Goal: Book appointment/travel/reservation

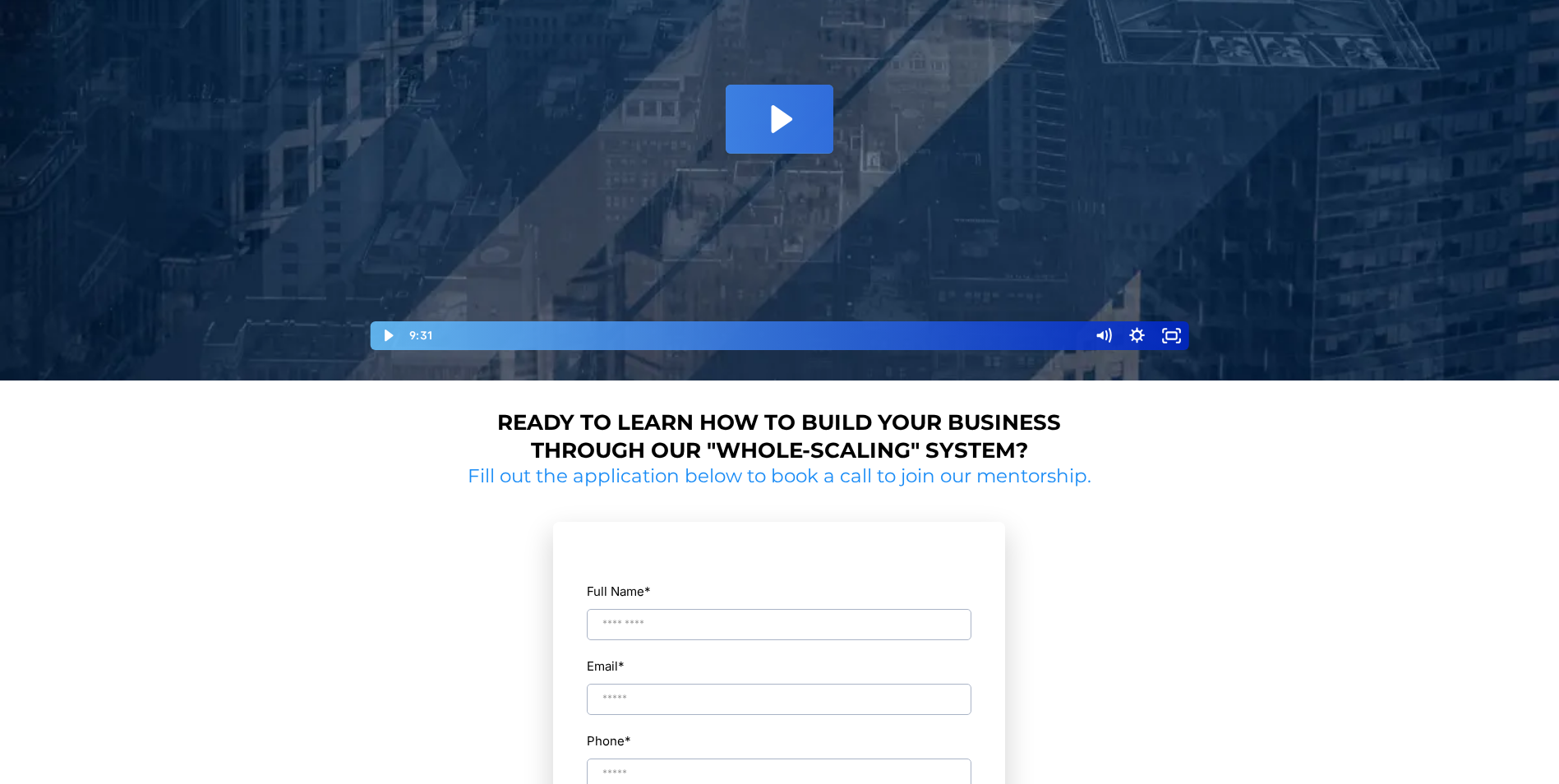
scroll to position [411, 0]
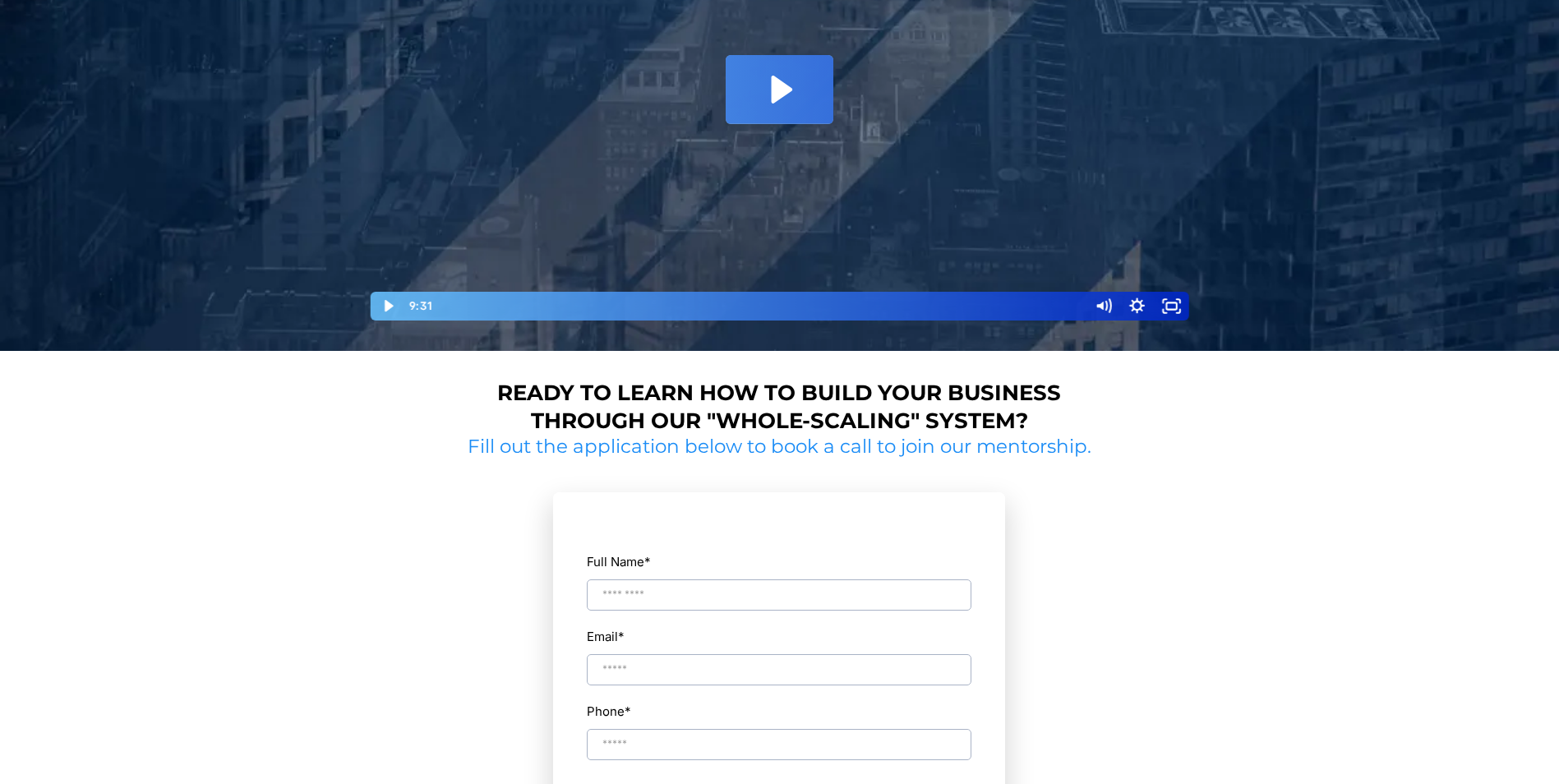
click at [737, 104] on icon "Play Video: David Choi - Whole-Scaling VSL V.2 (short)" at bounding box center [779, 89] width 107 height 68
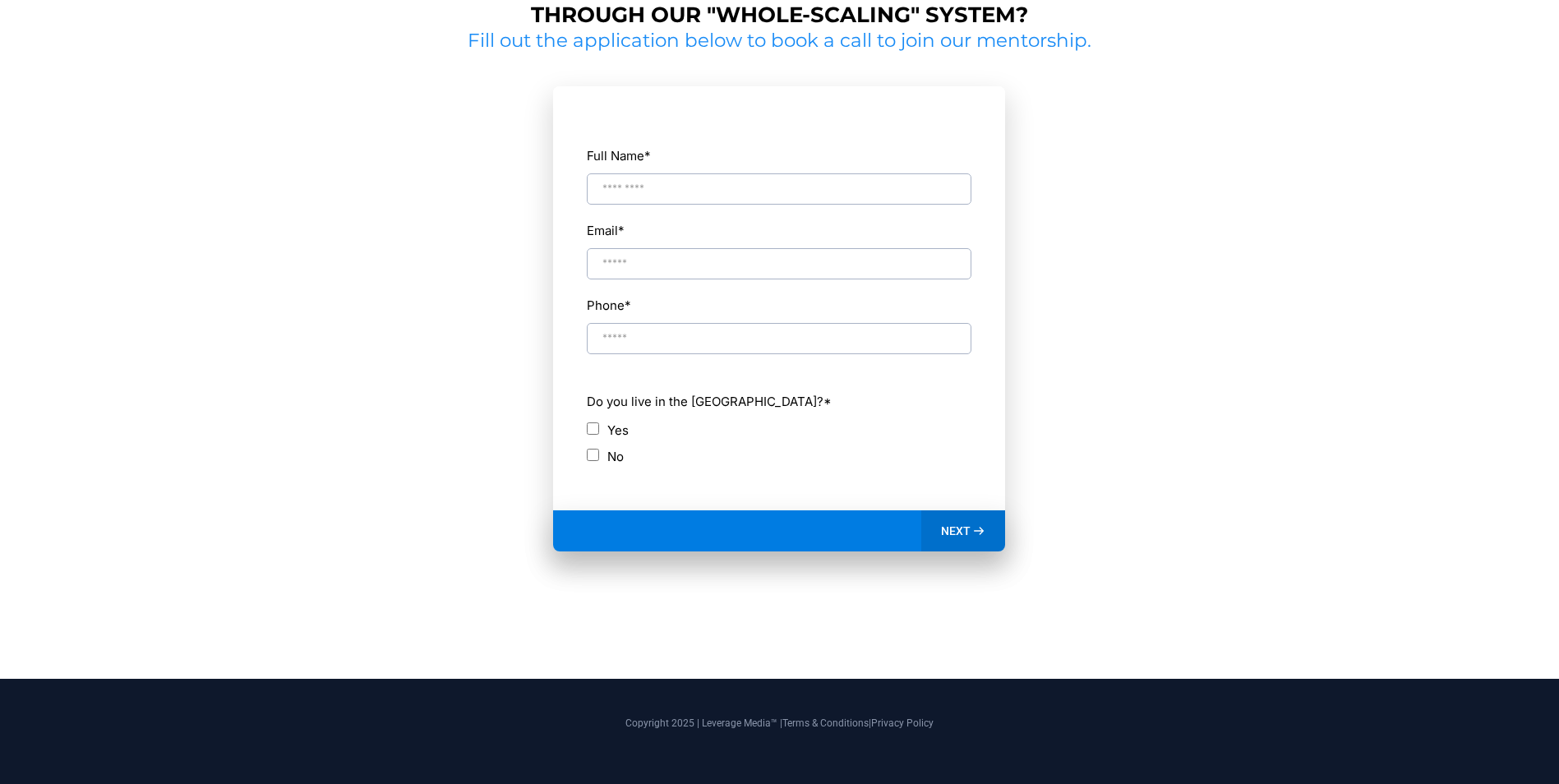
scroll to position [571, 0]
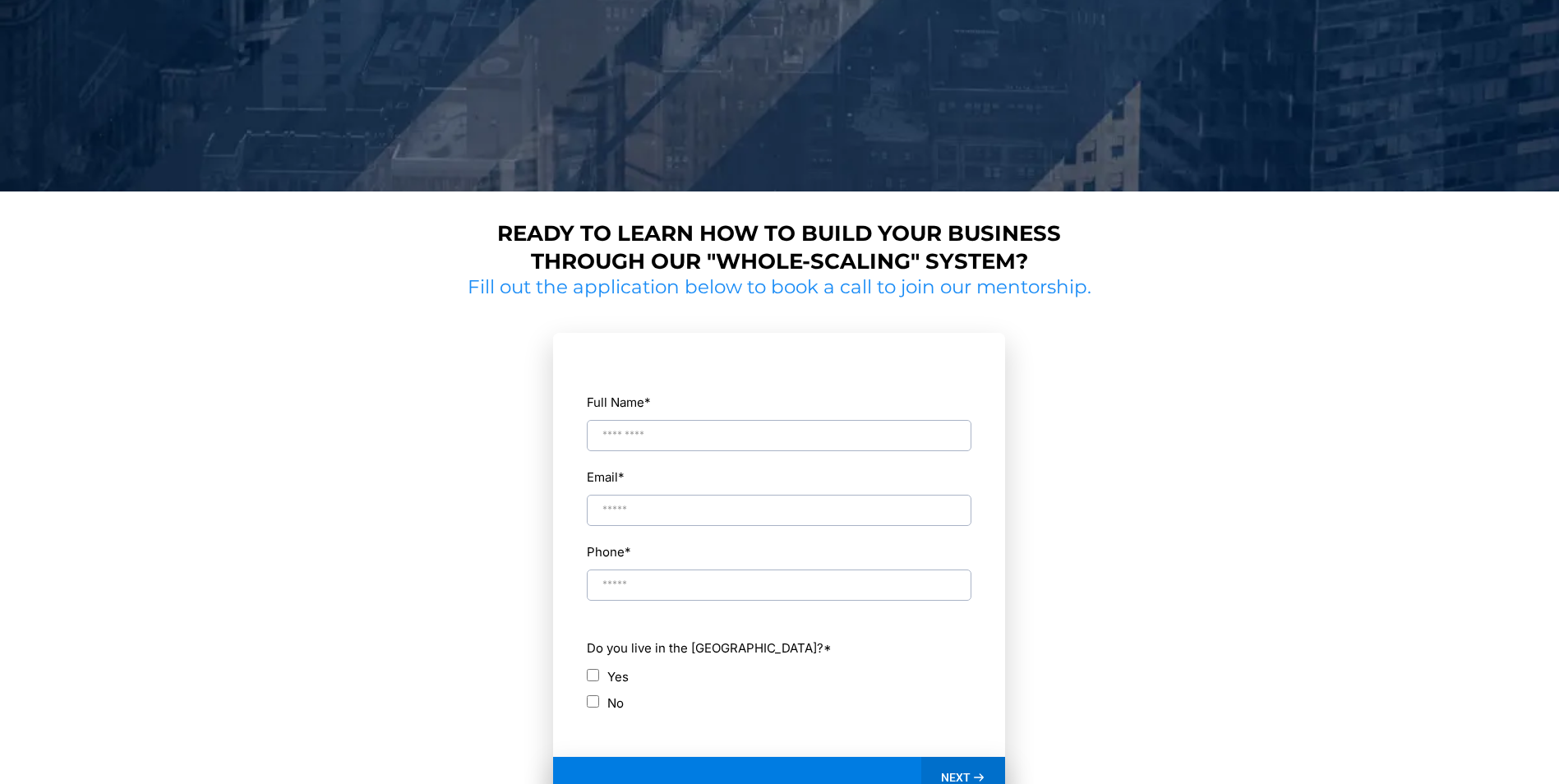
click at [609, 675] on label "Yes" at bounding box center [618, 676] width 22 height 22
click at [666, 442] on input "Full Name *" at bounding box center [779, 435] width 385 height 31
type input "**********"
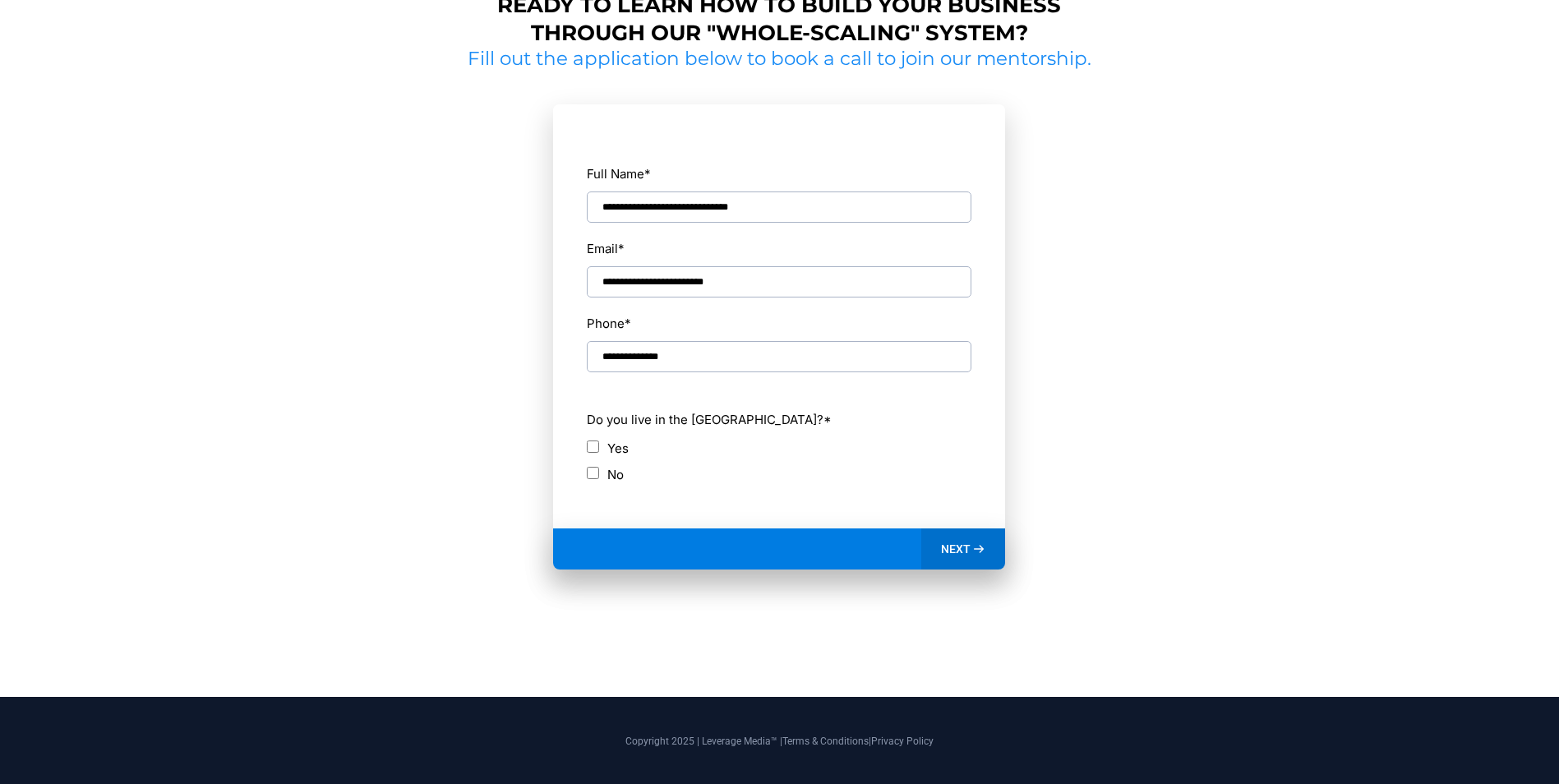
scroll to position [817, 0]
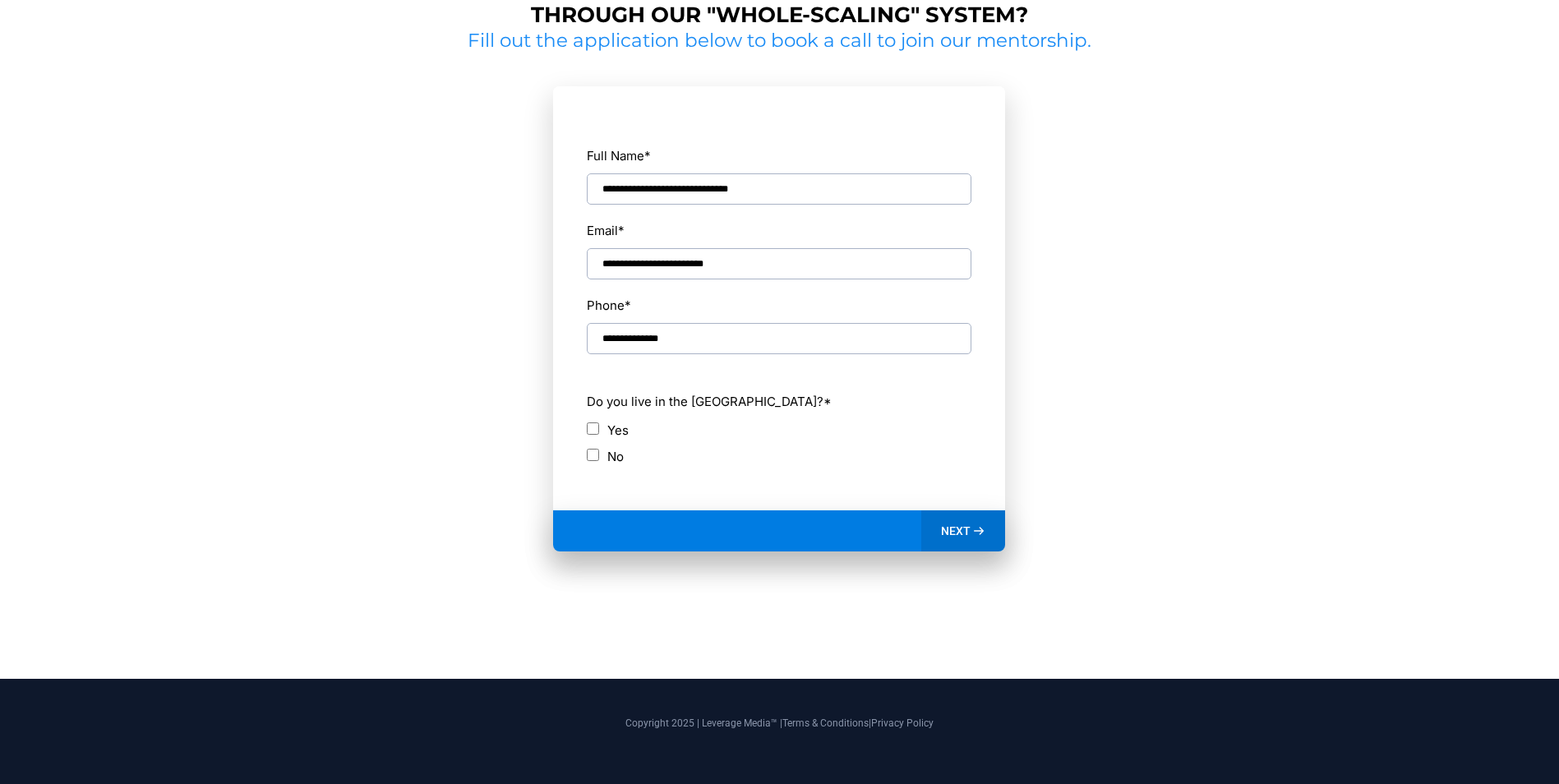
click at [958, 528] on span "NEXT" at bounding box center [955, 531] width 29 height 15
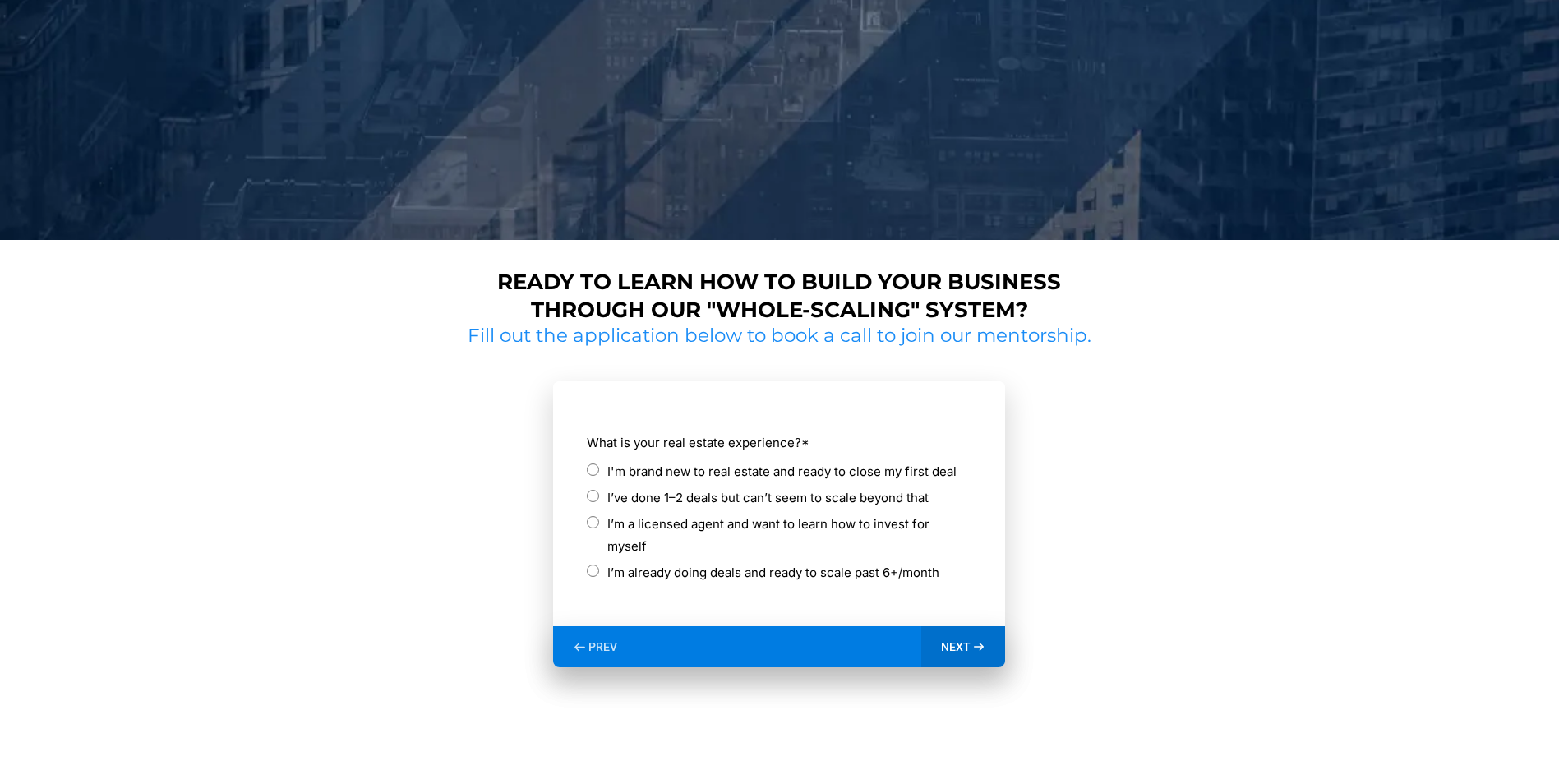
scroll to position [616, 0]
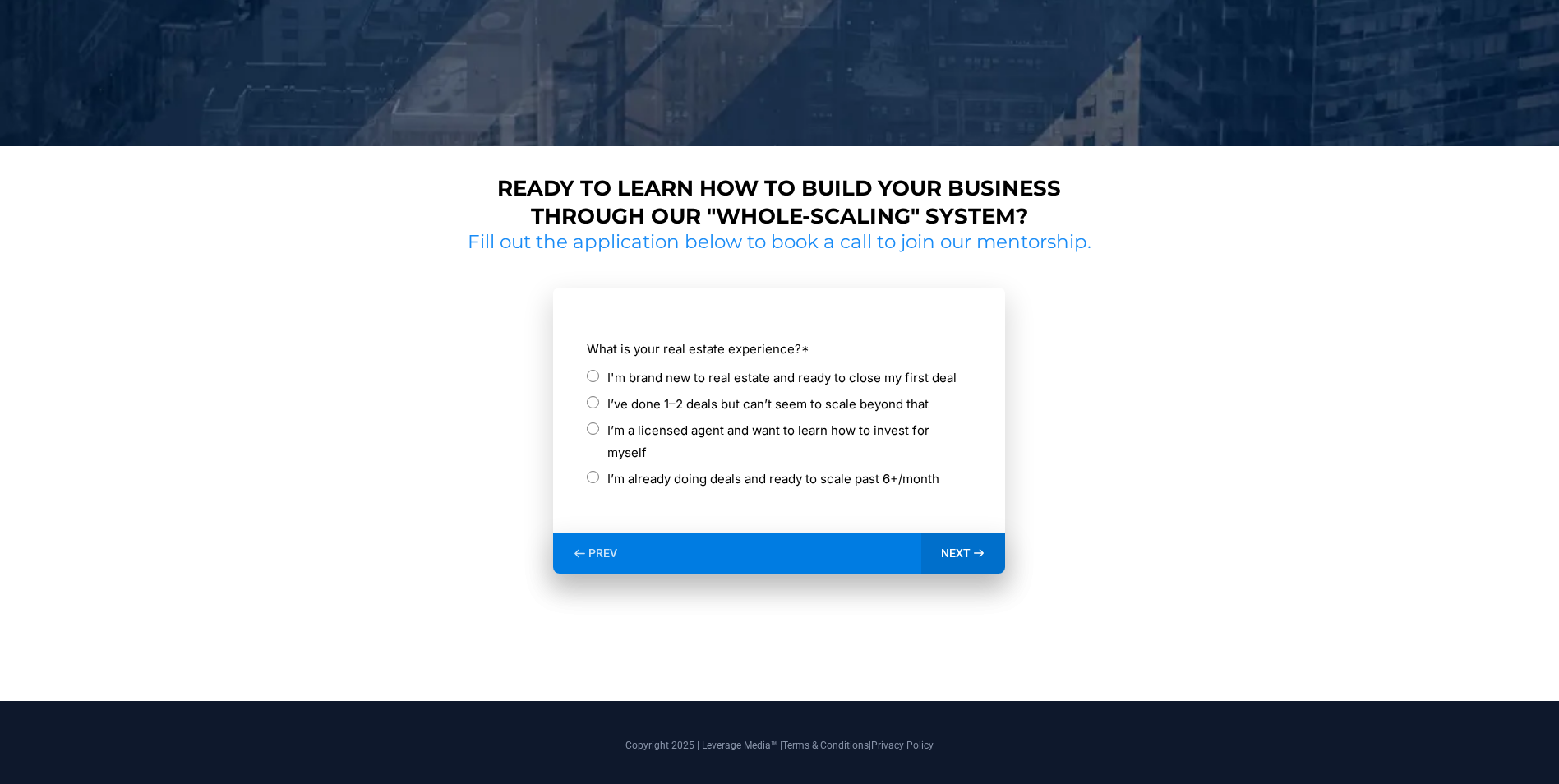
click at [675, 371] on label "I'm brand new to real estate and ready to close my first deal" at bounding box center [782, 377] width 350 height 22
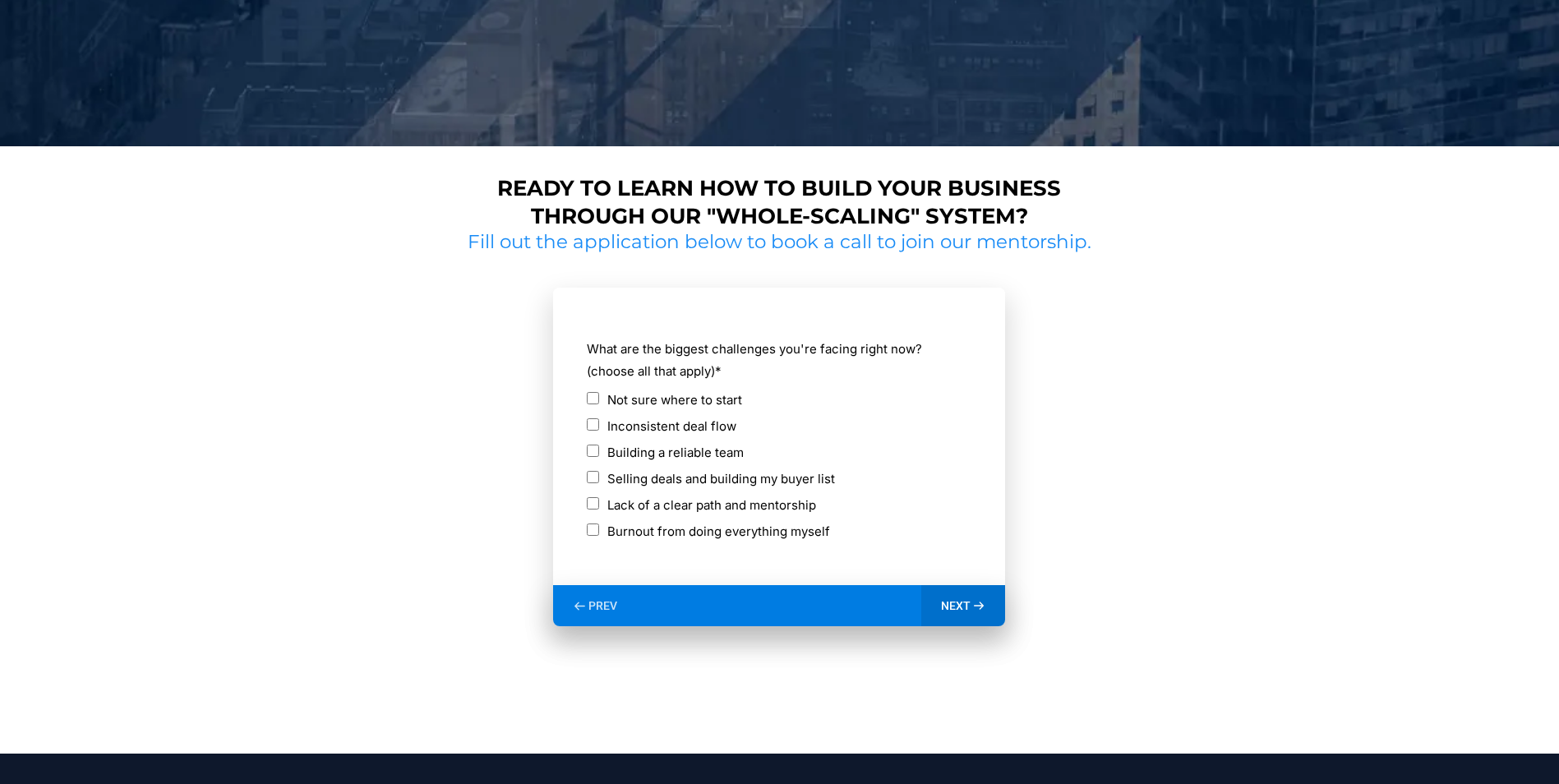
click at [602, 605] on span "PREV" at bounding box center [603, 605] width 28 height 15
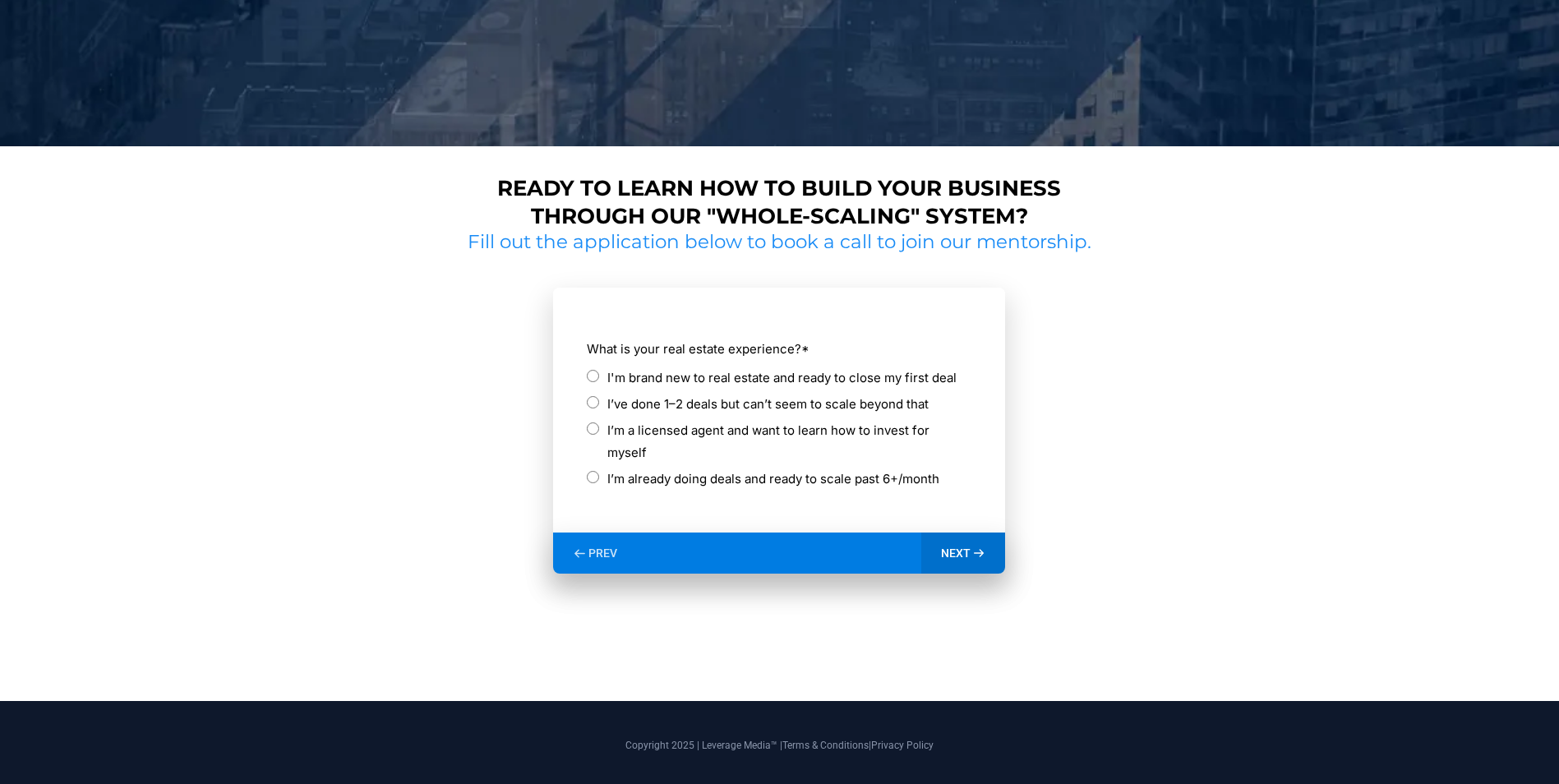
click at [692, 374] on label "I'm brand new to real estate and ready to close my first deal" at bounding box center [782, 377] width 350 height 22
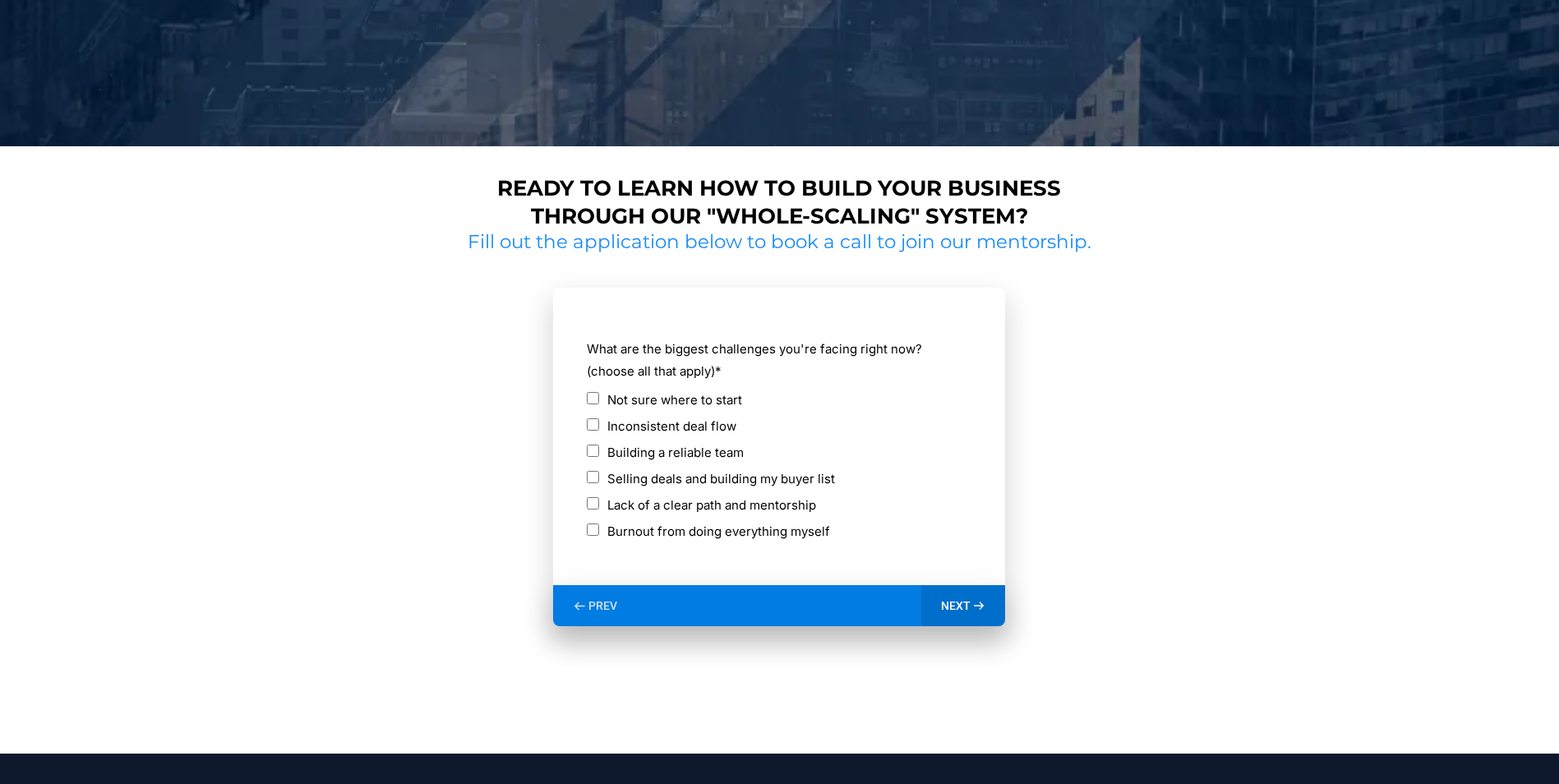
click at [975, 604] on icon at bounding box center [979, 605] width 14 height 14
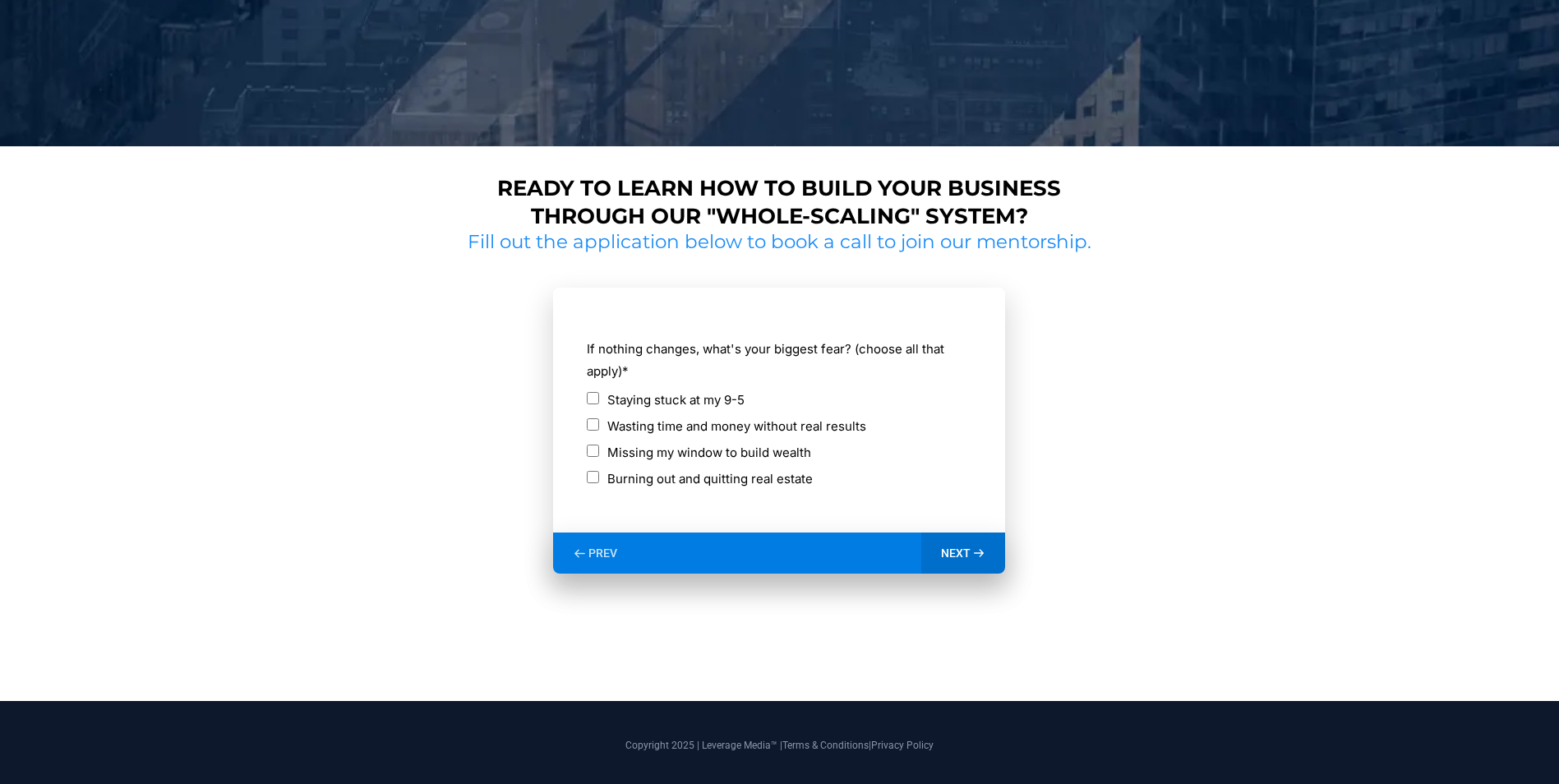
click at [694, 391] on label "Staying stuck at my 9-5" at bounding box center [676, 400] width 137 height 22
click at [688, 439] on div "Wasting time and money without real results" at bounding box center [779, 428] width 385 height 26
click at [683, 446] on label "Missing my window to build wealth" at bounding box center [710, 452] width 204 height 22
click at [648, 390] on label "Staying stuck at my 9-5" at bounding box center [676, 400] width 137 height 22
click at [984, 548] on icon at bounding box center [979, 554] width 14 height 14
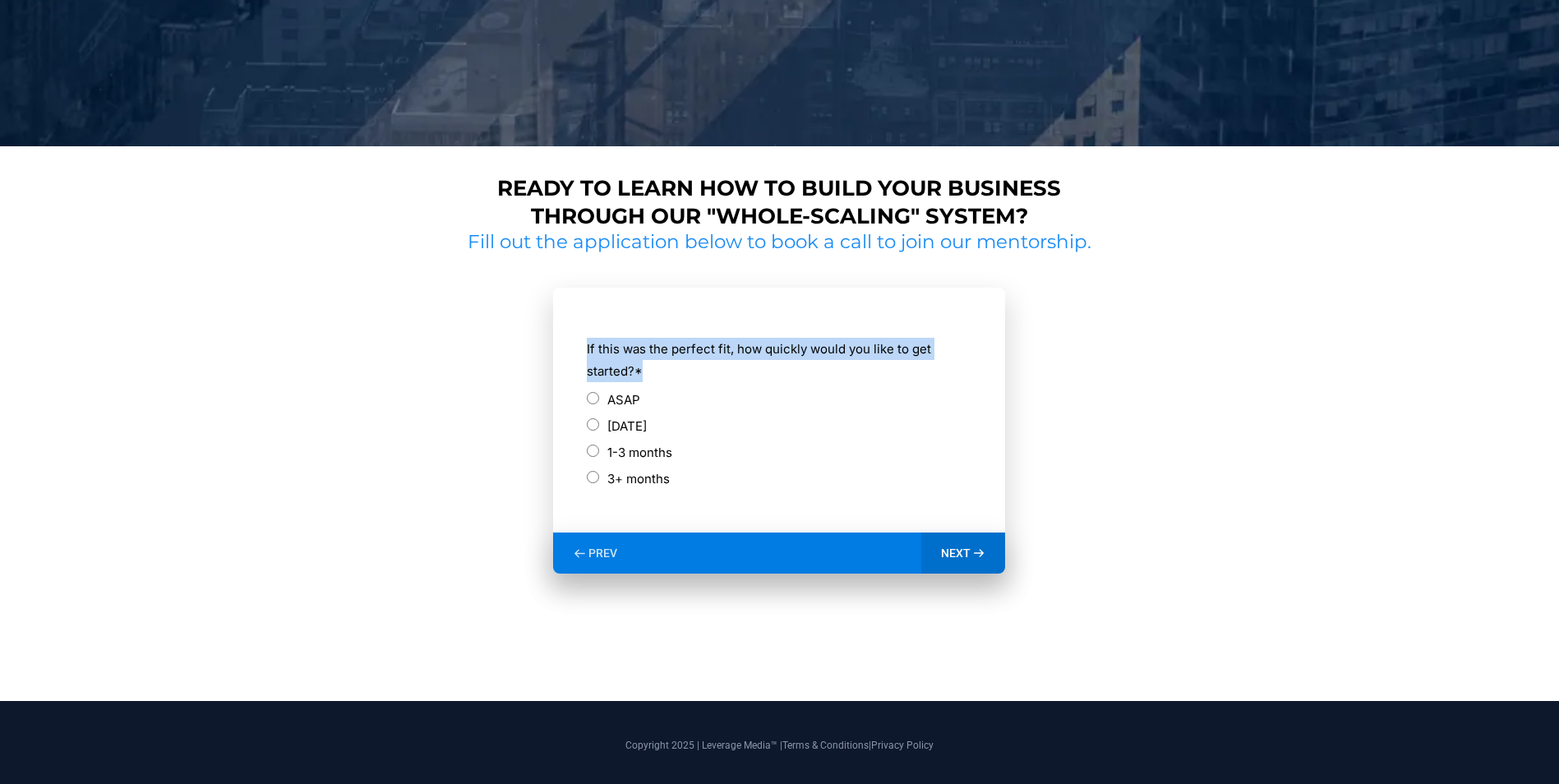
drag, startPoint x: 582, startPoint y: 348, endPoint x: 711, endPoint y: 374, distance: 131.6
click at [711, 374] on form "**********" at bounding box center [780, 410] width 453 height 245
click at [619, 544] on div "PREV" at bounding box center [595, 554] width 84 height 42
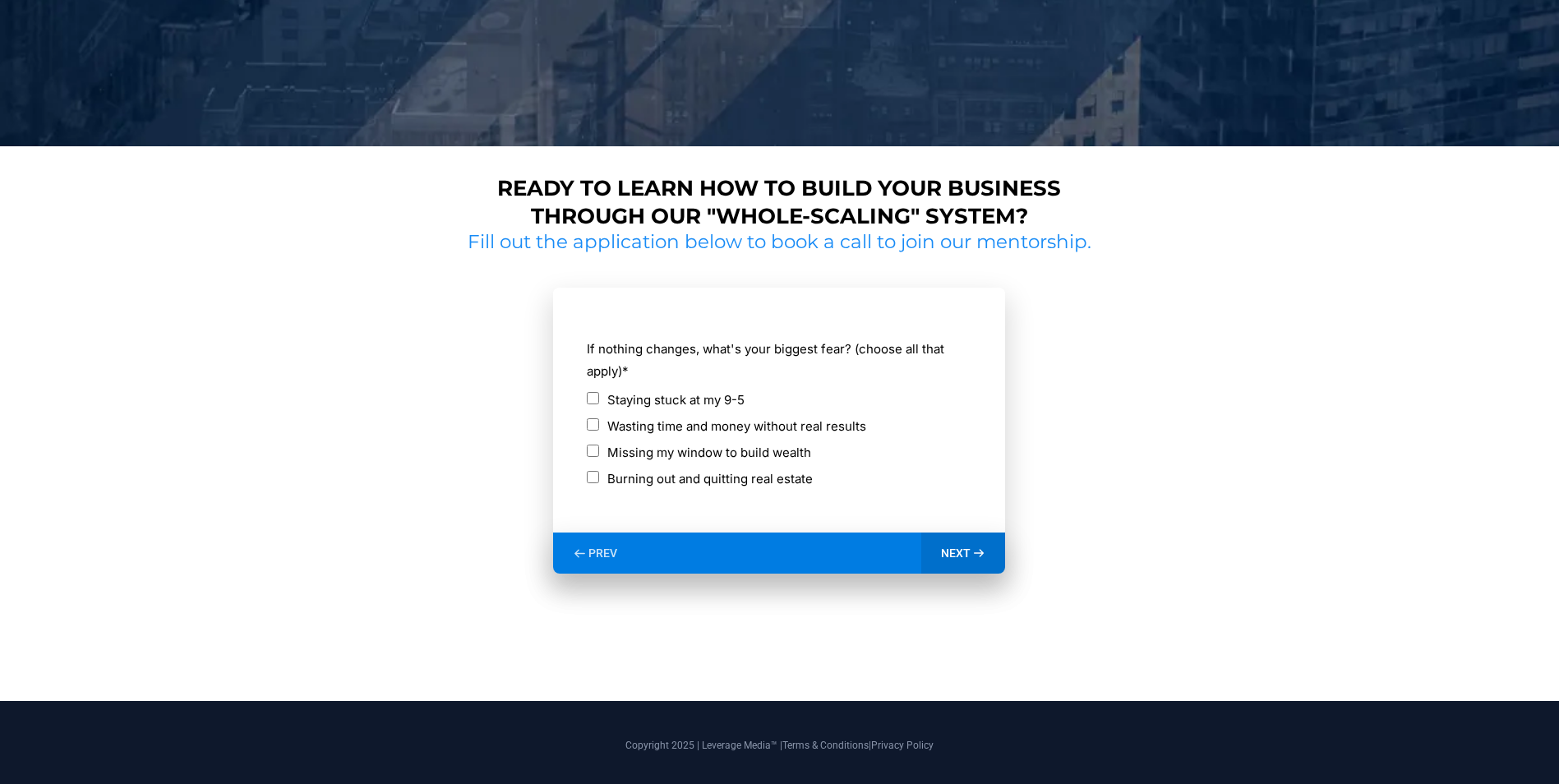
click at [655, 401] on label "Staying stuck at my 9-5" at bounding box center [676, 400] width 137 height 22
click at [673, 433] on label "Wasting time and money without real results" at bounding box center [737, 425] width 259 height 22
click at [677, 467] on div "Missing my window to build wealth" at bounding box center [779, 454] width 385 height 26
click at [679, 460] on label "Missing my window to build wealth" at bounding box center [710, 452] width 204 height 22
click at [954, 554] on span "NEXT" at bounding box center [955, 554] width 29 height 15
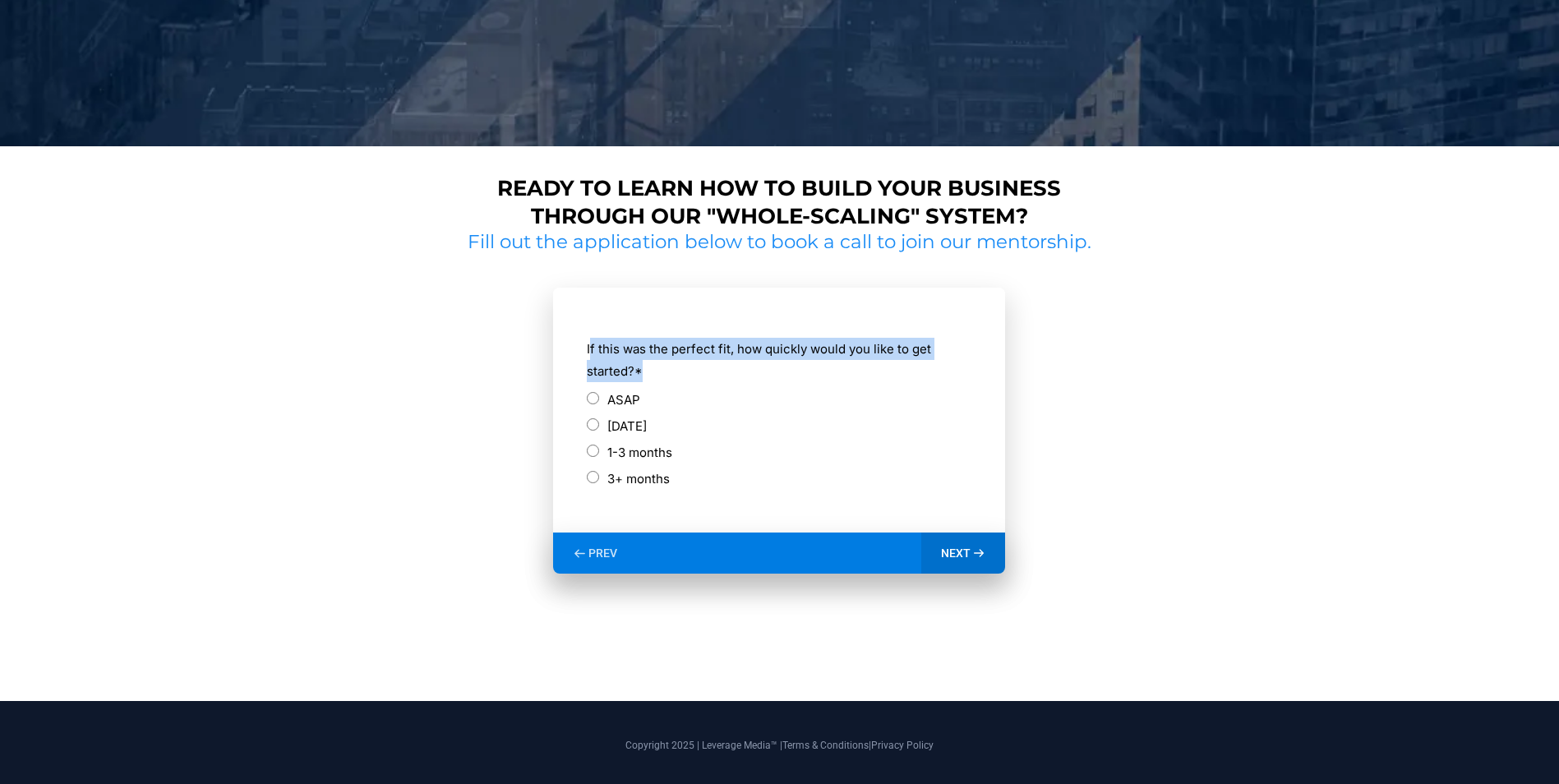
drag, startPoint x: 591, startPoint y: 345, endPoint x: 669, endPoint y: 373, distance: 82.9
click at [669, 373] on label "If this was the perfect fit, how quickly would you like to get started? *" at bounding box center [779, 360] width 385 height 44
drag, startPoint x: 669, startPoint y: 373, endPoint x: 613, endPoint y: 332, distance: 69.4
click at [613, 332] on div "If this was the perfect fit, how quickly would you like to get started? * ASAP …" at bounding box center [779, 413] width 386 height 164
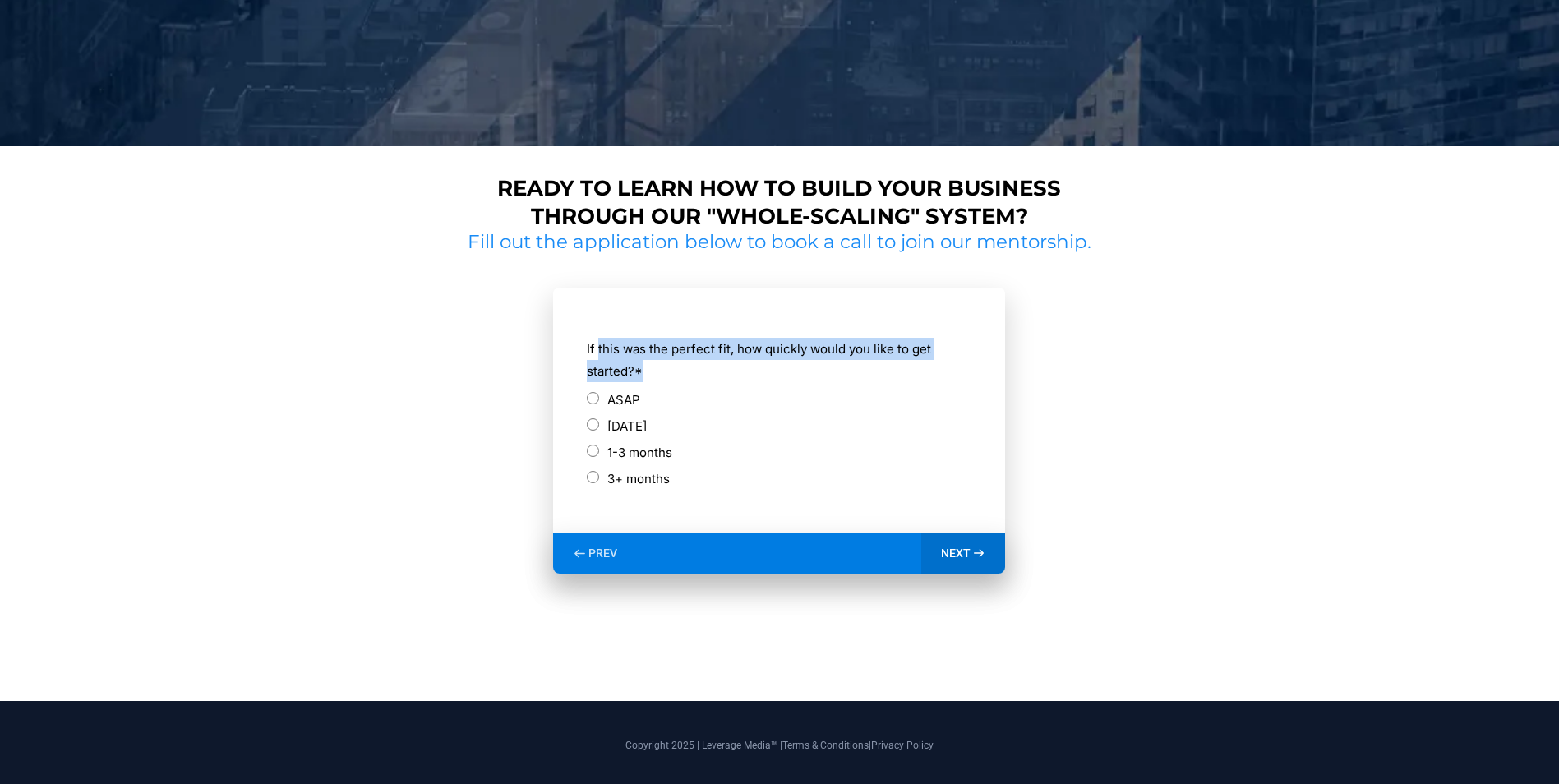
drag, startPoint x: 613, startPoint y: 332, endPoint x: 744, endPoint y: 378, distance: 138.8
click at [744, 378] on label "If this was the perfect fit, how quickly would you like to get started? *" at bounding box center [779, 360] width 385 height 44
click at [624, 399] on label "ASAP" at bounding box center [624, 400] width 33 height 22
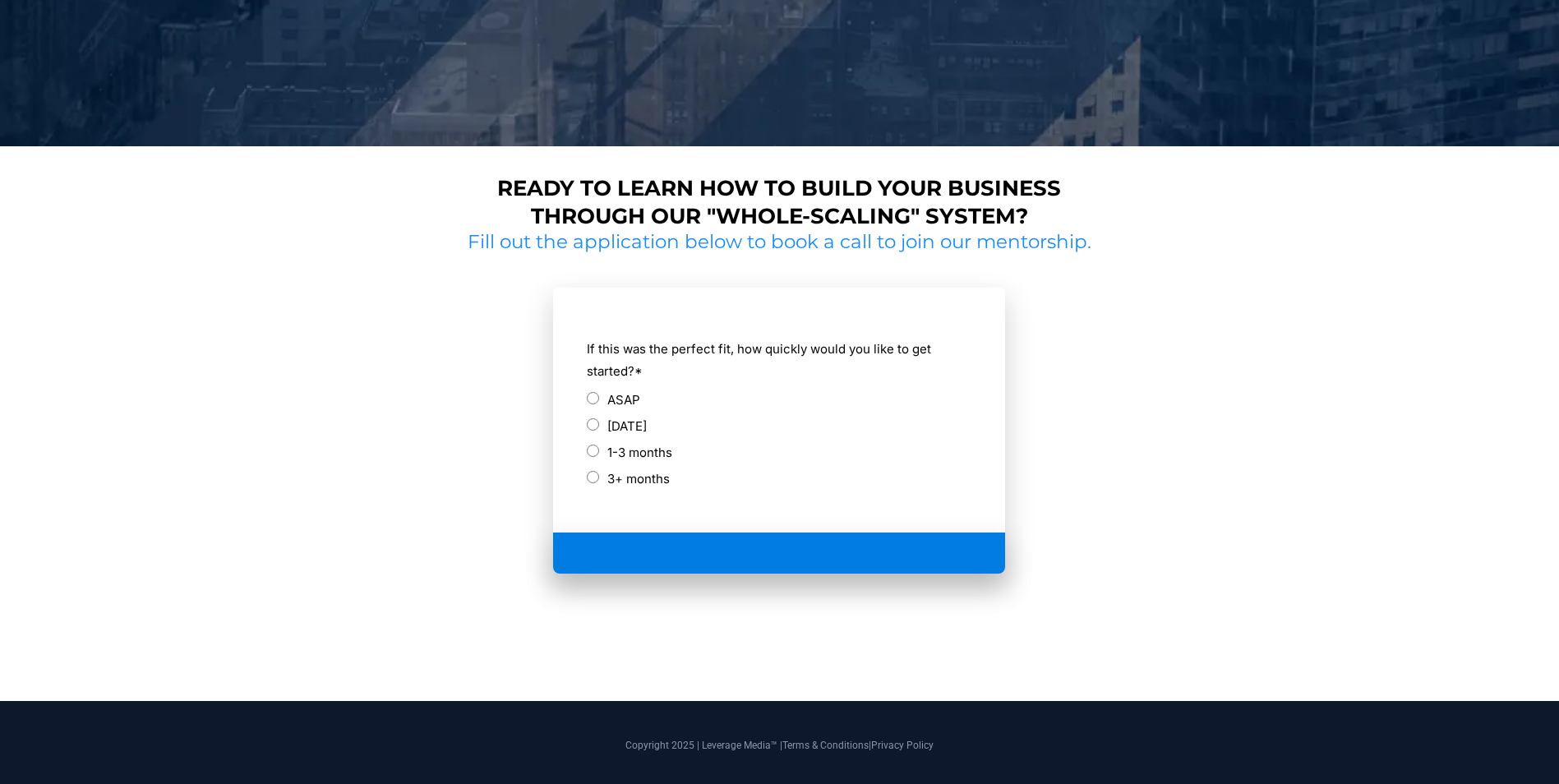
click at [974, 556] on div at bounding box center [780, 554] width 453 height 42
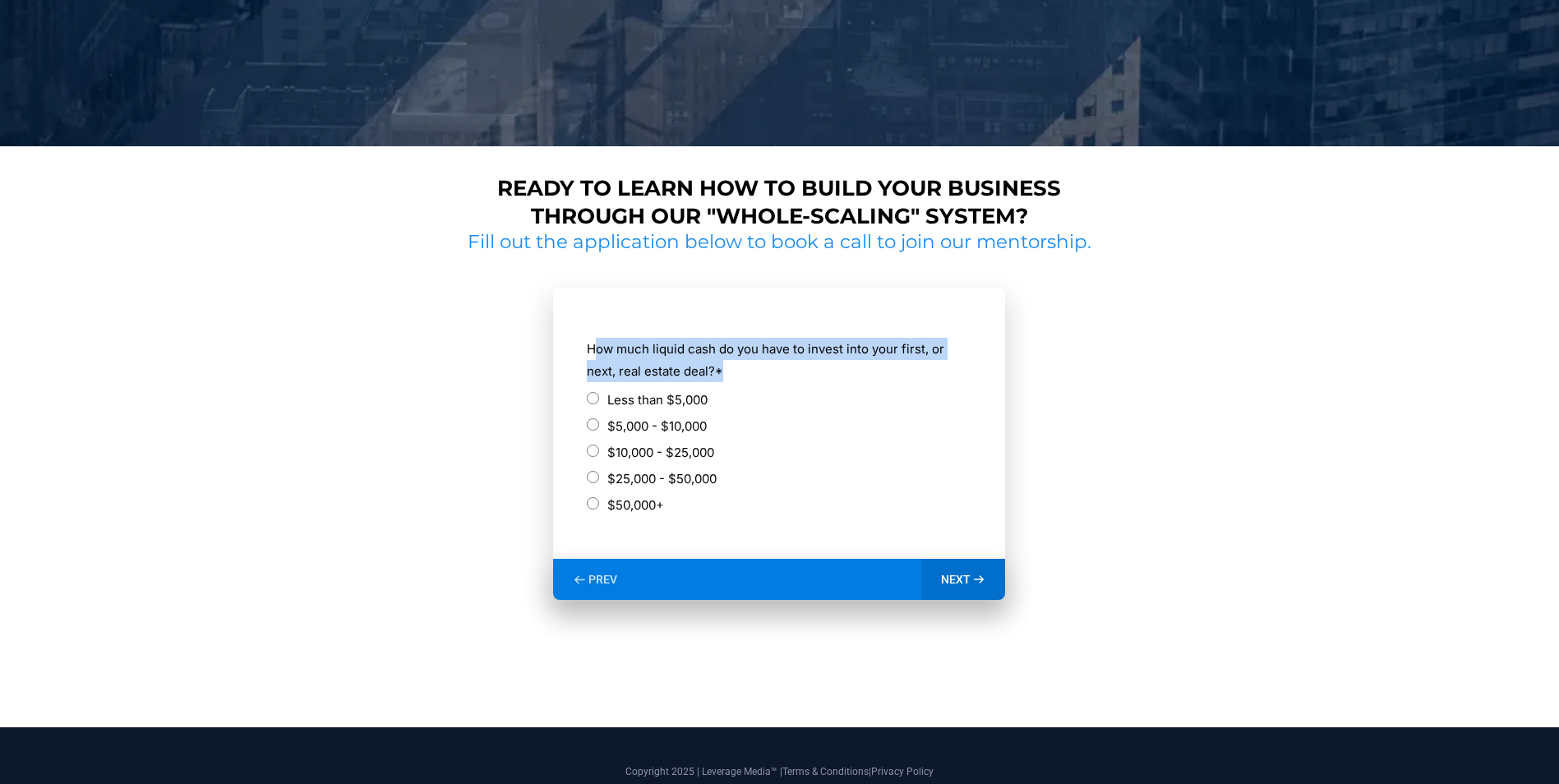
drag, startPoint x: 623, startPoint y: 355, endPoint x: 768, endPoint y: 375, distance: 146.4
click at [768, 375] on label "How much liquid cash do you have to invest into your first, or next, real estat…" at bounding box center [779, 360] width 385 height 44
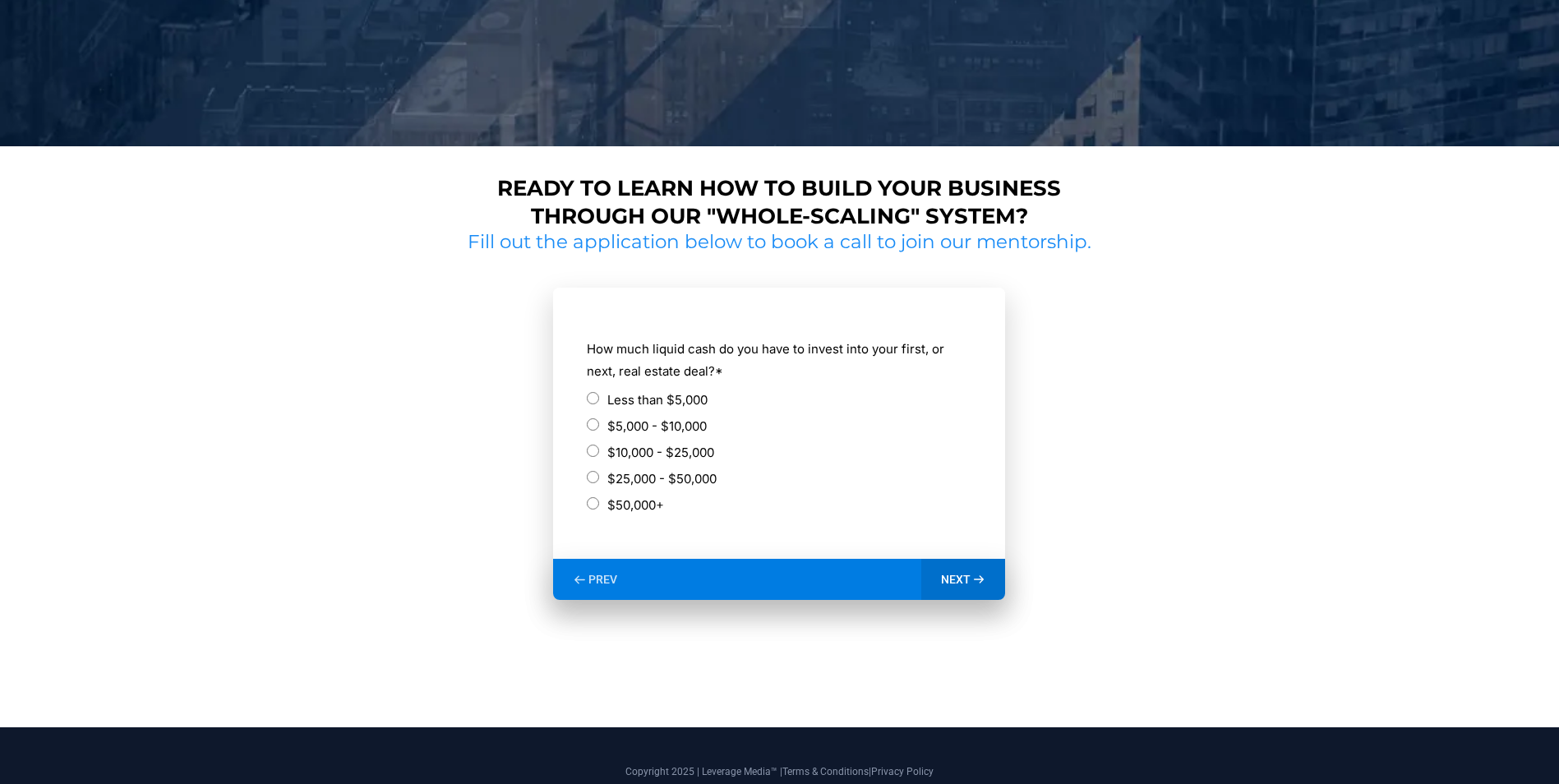
drag, startPoint x: 768, startPoint y: 375, endPoint x: 866, endPoint y: 434, distance: 114.4
click at [866, 434] on div "$5,000 - $10,000" at bounding box center [779, 425] width 385 height 22
click at [610, 403] on label "Less than $5,000" at bounding box center [658, 400] width 100 height 22
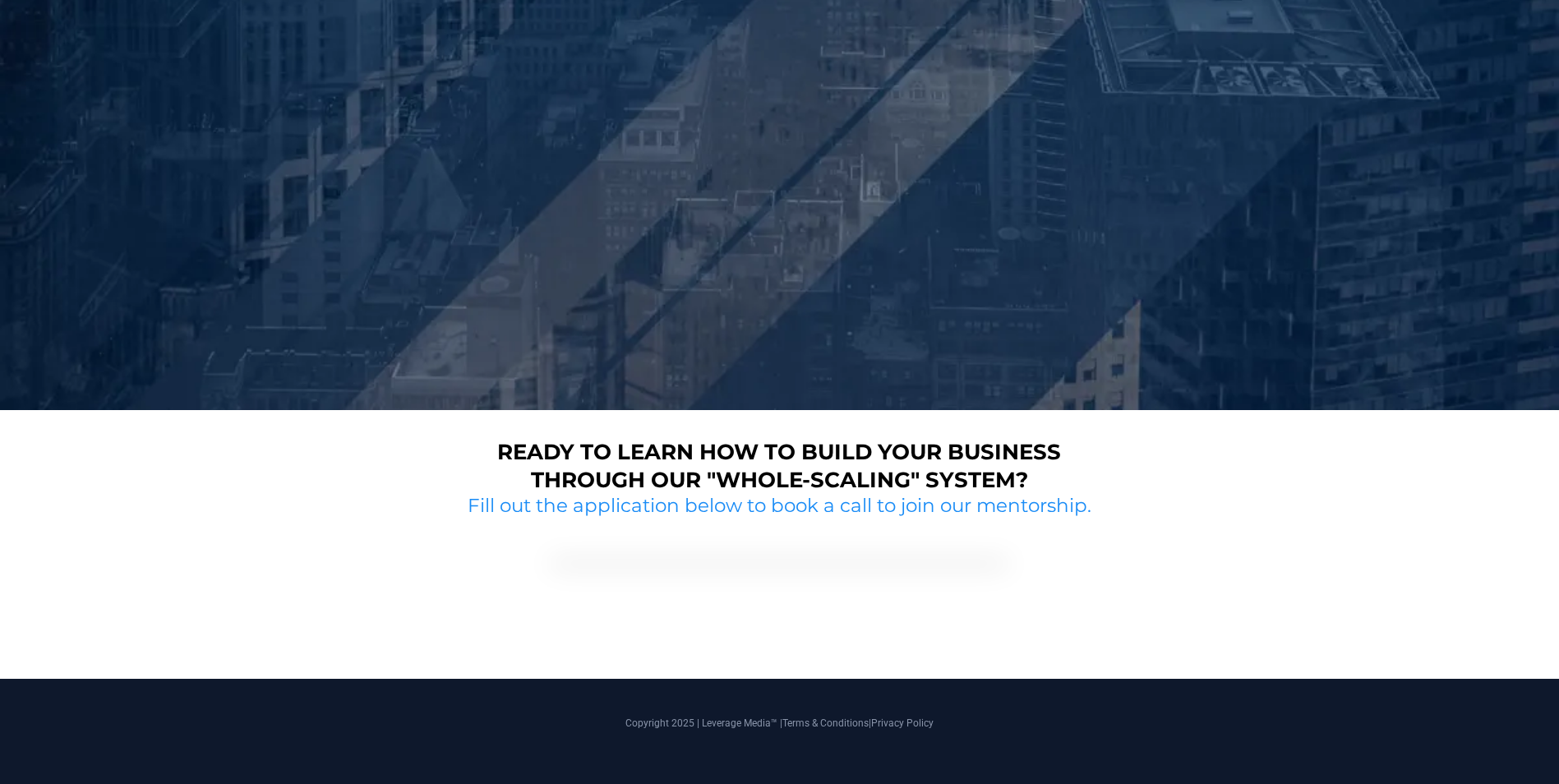
scroll to position [518, 0]
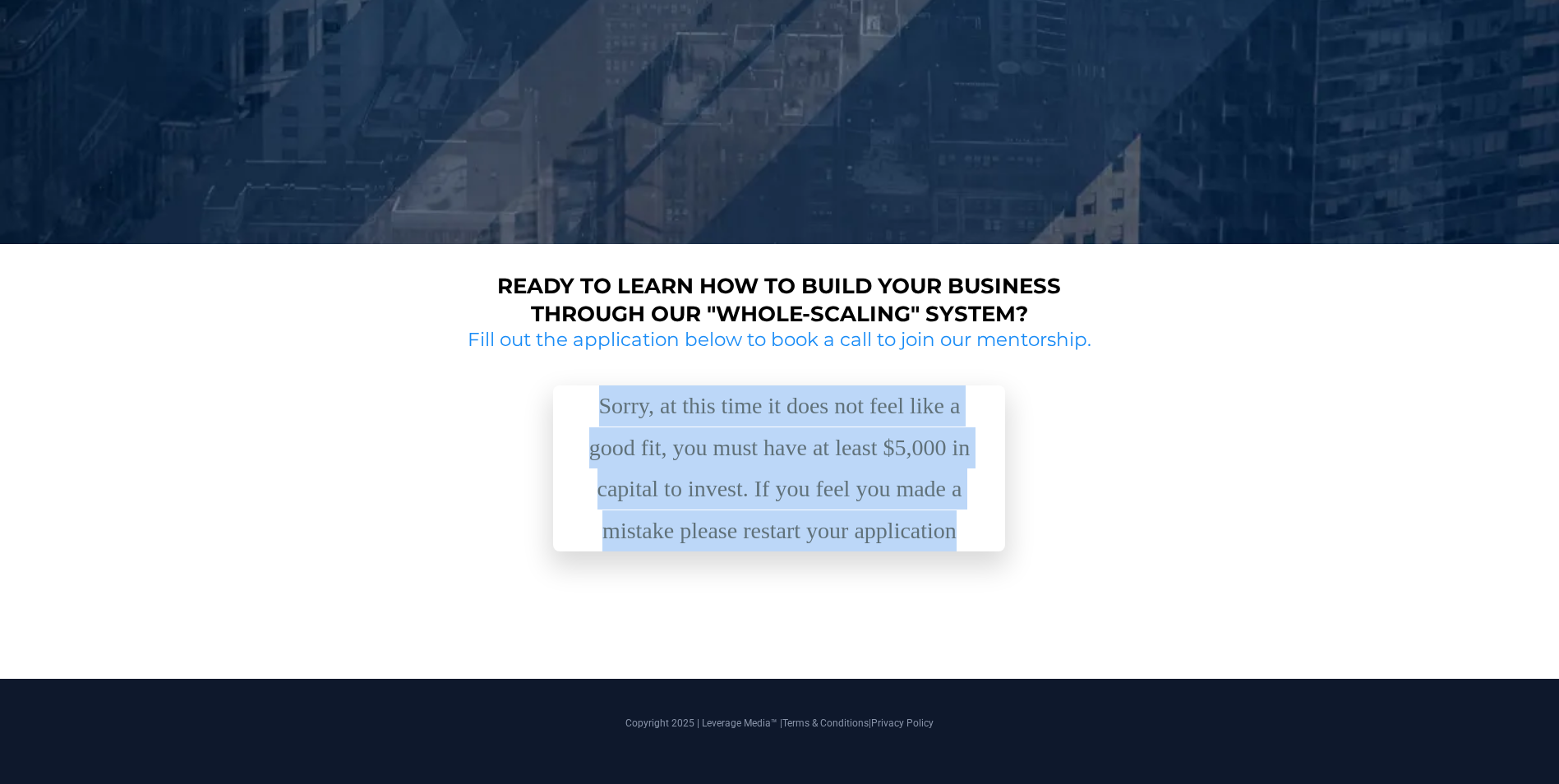
drag, startPoint x: 693, startPoint y: 408, endPoint x: 966, endPoint y: 535, distance: 301.1
click at [966, 535] on div "Sorry, at this time it does not feel like a good fit, you must have at least $5…" at bounding box center [779, 469] width 411 height 166
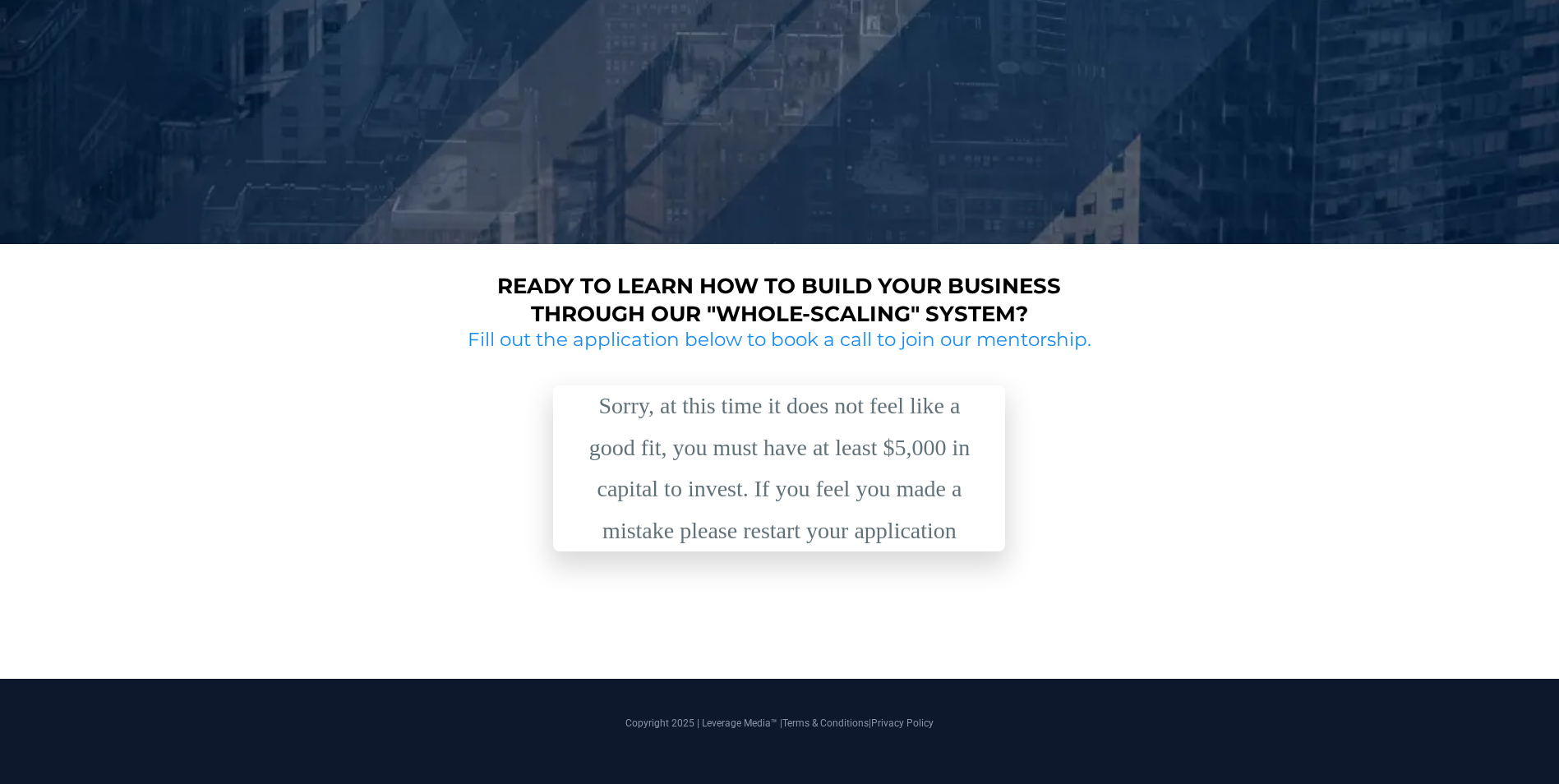
click at [966, 535] on div "Sorry, at this time it does not feel like a good fit, you must have at least $5…" at bounding box center [779, 469] width 411 height 166
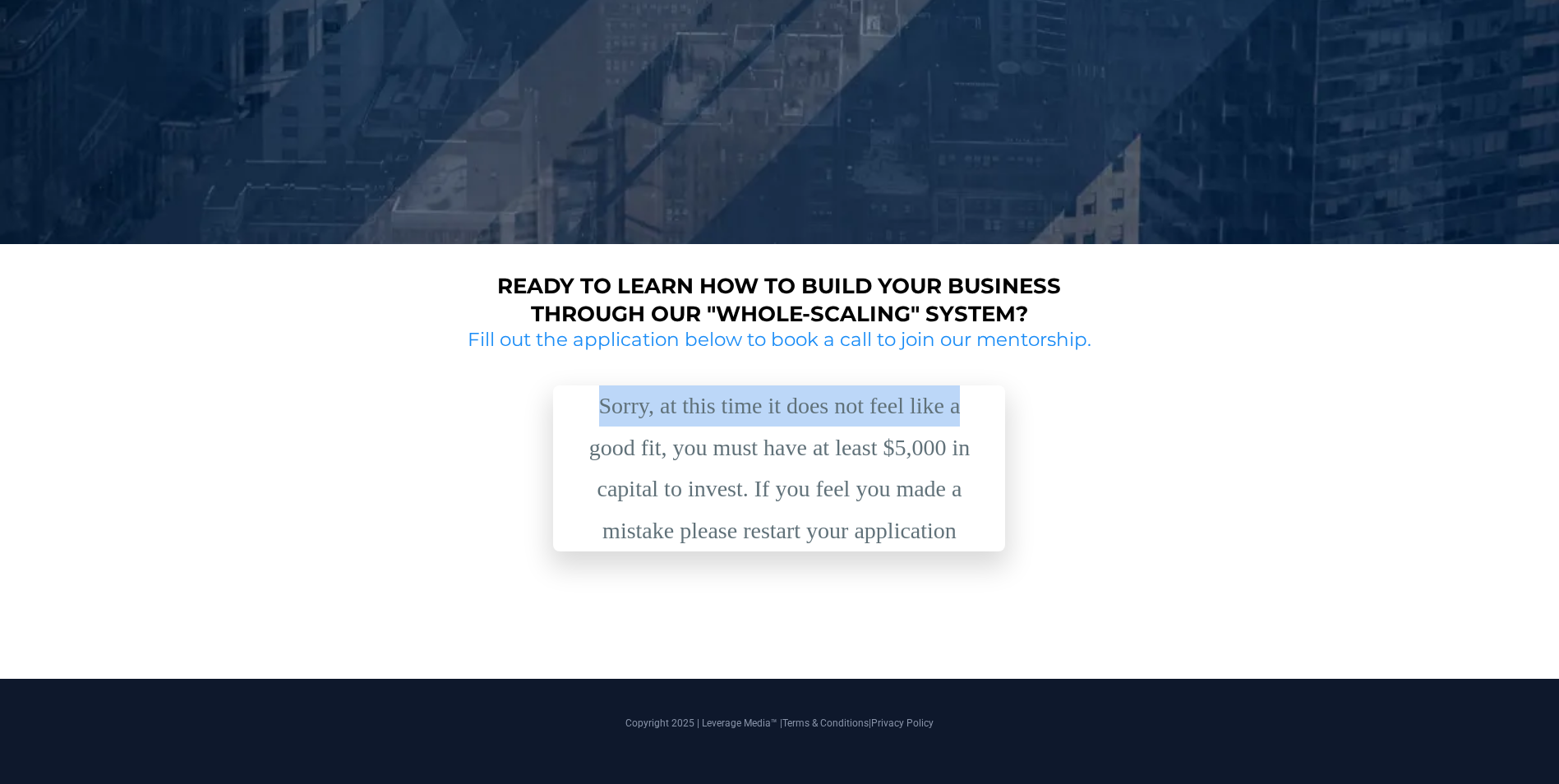
drag, startPoint x: 571, startPoint y: 395, endPoint x: 968, endPoint y: 420, distance: 397.8
click at [968, 420] on div "Sorry, at this time it does not feel like a good fit, you must have at least $5…" at bounding box center [780, 469] width 453 height 166
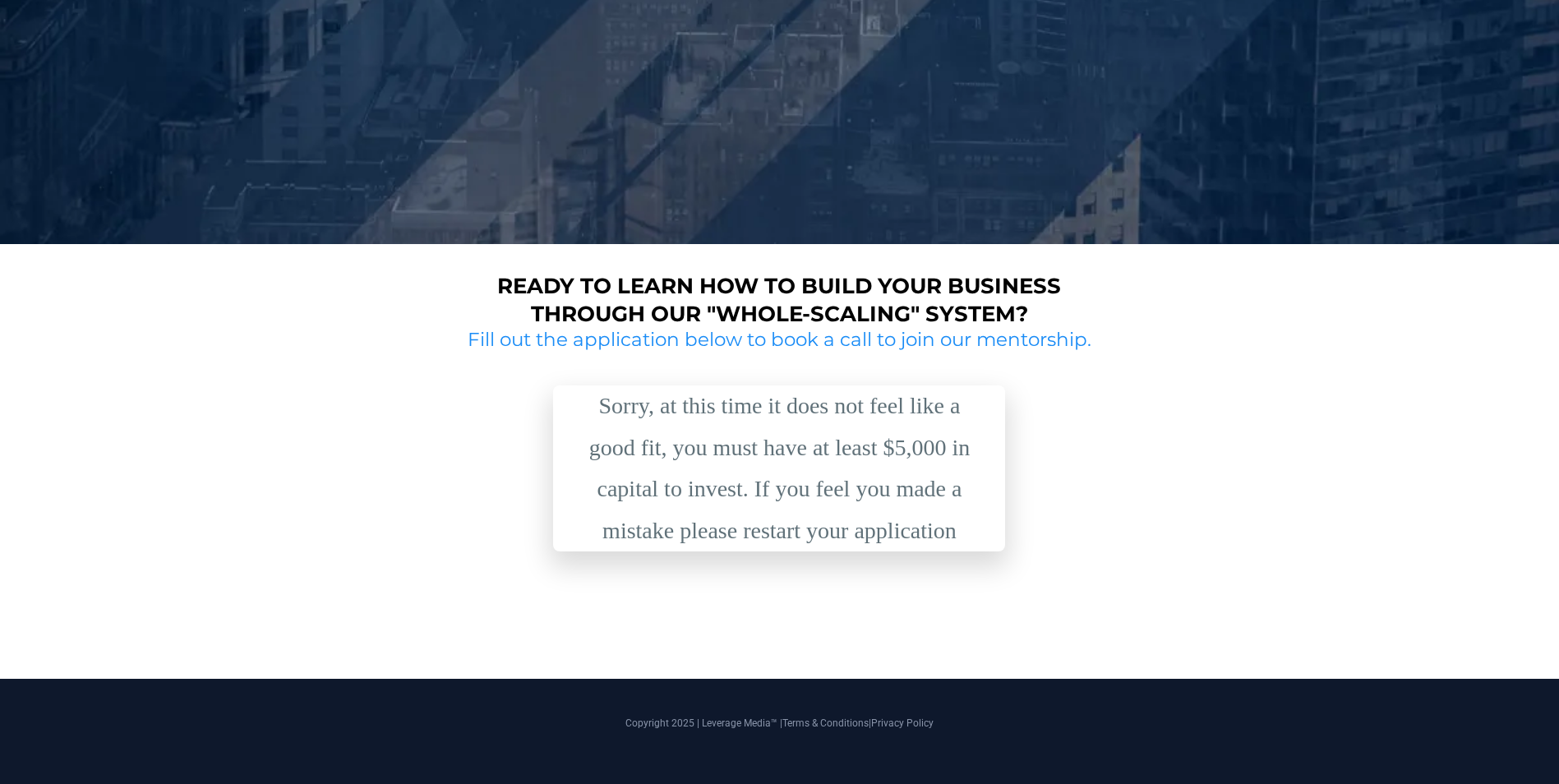
drag, startPoint x: 968, startPoint y: 420, endPoint x: 939, endPoint y: 440, distance: 35.2
click at [939, 439] on div "Sorry, at this time it does not feel like a good fit, you must have at least $5…" at bounding box center [779, 469] width 411 height 166
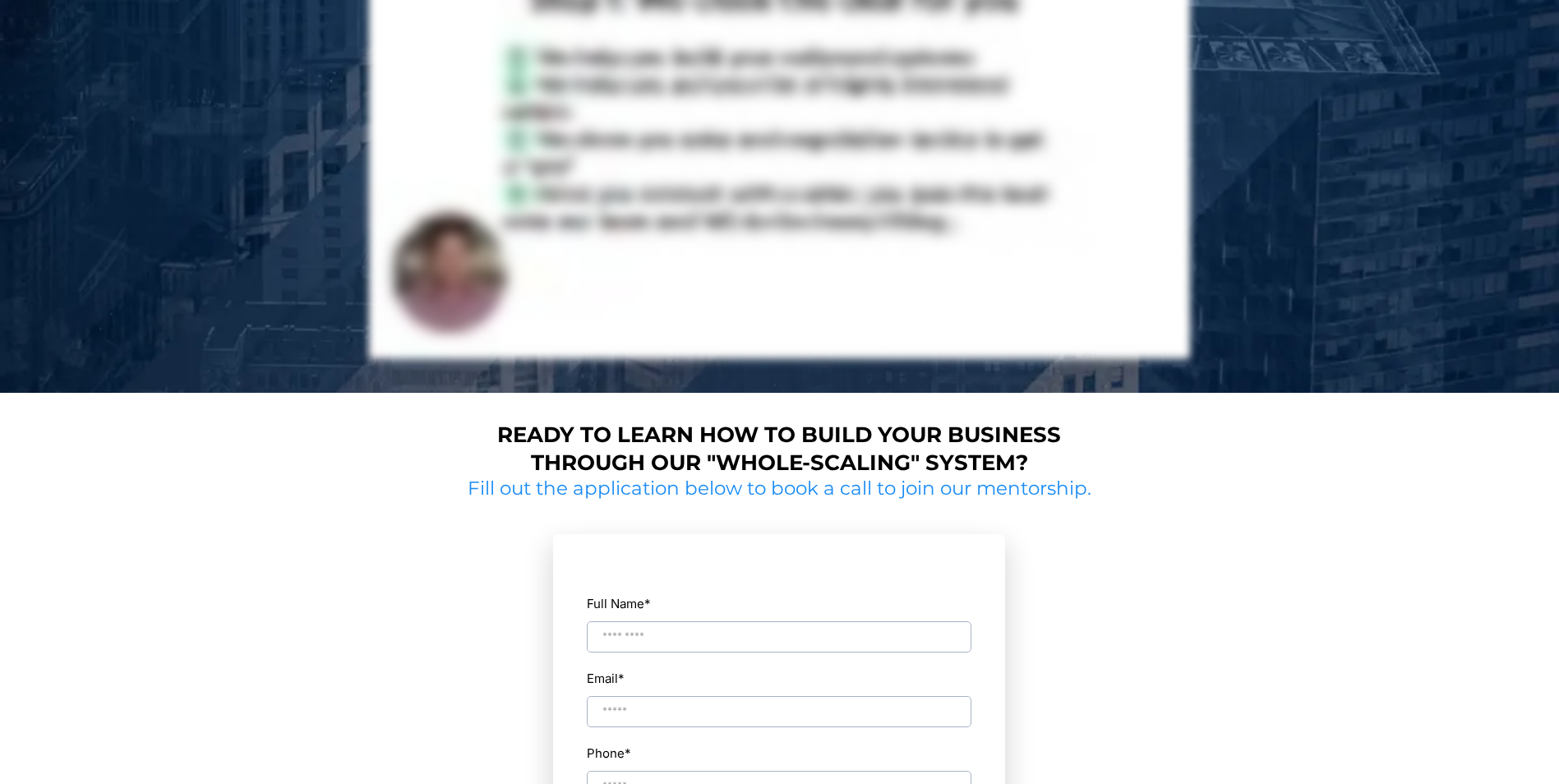
click at [634, 622] on input "Full Name *" at bounding box center [779, 637] width 385 height 31
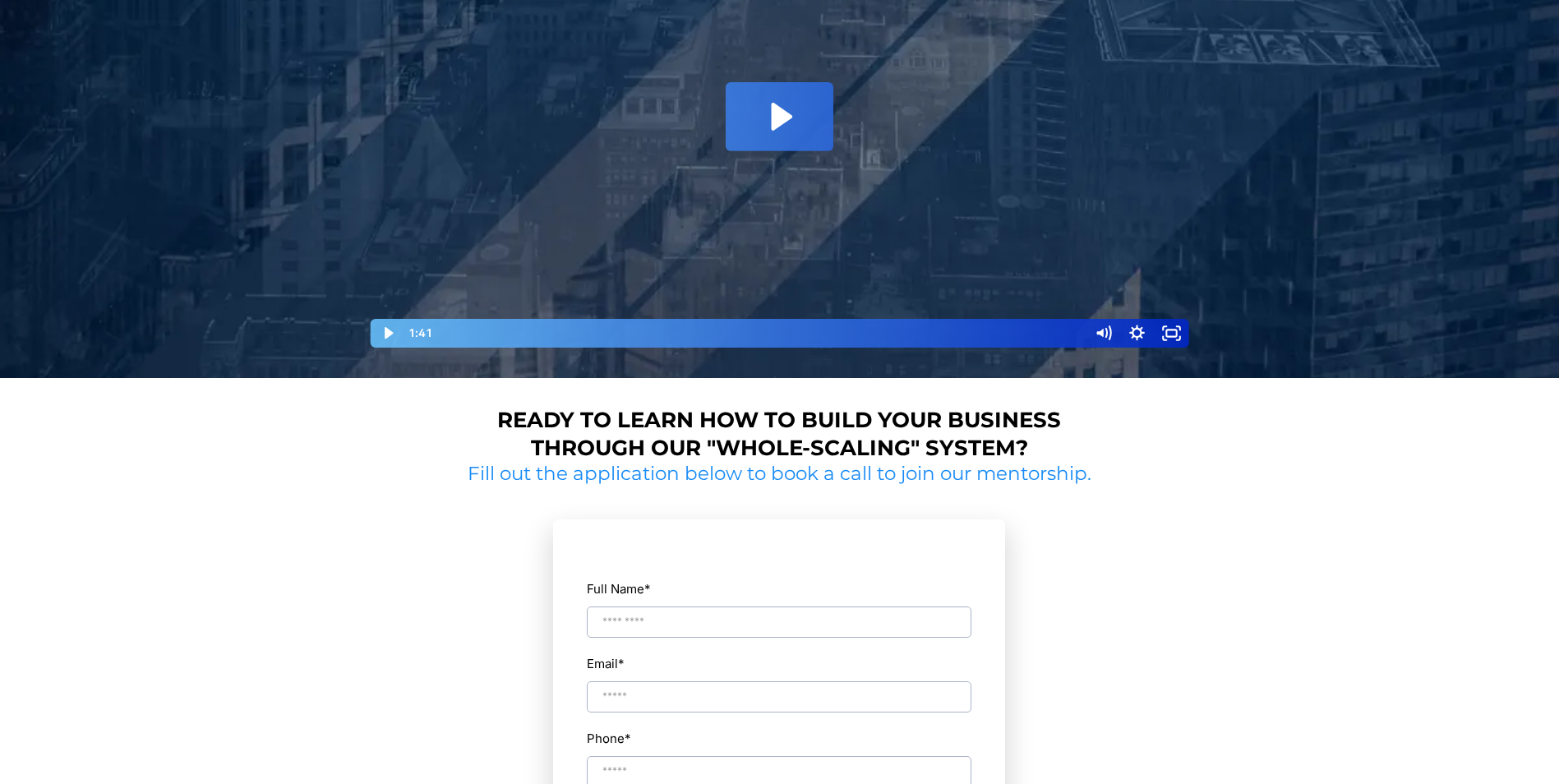
scroll to position [817, 0]
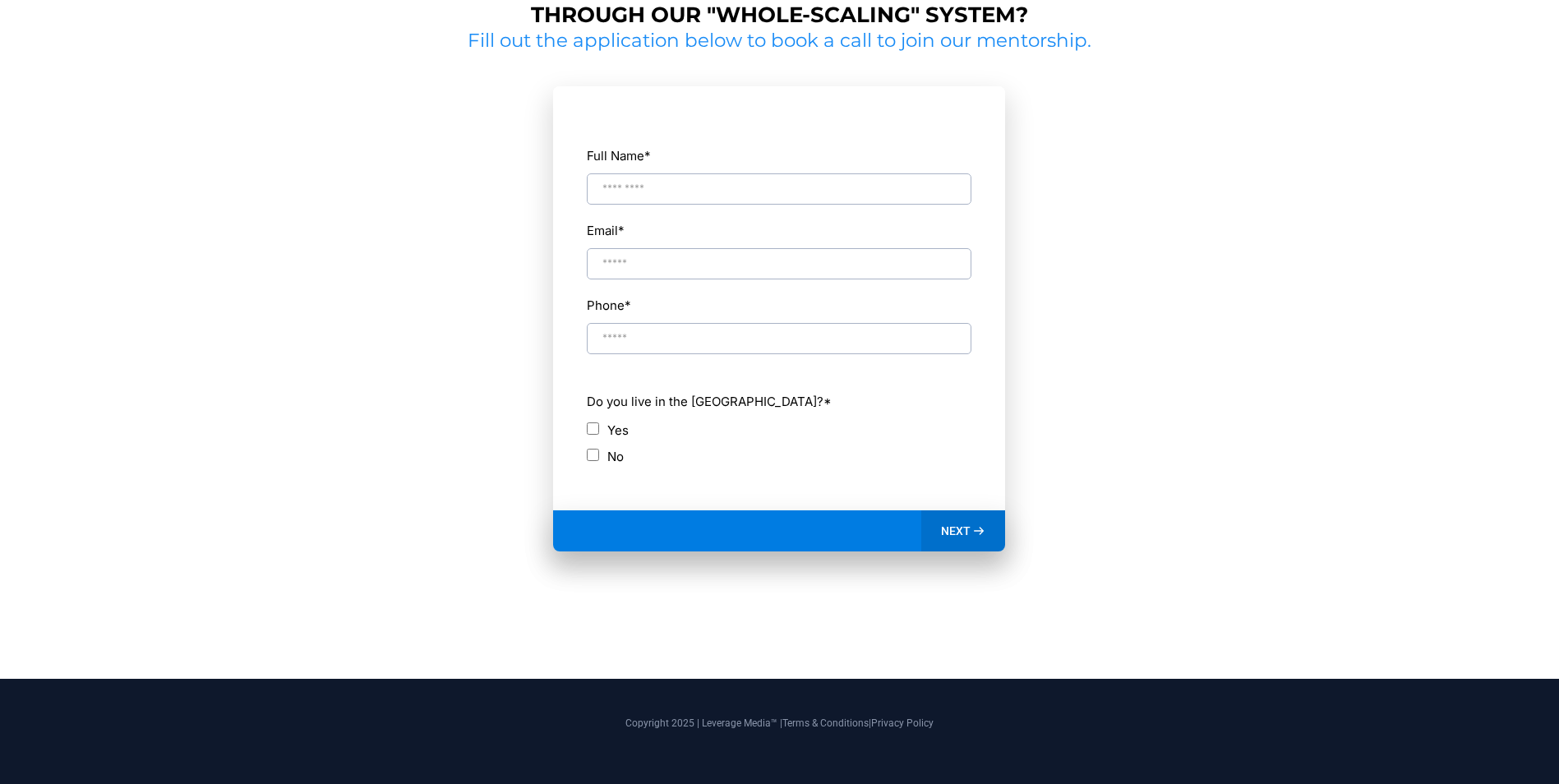
click at [672, 198] on input "Full Name *" at bounding box center [779, 189] width 385 height 31
type input "**********"
click at [934, 520] on div "NEXT" at bounding box center [964, 531] width 85 height 42
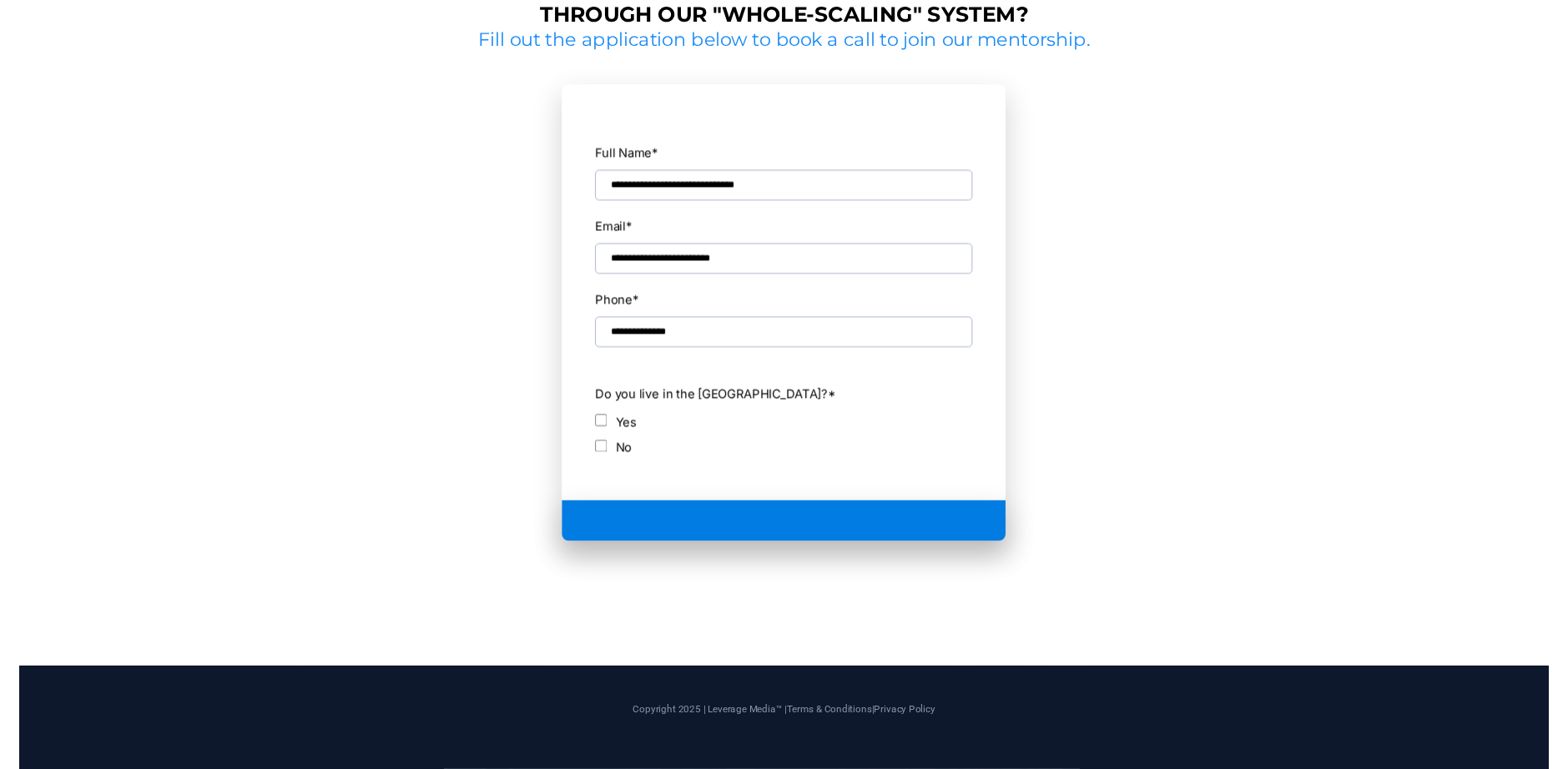
scroll to position [625, 0]
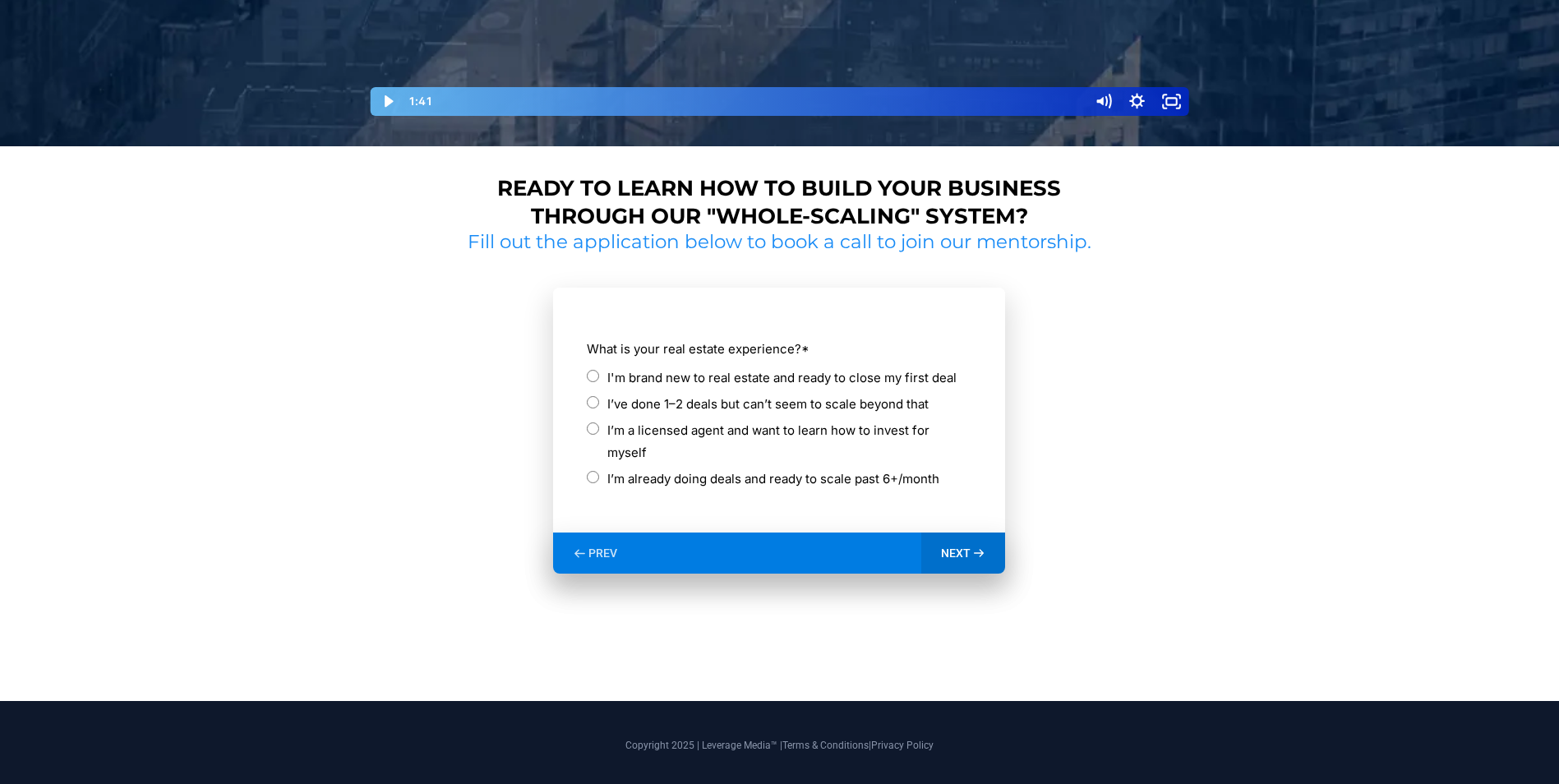
click at [642, 381] on label "I'm brand new to real estate and ready to close my first deal" at bounding box center [782, 377] width 350 height 22
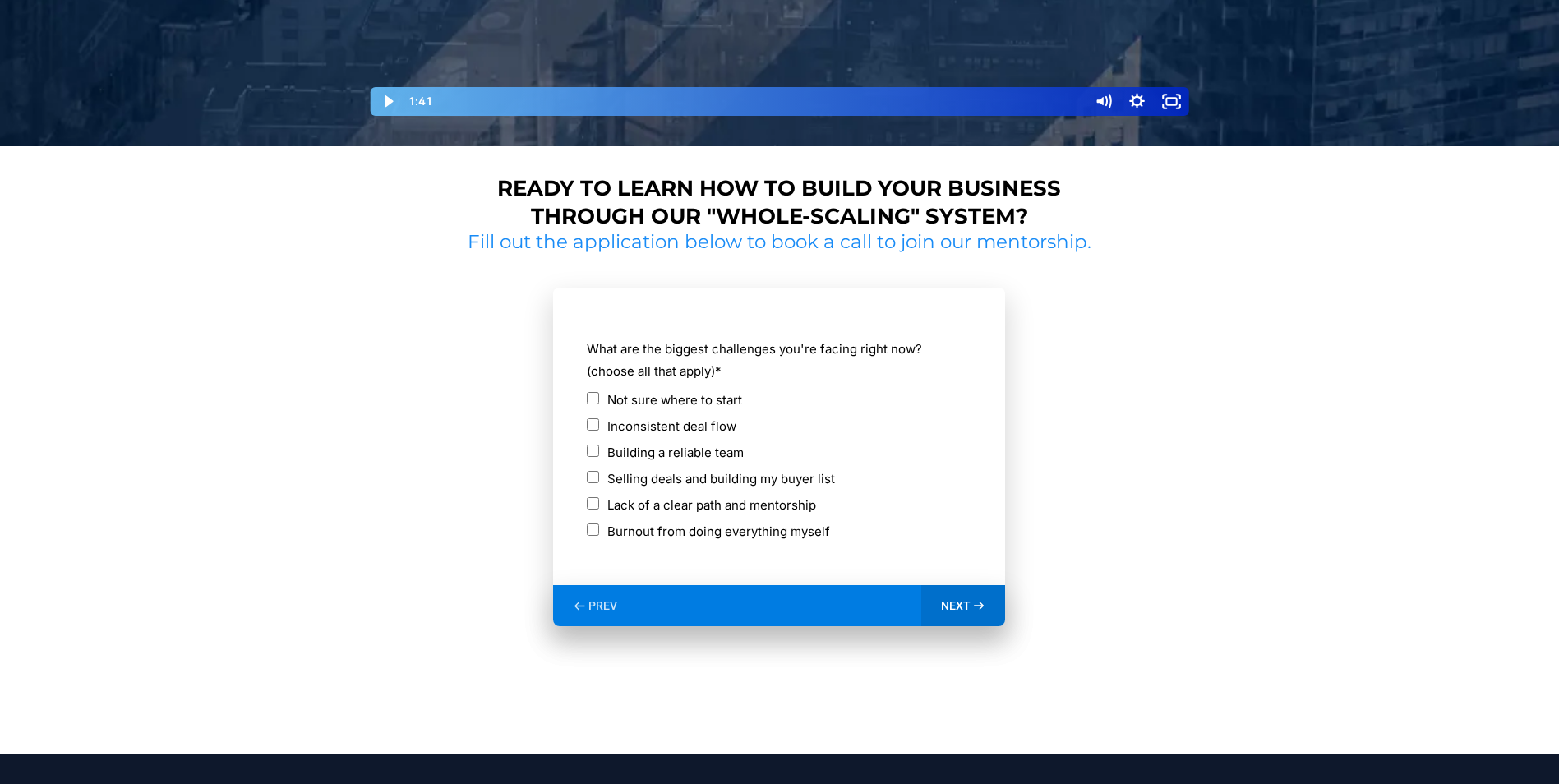
click at [590, 603] on span "PREV" at bounding box center [603, 605] width 28 height 15
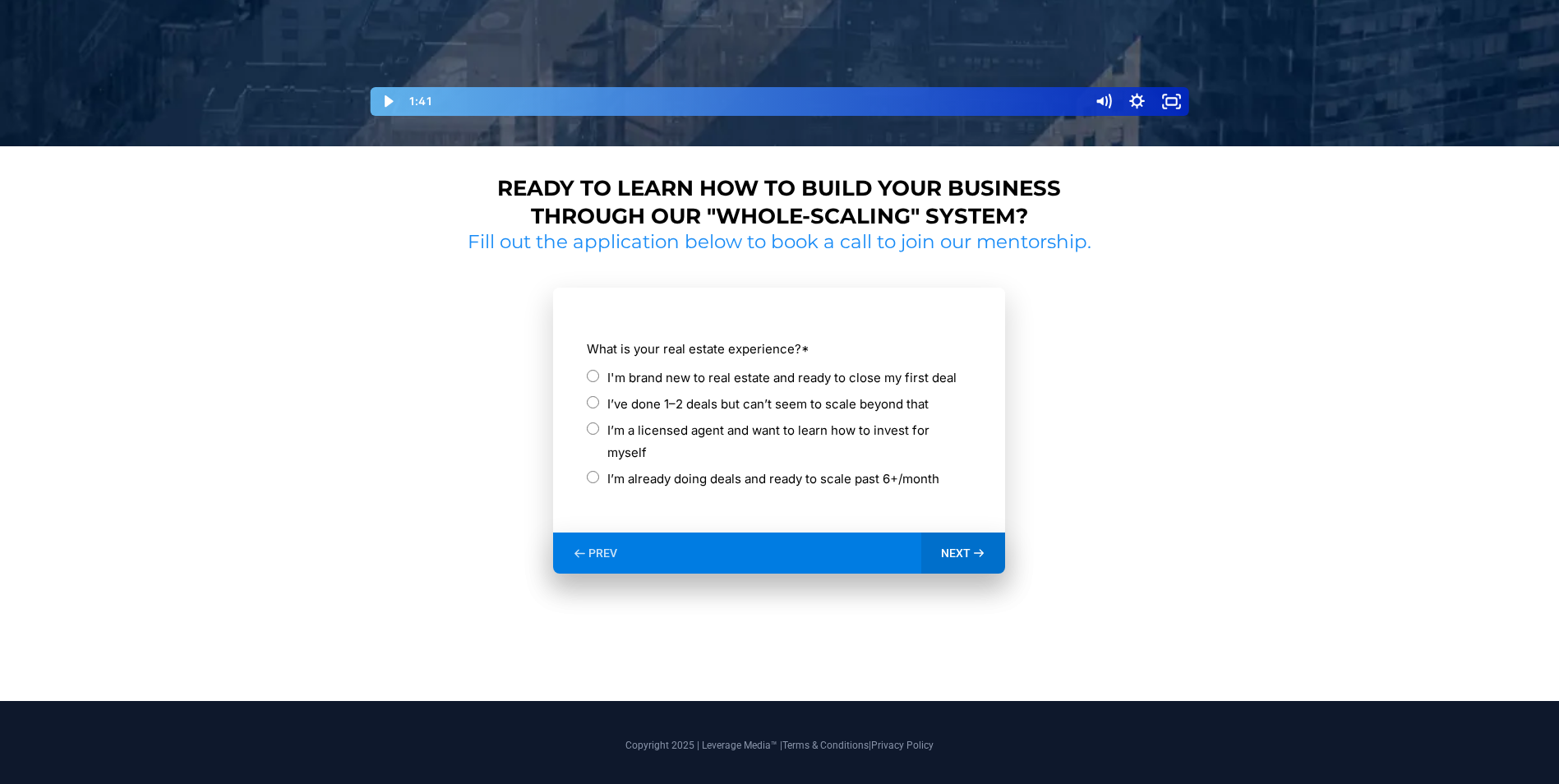
click at [647, 401] on label "I’ve done 1–2 deals but can’t seem to scale beyond that" at bounding box center [768, 403] width 321 height 22
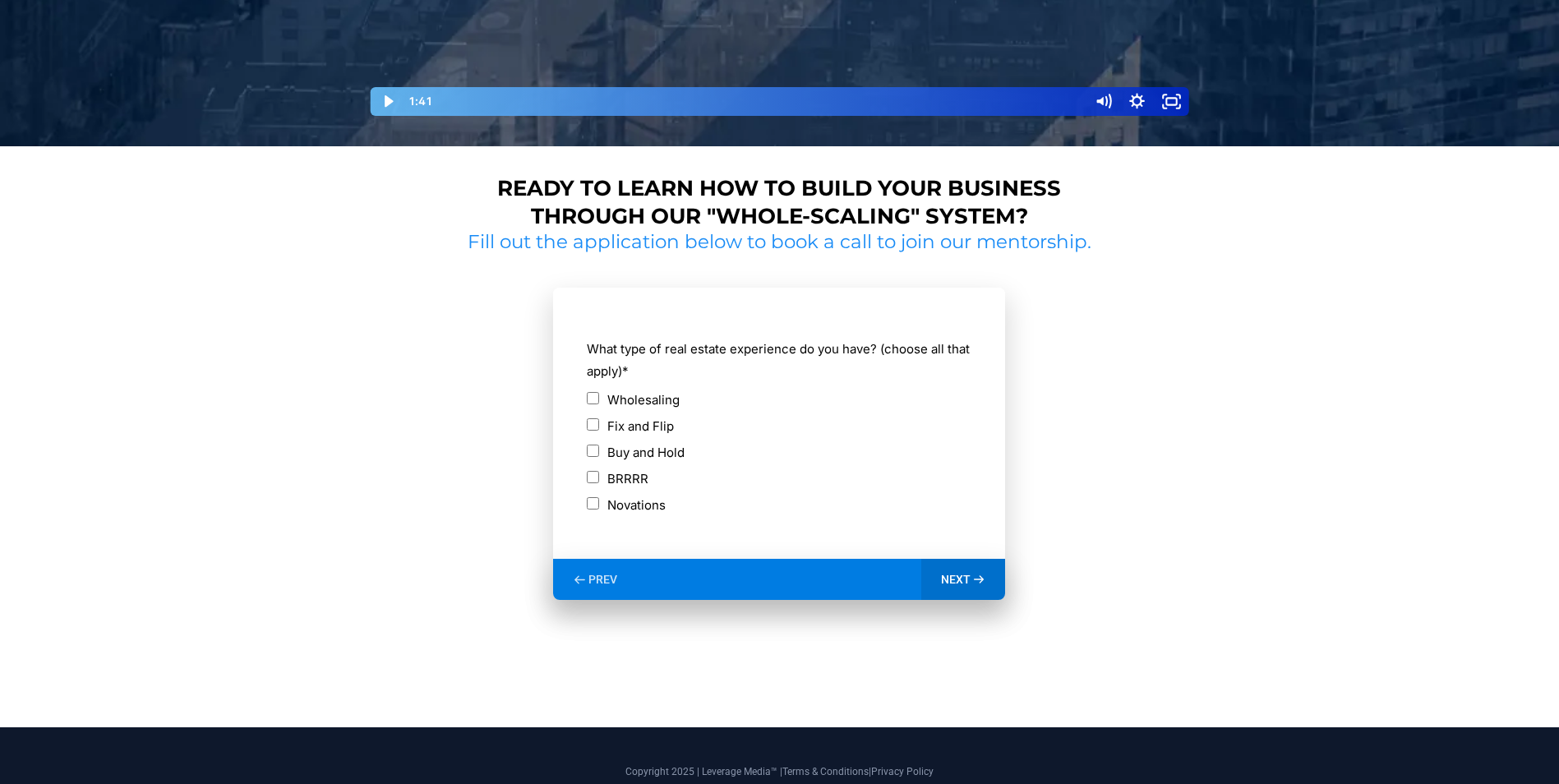
click at [594, 571] on div "PREV" at bounding box center [595, 580] width 84 height 42
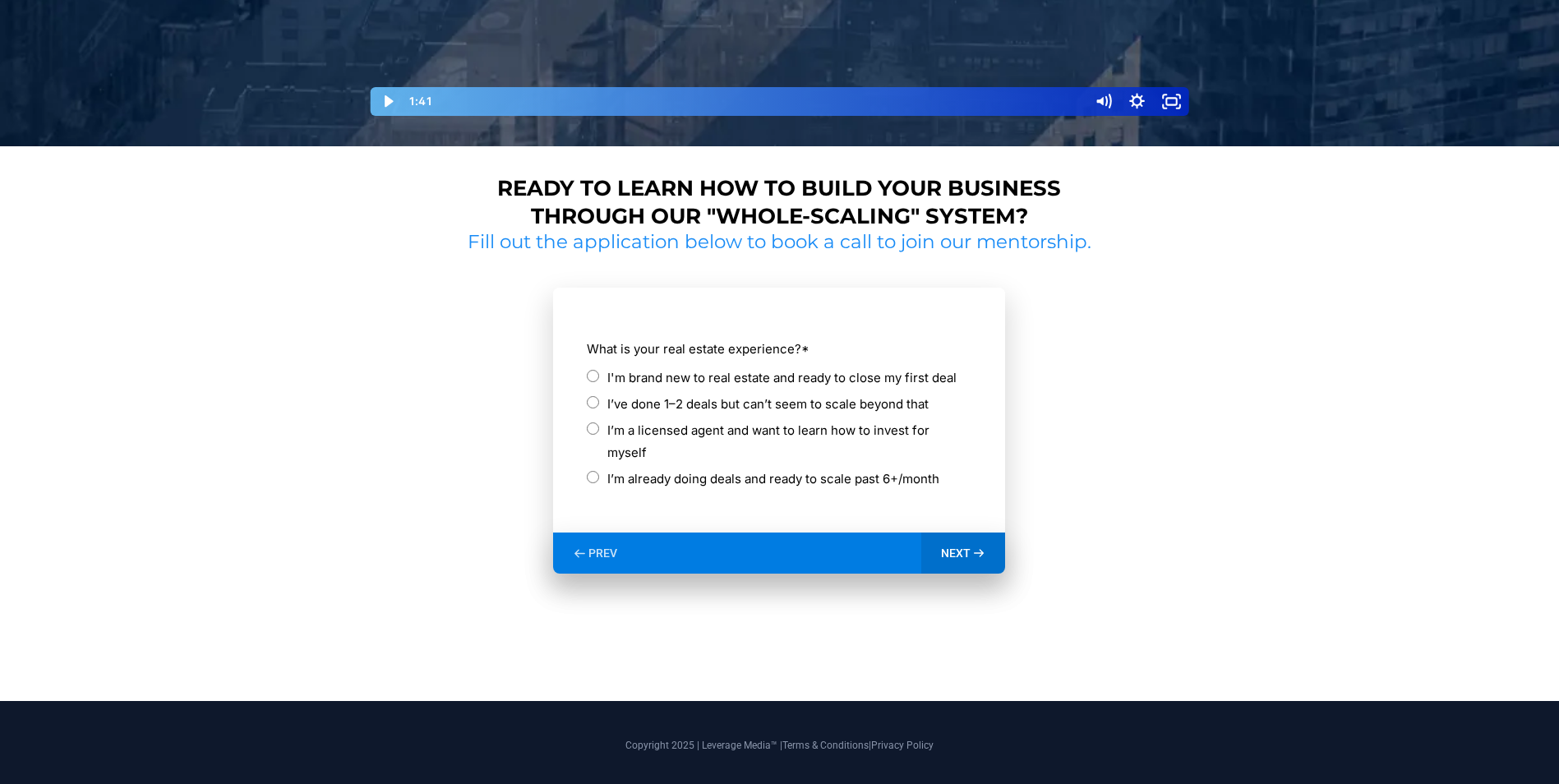
click at [759, 437] on label "I’m a licensed agent and want to learn how to invest for myself" at bounding box center [789, 441] width 364 height 44
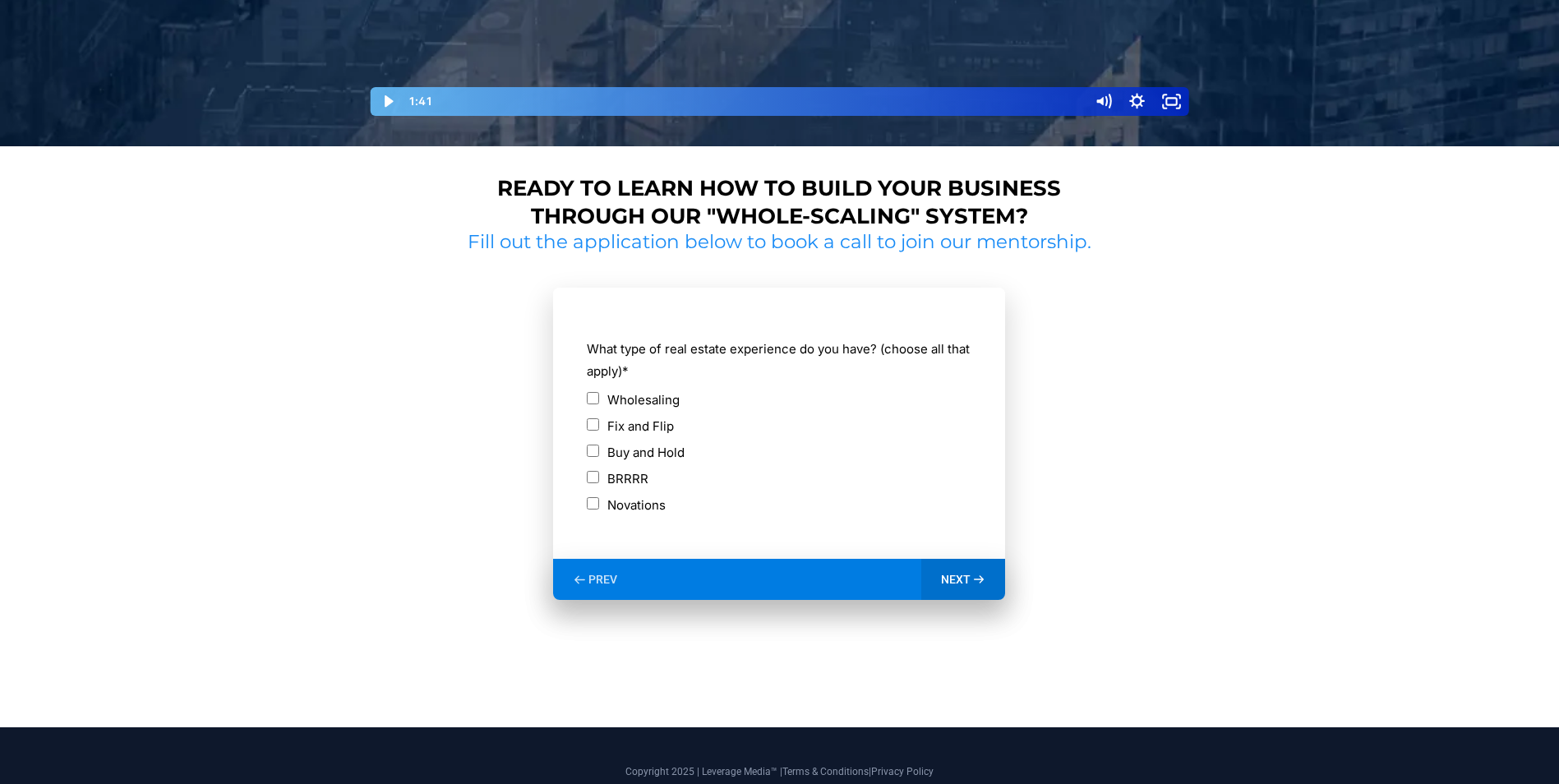
click at [591, 566] on div "PREV" at bounding box center [595, 580] width 84 height 42
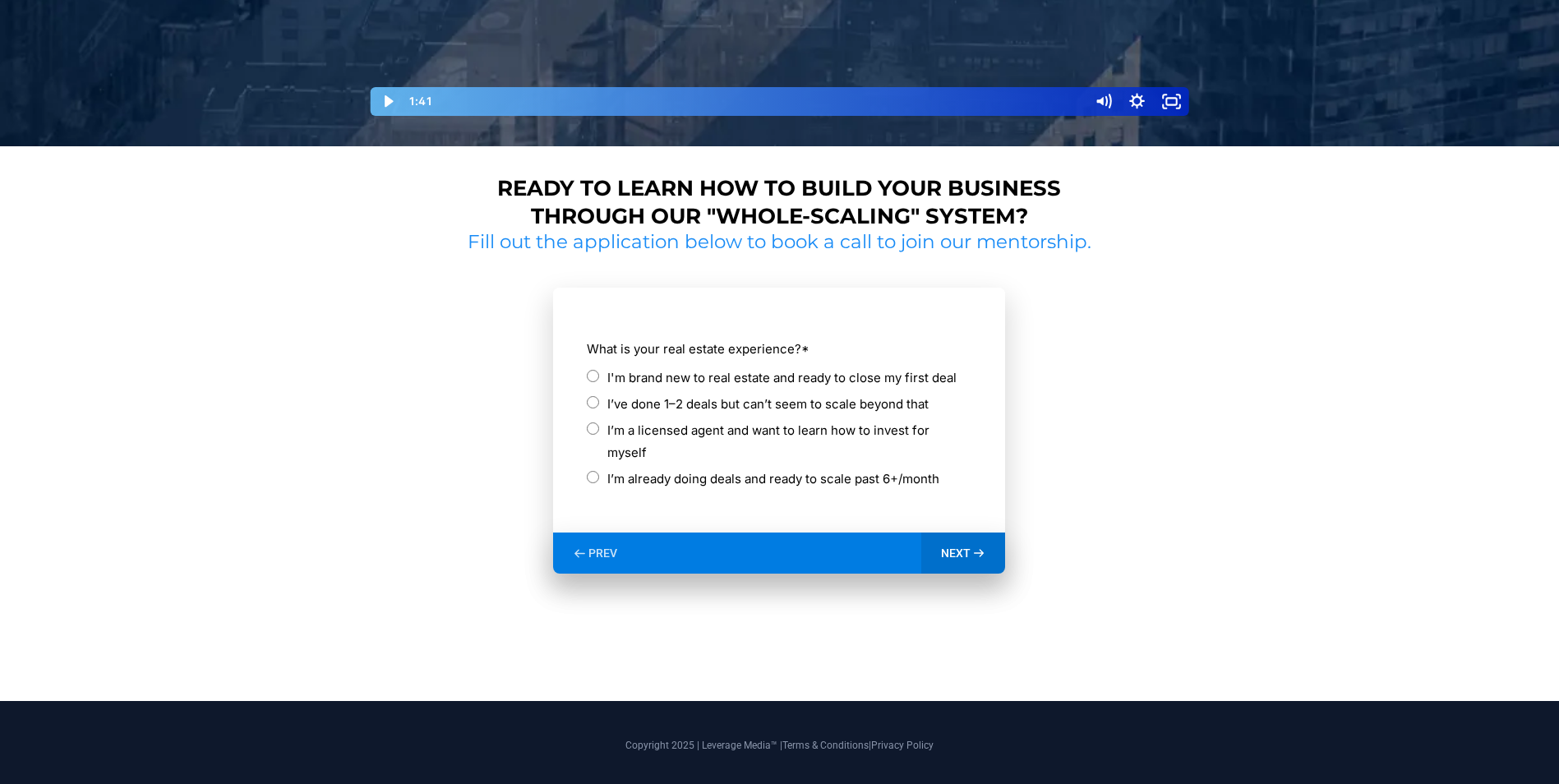
click at [758, 385] on label "I'm brand new to real estate and ready to close my first deal" at bounding box center [782, 377] width 350 height 22
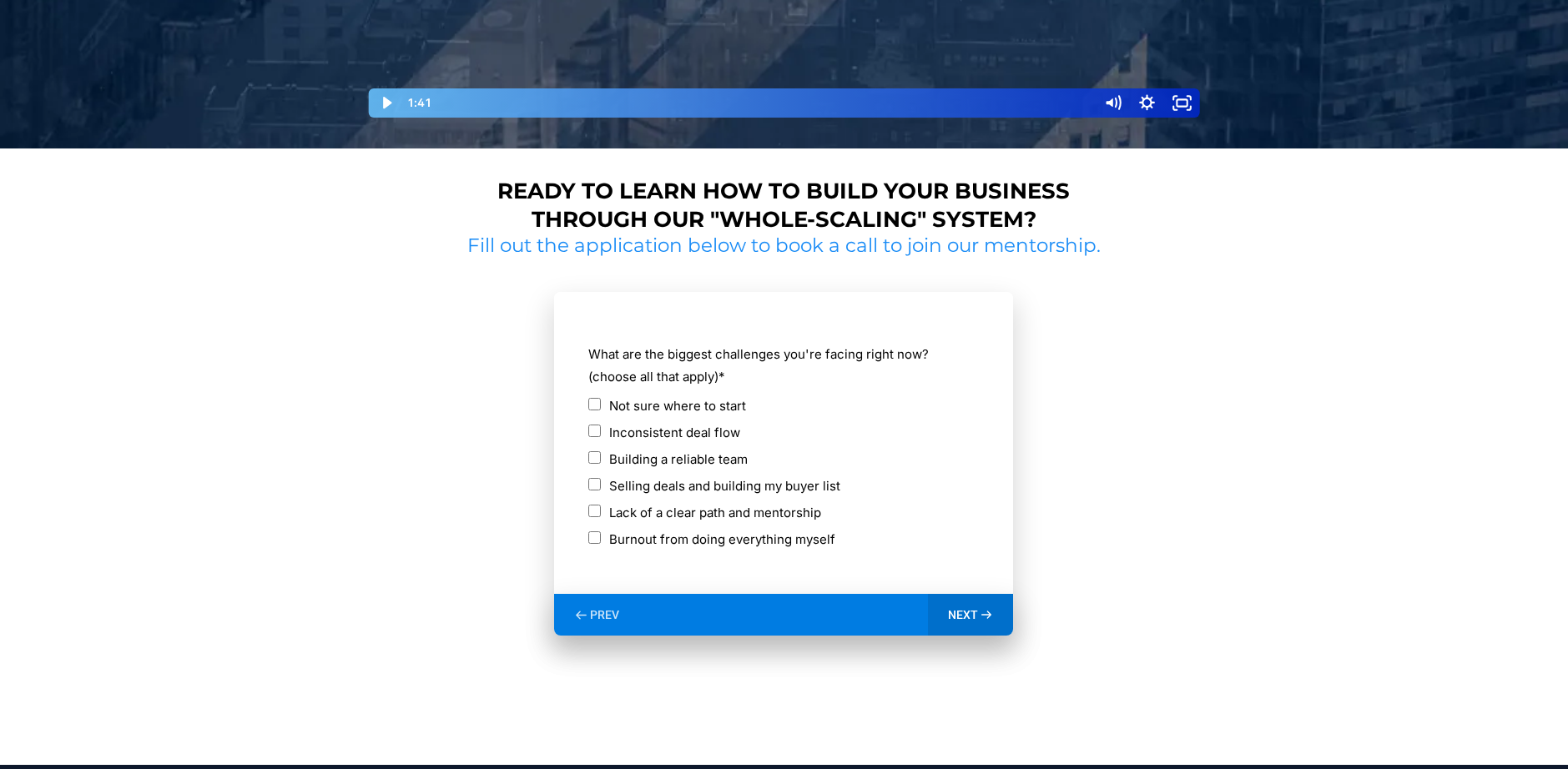
click at [972, 610] on span "NEXT" at bounding box center [962, 615] width 30 height 15
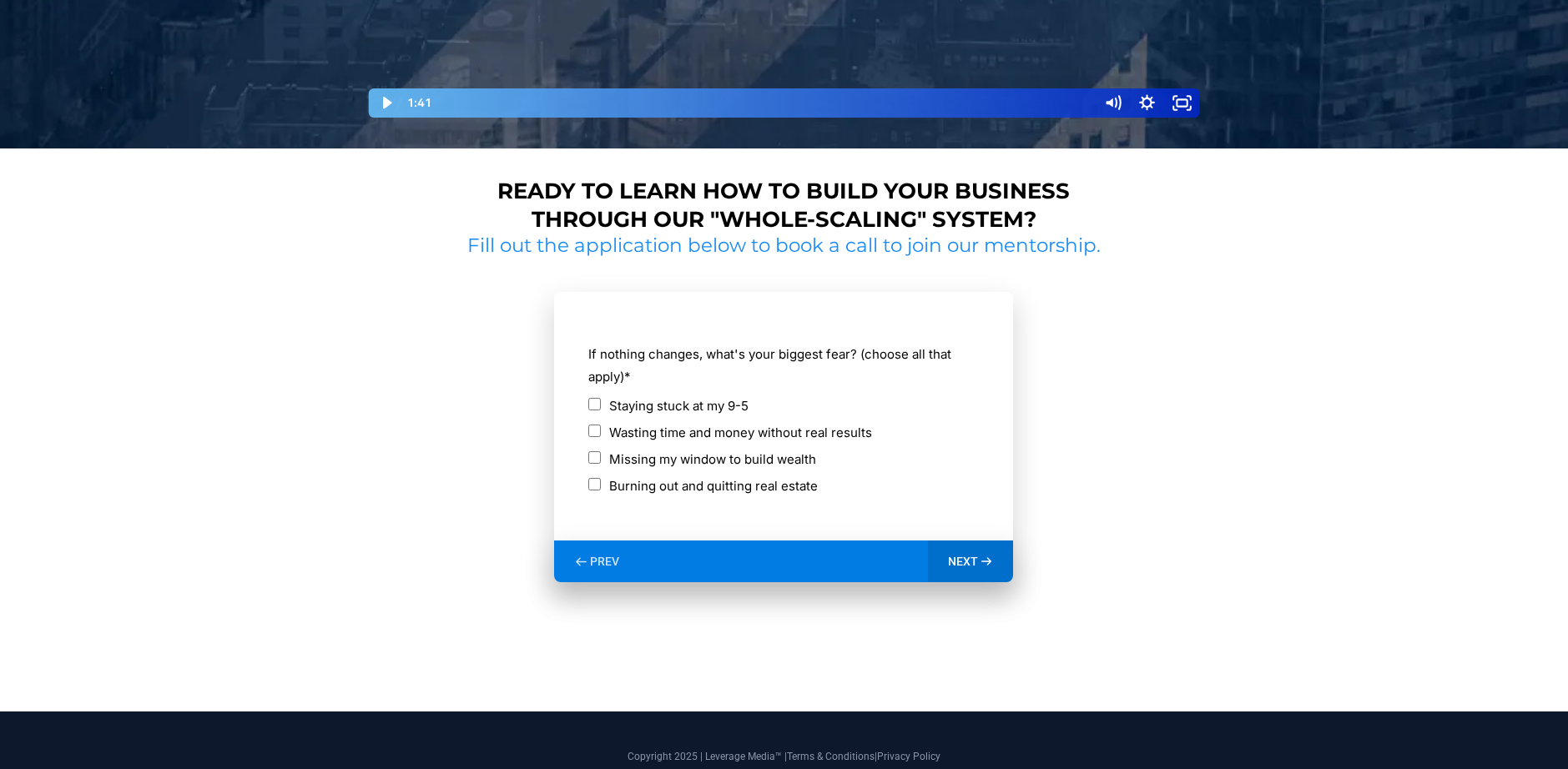
click at [602, 440] on div "Wasting time and money without real results" at bounding box center [783, 431] width 390 height 22
click at [972, 561] on span "NEXT" at bounding box center [962, 562] width 30 height 15
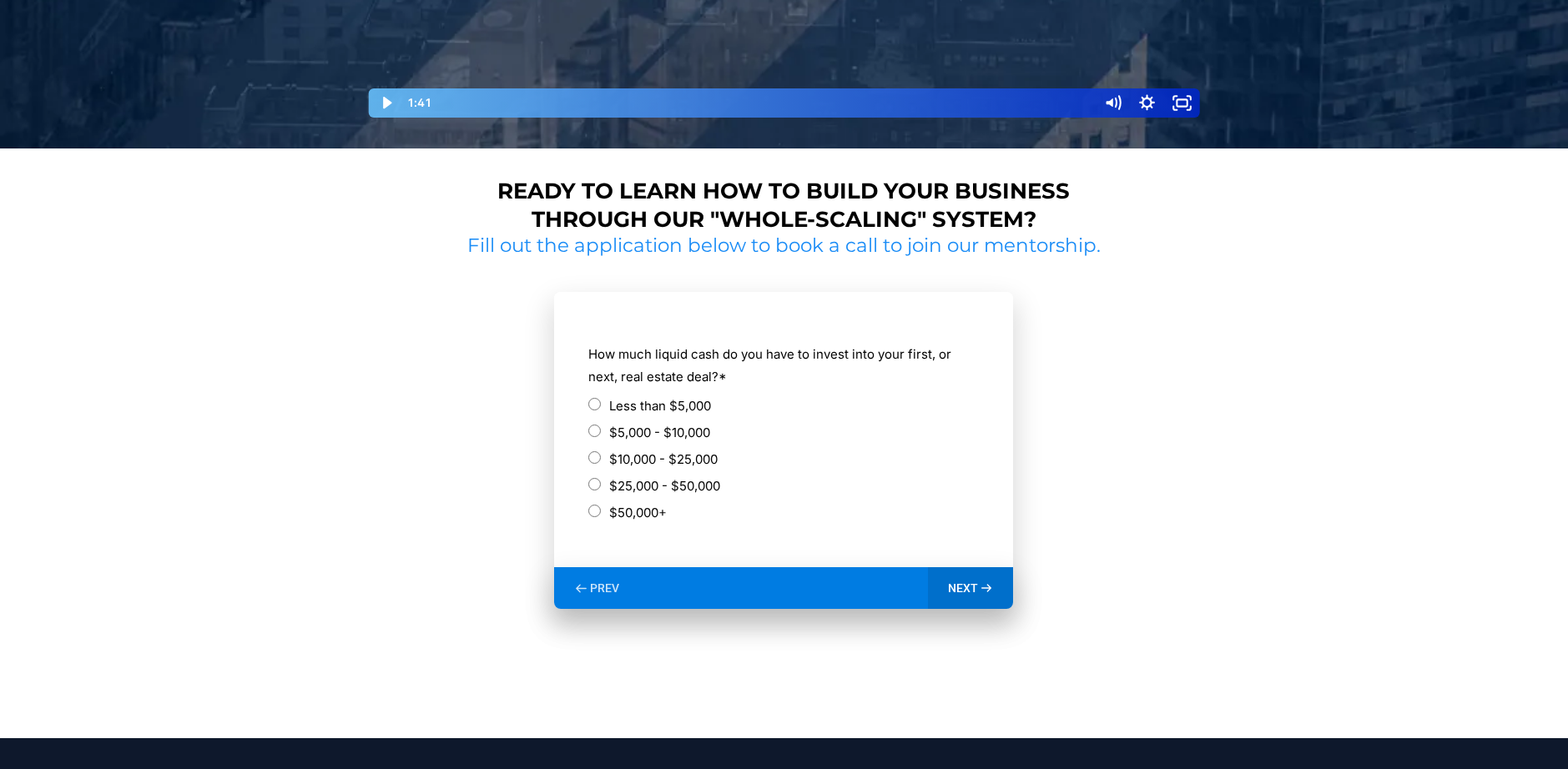
click at [644, 427] on label "$5,000 - $10,000" at bounding box center [659, 431] width 101 height 22
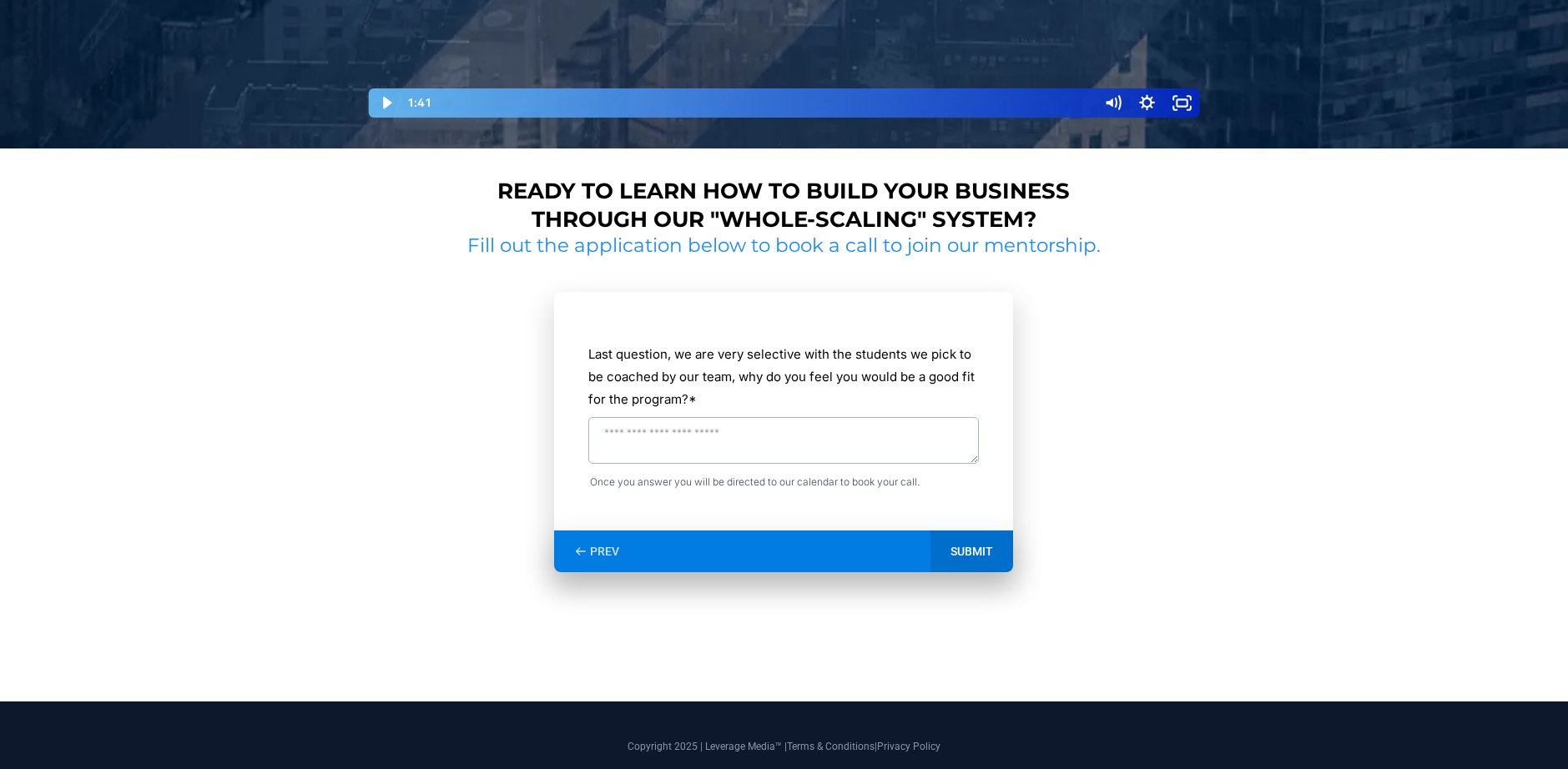
click at [815, 435] on textarea "Last question, we are very selective with the students we pick to be coached by…" at bounding box center [783, 440] width 390 height 47
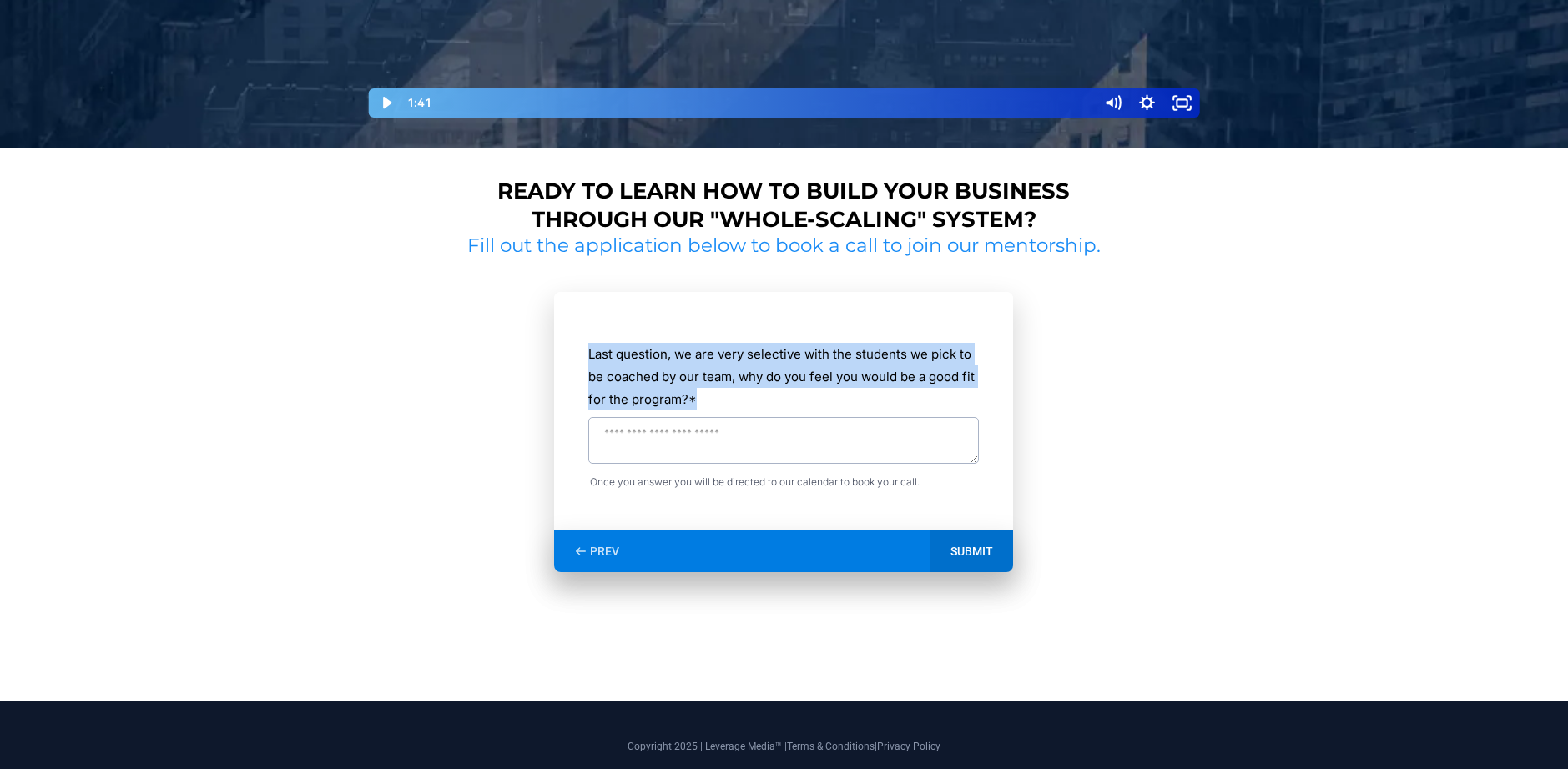
drag, startPoint x: 585, startPoint y: 346, endPoint x: 713, endPoint y: 408, distance: 142.2
click at [713, 408] on form "**********" at bounding box center [784, 411] width 459 height 239
copy label "Last question, we are very selective with the students we pick to be coached by…"
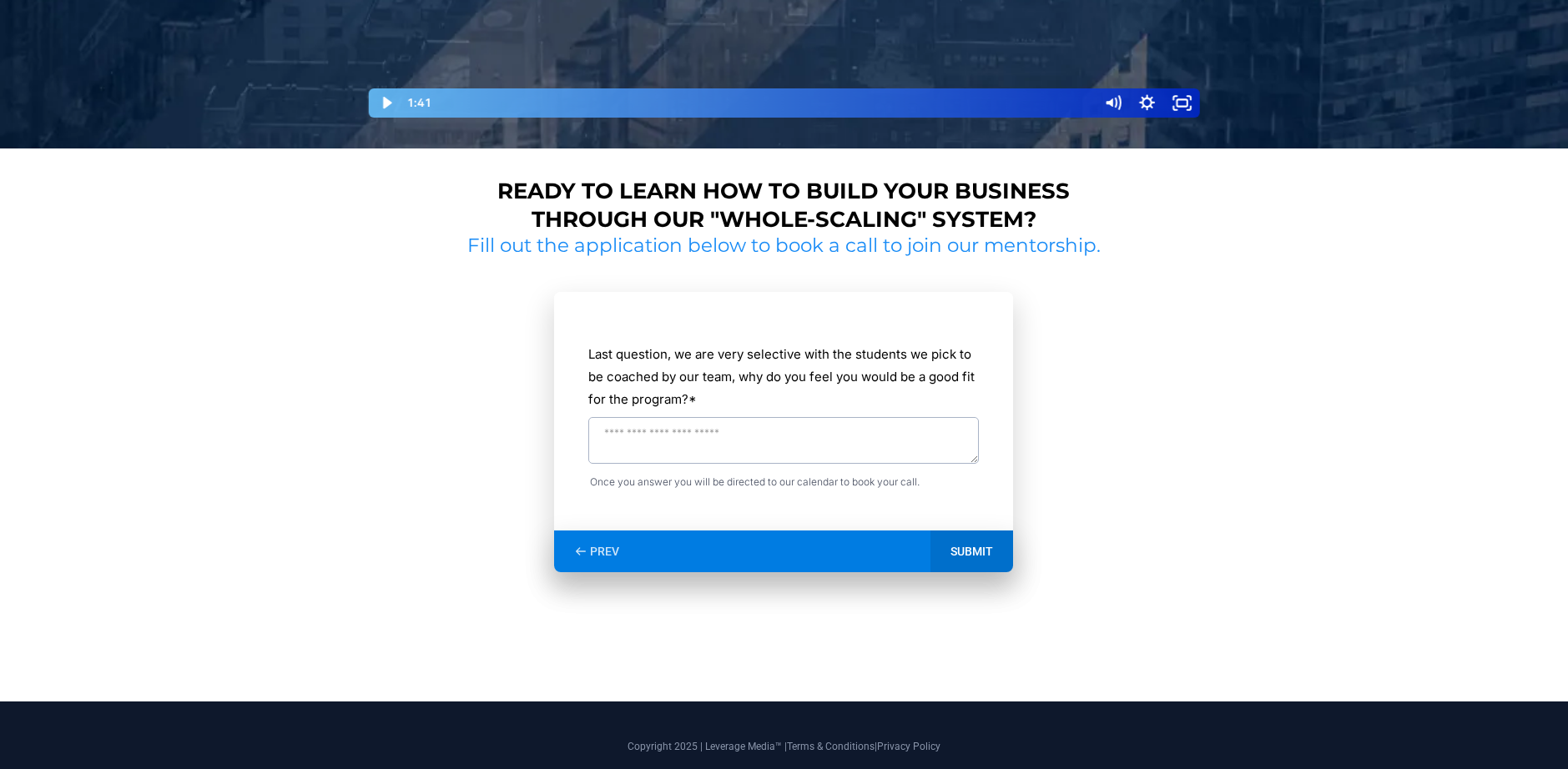
click at [635, 440] on textarea "Last question, we are very selective with the students we pick to be coached by…" at bounding box center [783, 440] width 390 height 47
paste textarea "**********"
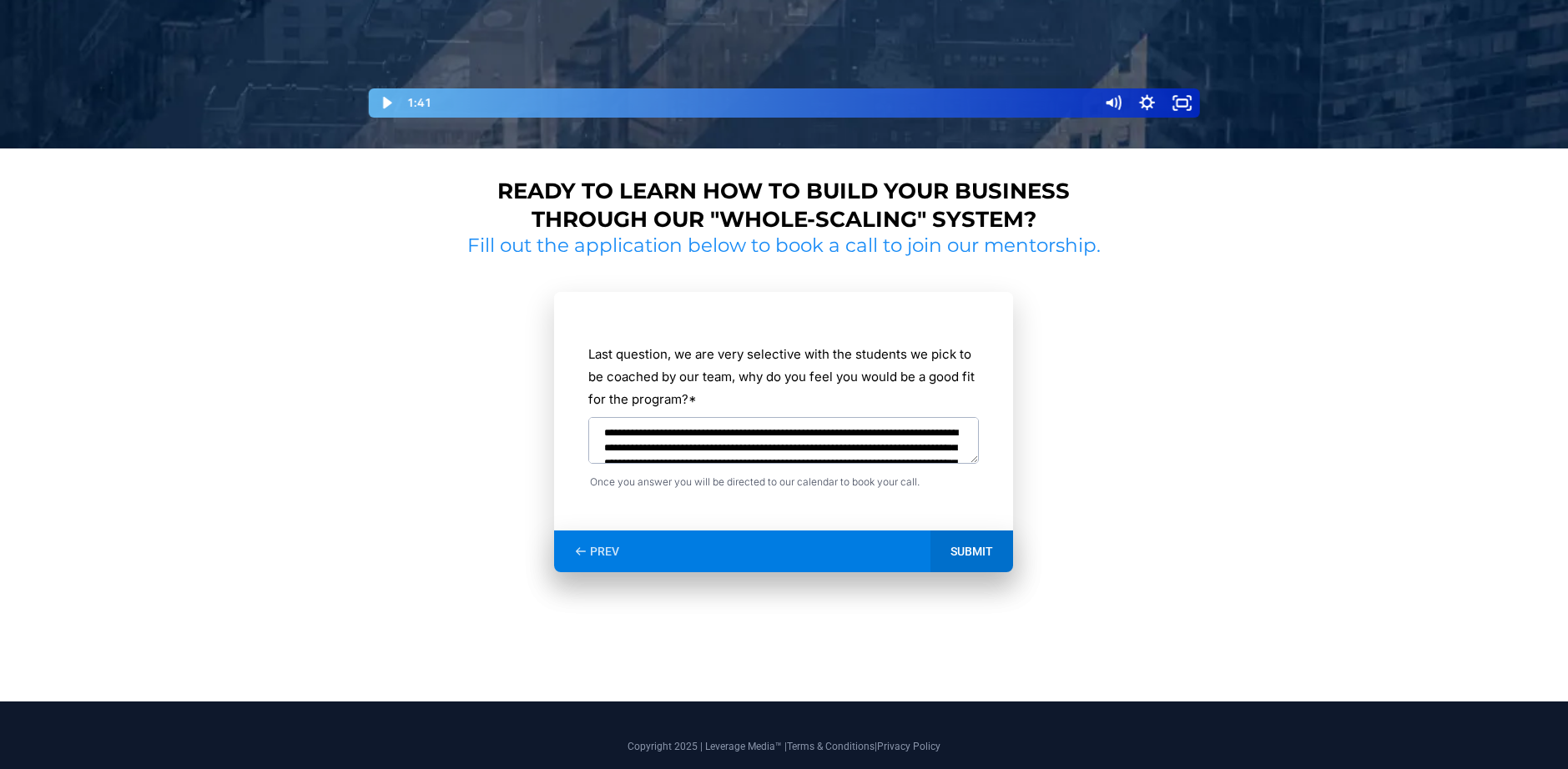
scroll to position [34, 0]
click at [849, 431] on textarea "**********" at bounding box center [783, 440] width 390 height 47
click at [854, 433] on textarea "**********" at bounding box center [783, 440] width 390 height 47
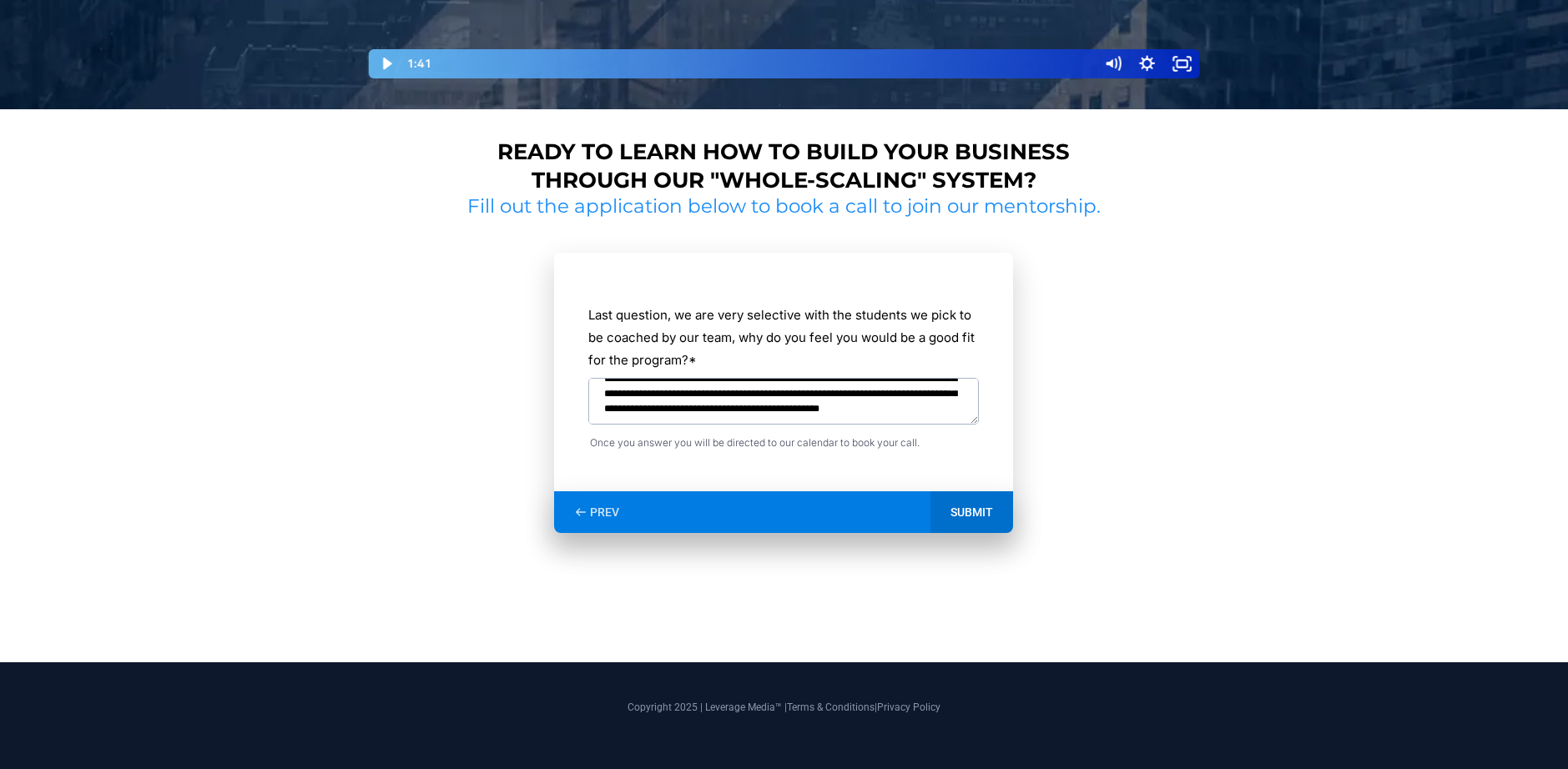
scroll to position [57, 0]
click at [669, 415] on textarea "**********" at bounding box center [783, 401] width 390 height 47
click at [761, 413] on textarea "**********" at bounding box center [783, 401] width 390 height 47
click at [892, 413] on textarea "**********" at bounding box center [783, 401] width 390 height 47
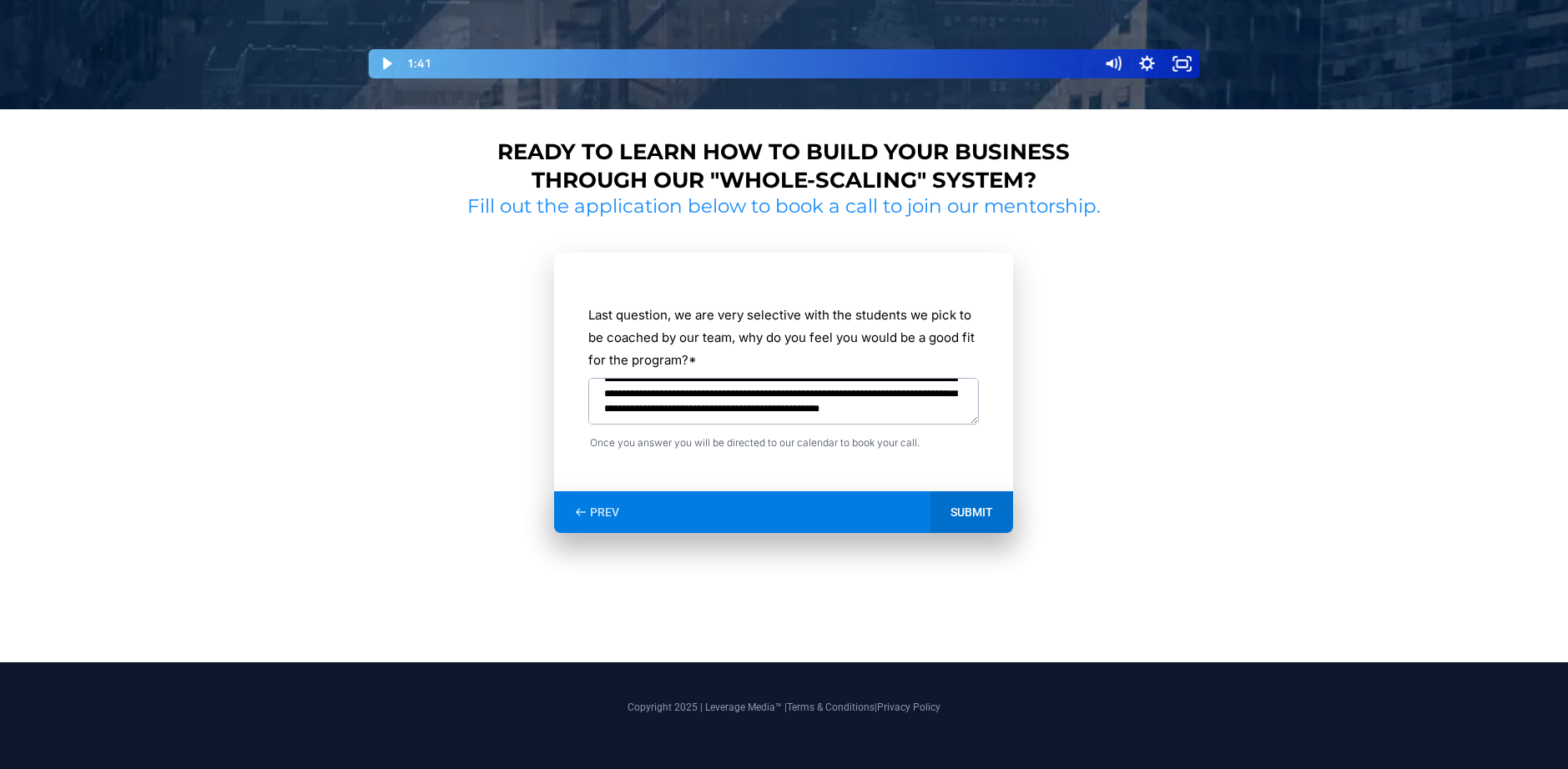
type textarea "**********"
click at [991, 519] on div "SUBMIT" at bounding box center [971, 512] width 82 height 42
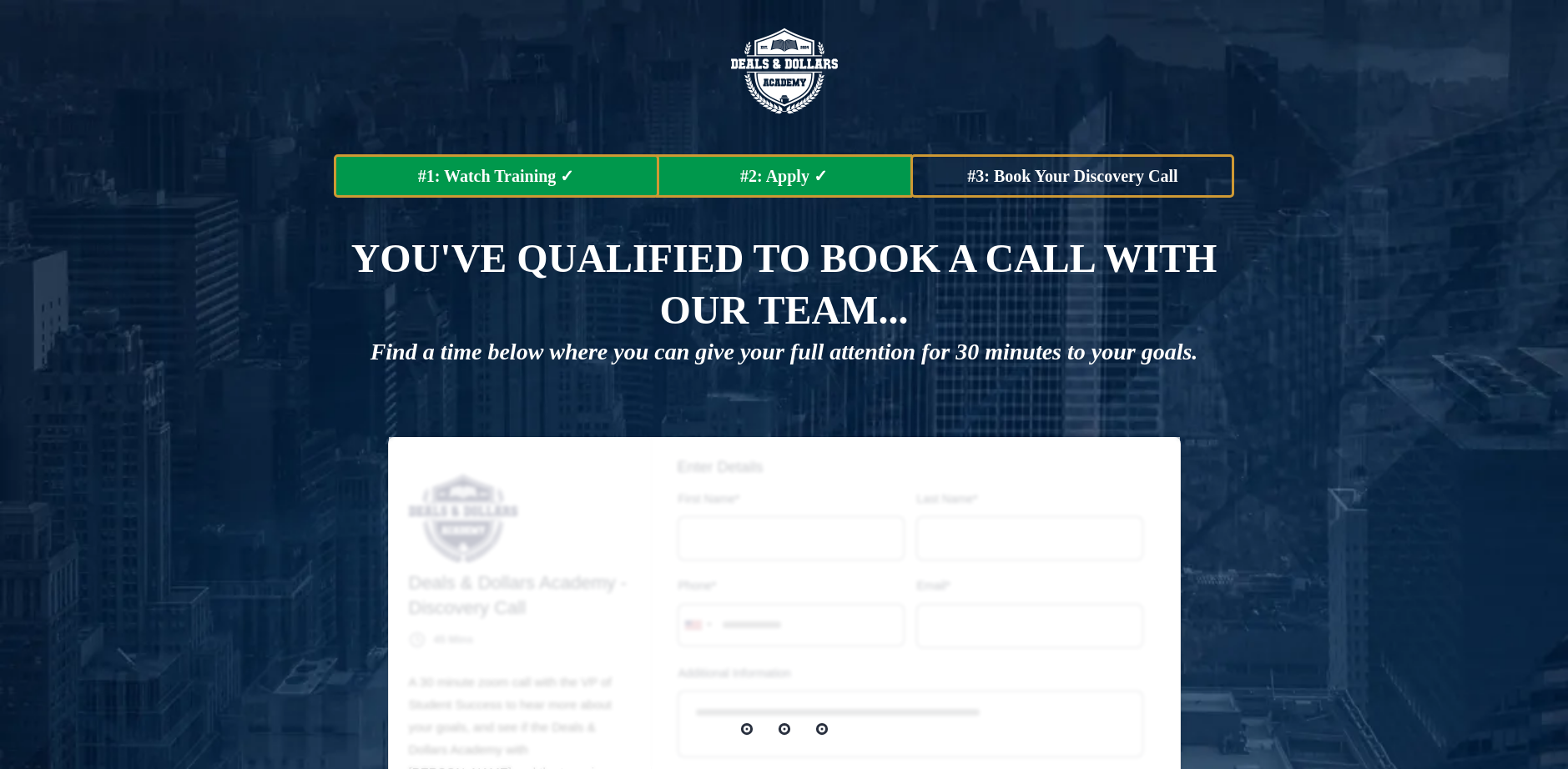
type input "****"
type input "**********"
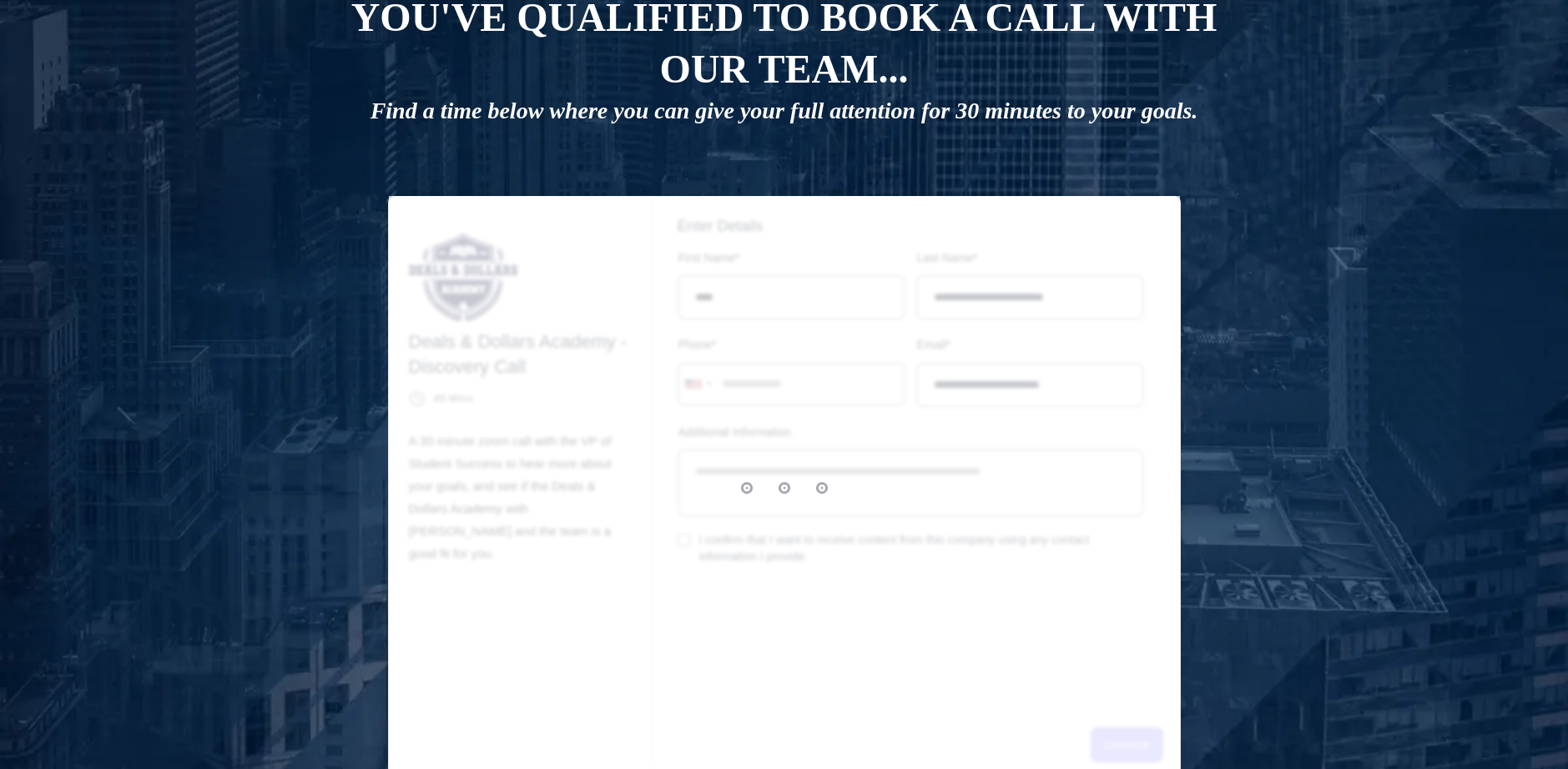
scroll to position [250, 0]
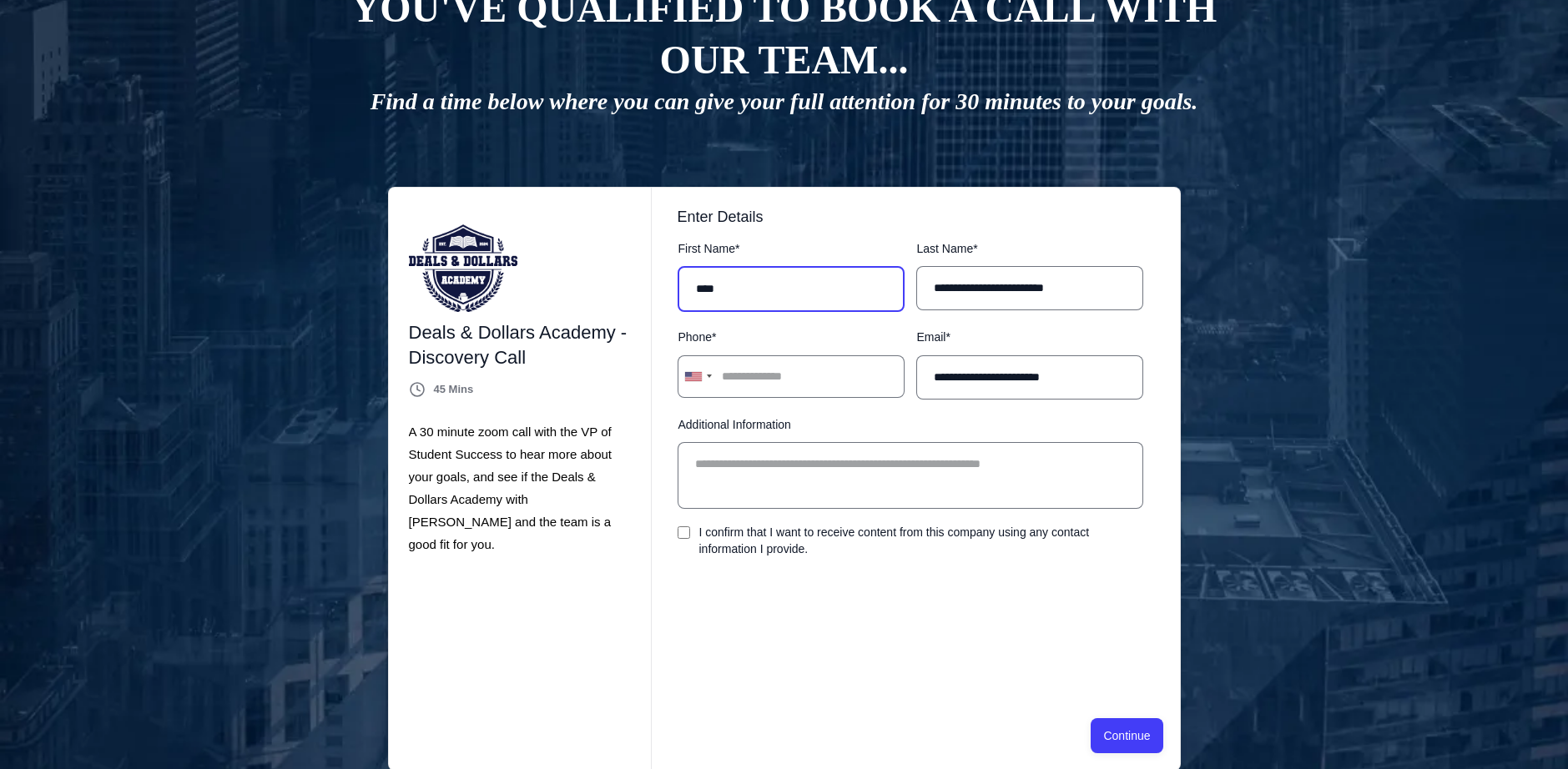
click at [799, 276] on input "****" at bounding box center [790, 290] width 227 height 46
click at [491, 484] on p "A 30 minute zoom call with the VP of Student Success to hear more about your go…" at bounding box center [516, 487] width 215 height 135
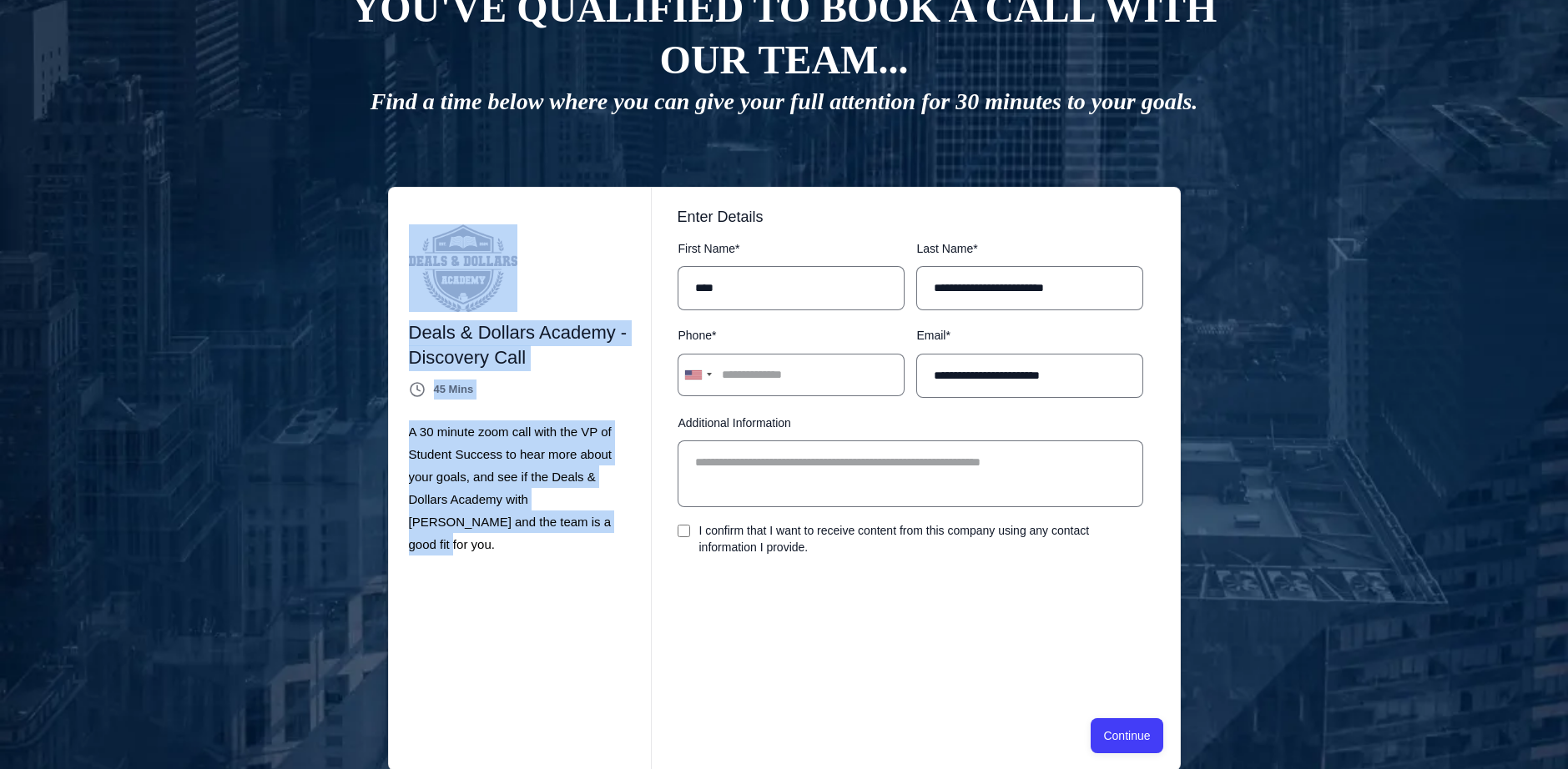
drag, startPoint x: 536, startPoint y: 536, endPoint x: 388, endPoint y: 276, distance: 299.2
click at [388, 276] on div "Deals & Dollars Academy - Discovery Call Organic VSL Calendar 45 Mins A 30 minu…" at bounding box center [520, 479] width 264 height 583
drag, startPoint x: 388, startPoint y: 276, endPoint x: 492, endPoint y: 516, distance: 261.6
click at [492, 516] on span "A 30 minute zoom call with the VP of Student Success to hear more about your go…" at bounding box center [509, 488] width 202 height 127
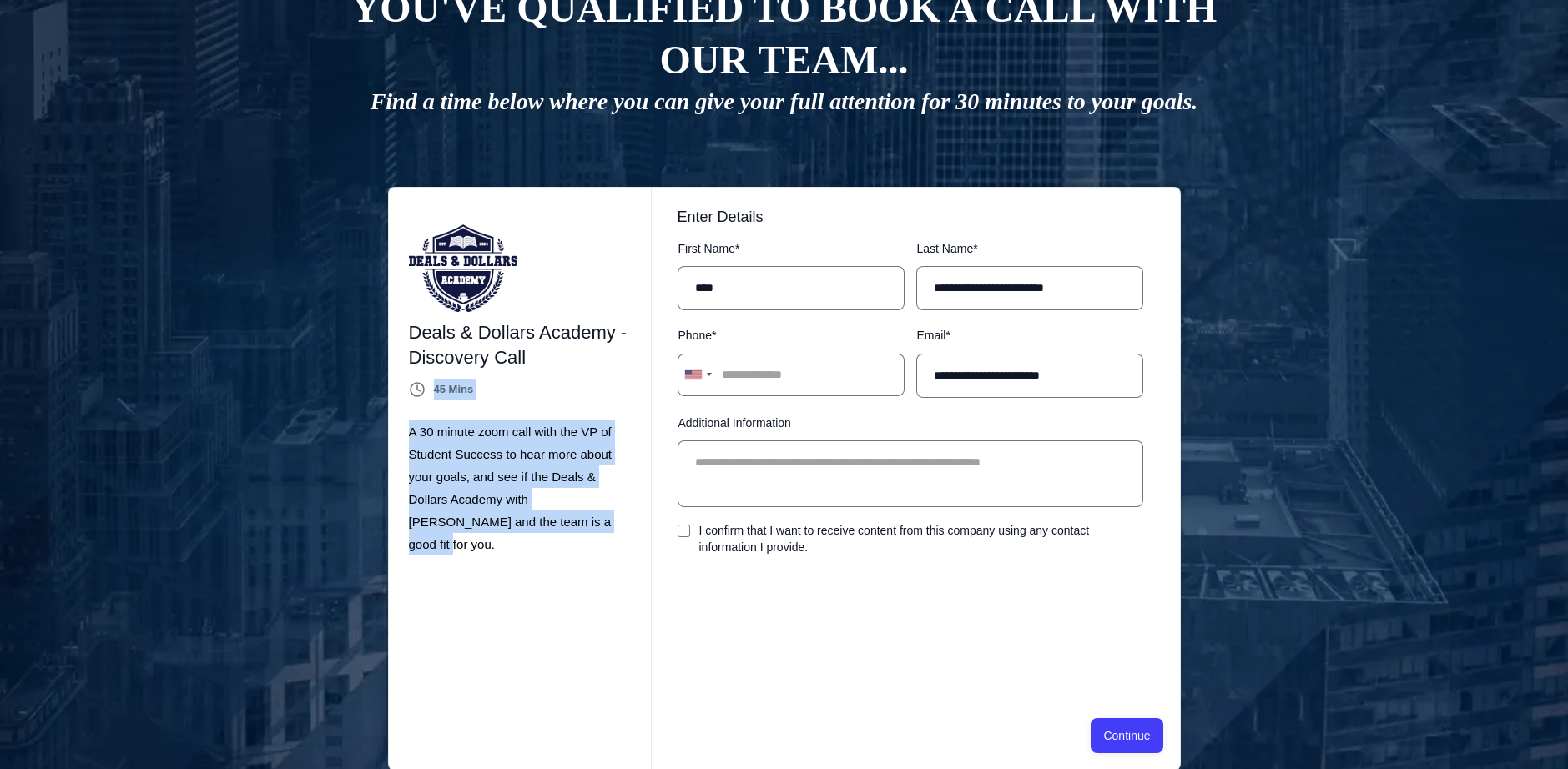
drag, startPoint x: 566, startPoint y: 524, endPoint x: 419, endPoint y: 293, distance: 273.8
click at [419, 293] on div "Deals & Dollars Academy - Discovery Call Organic VSL Calendar 45 Mins A 30 minu…" at bounding box center [520, 389] width 222 height 331
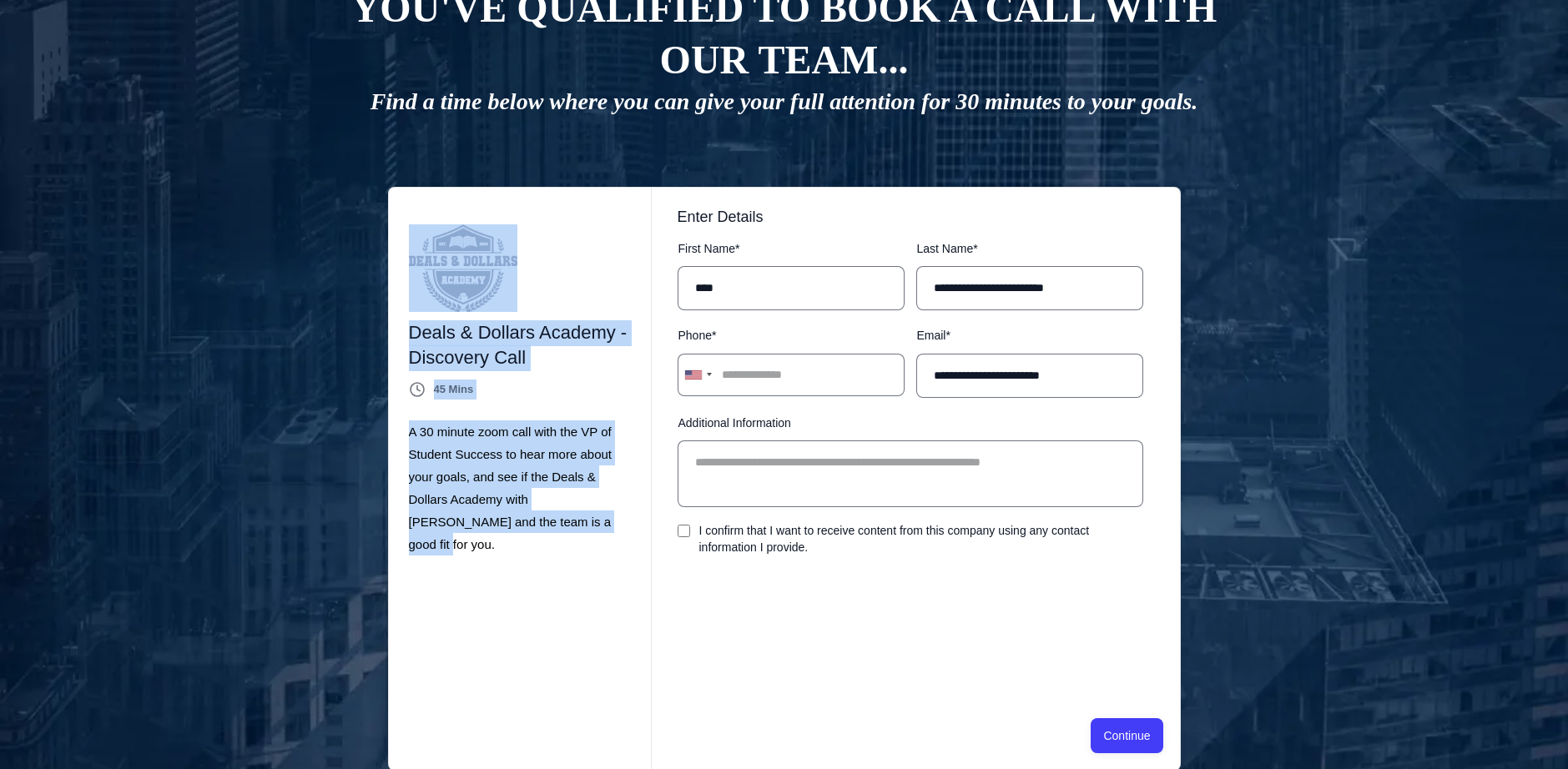
drag, startPoint x: 419, startPoint y: 293, endPoint x: 508, endPoint y: 533, distance: 256.0
click at [507, 533] on div "Deals & Dollars Academy - Discovery Call Organic VSL Calendar 45 Mins A 30 minu…" at bounding box center [520, 479] width 264 height 583
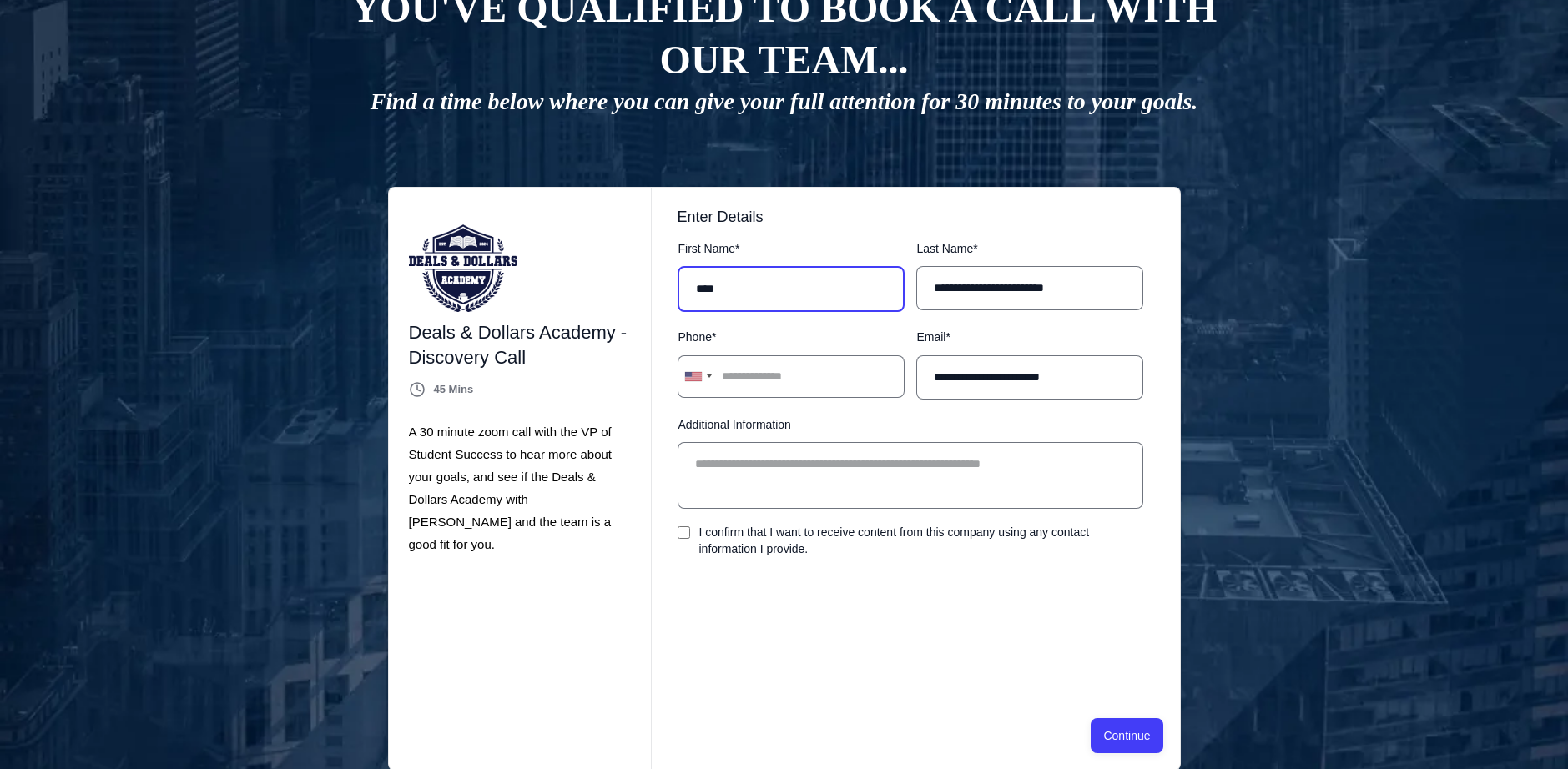
drag, startPoint x: 703, startPoint y: 301, endPoint x: 707, endPoint y: 309, distance: 8.9
click at [703, 301] on input "****" at bounding box center [790, 290] width 227 height 46
click at [1018, 293] on input "**********" at bounding box center [1029, 290] width 227 height 46
drag, startPoint x: 1084, startPoint y: 291, endPoint x: 1024, endPoint y: 278, distance: 61.4
click at [1024, 278] on input "**********" at bounding box center [1029, 290] width 227 height 46
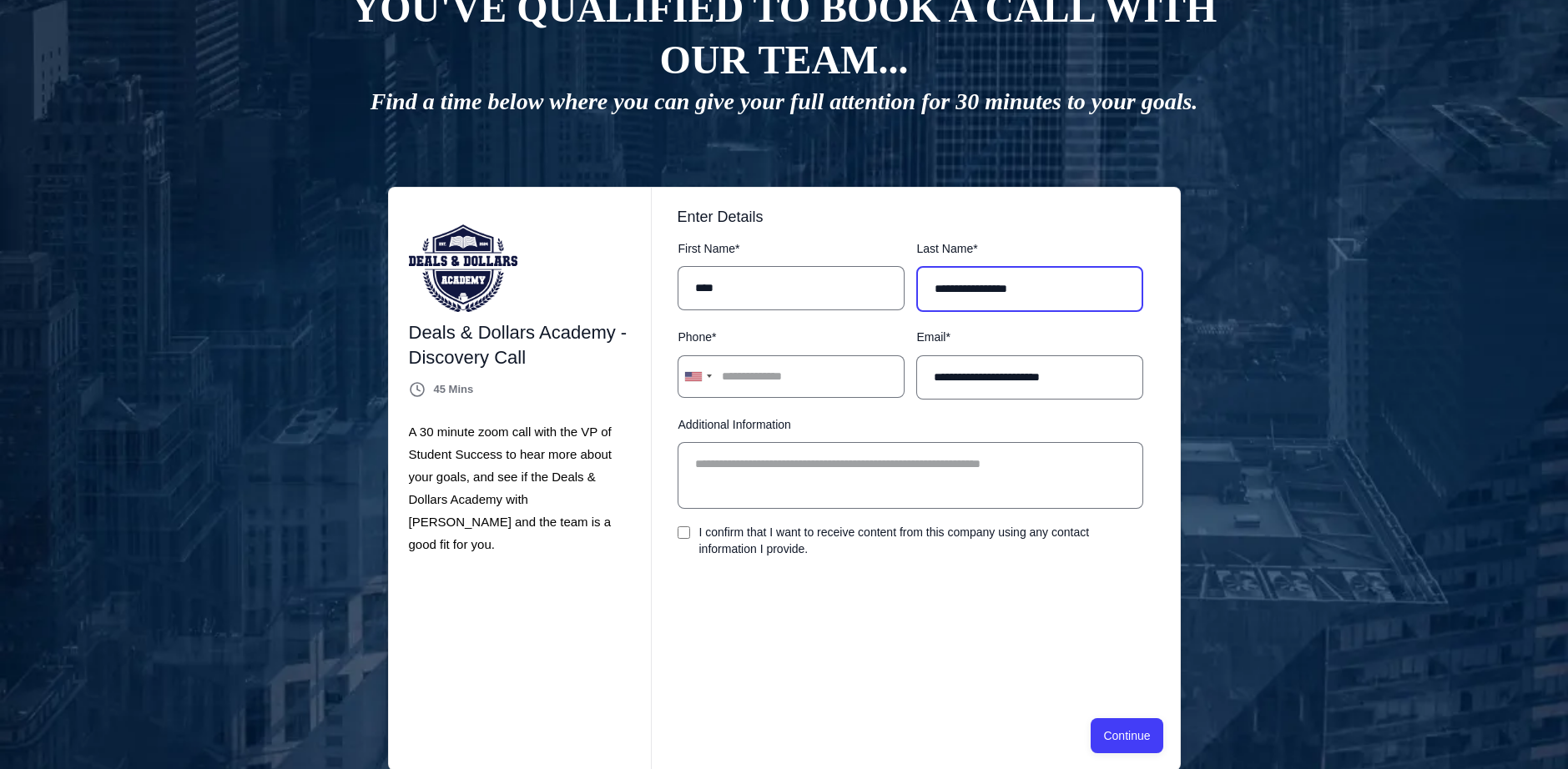
drag, startPoint x: 966, startPoint y: 290, endPoint x: 838, endPoint y: 271, distance: 129.4
click at [850, 275] on div "**********" at bounding box center [916, 419] width 478 height 362
type input "**********"
click at [841, 359] on input "Phone *" at bounding box center [790, 375] width 227 height 42
type input "**********"
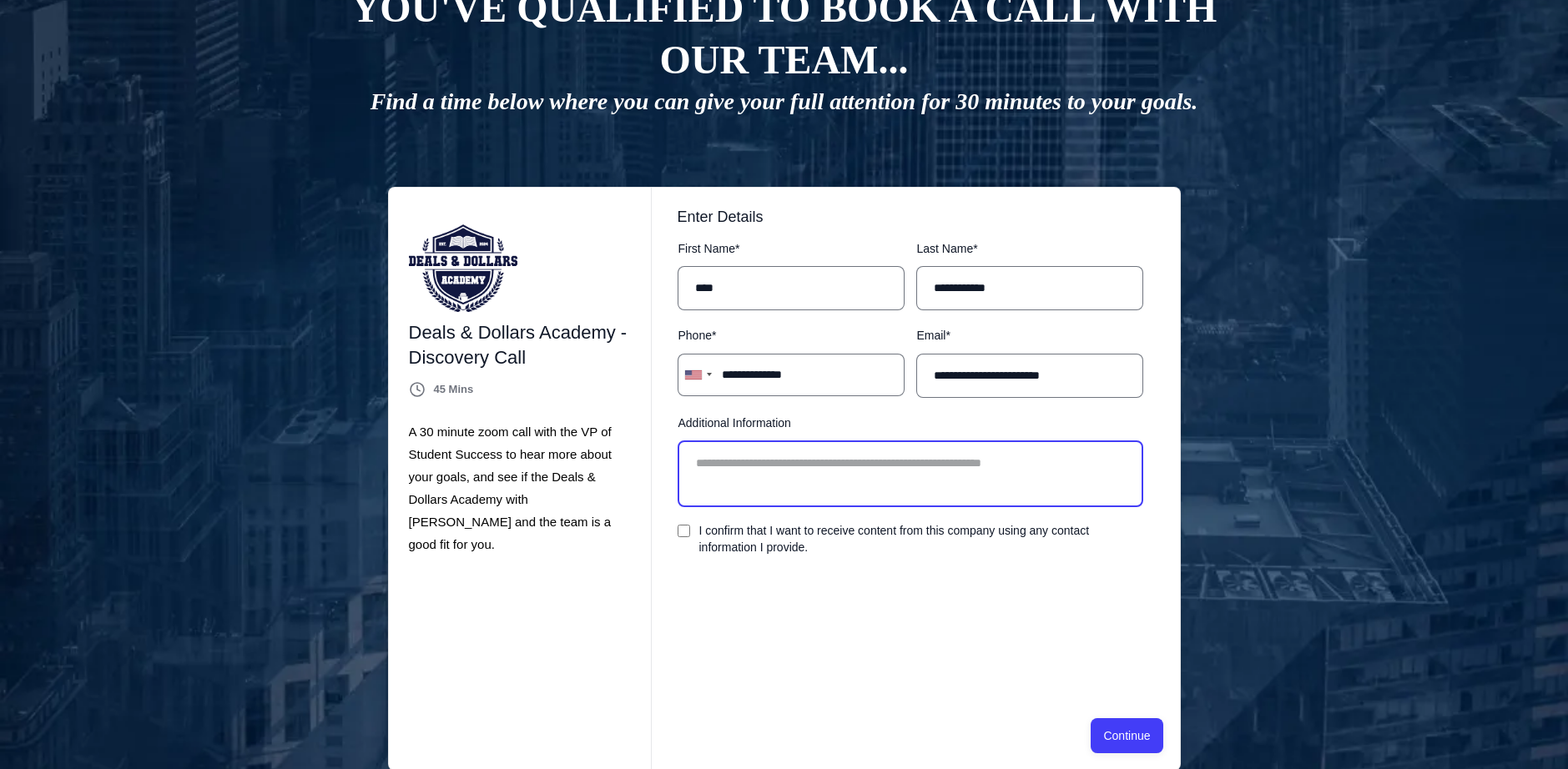
click at [761, 446] on textarea "Additional Information" at bounding box center [909, 474] width 465 height 67
click at [667, 533] on div "**********" at bounding box center [915, 446] width 527 height 484
click at [686, 524] on div "I confirm that I want to receive content from this company using any contact in…" at bounding box center [909, 539] width 465 height 34
click at [677, 538] on div "I confirm that I want to receive content from this company using any contact in…" at bounding box center [909, 539] width 465 height 34
click at [680, 524] on div "I confirm that I want to receive content from this company using any contact in…" at bounding box center [909, 539] width 465 height 34
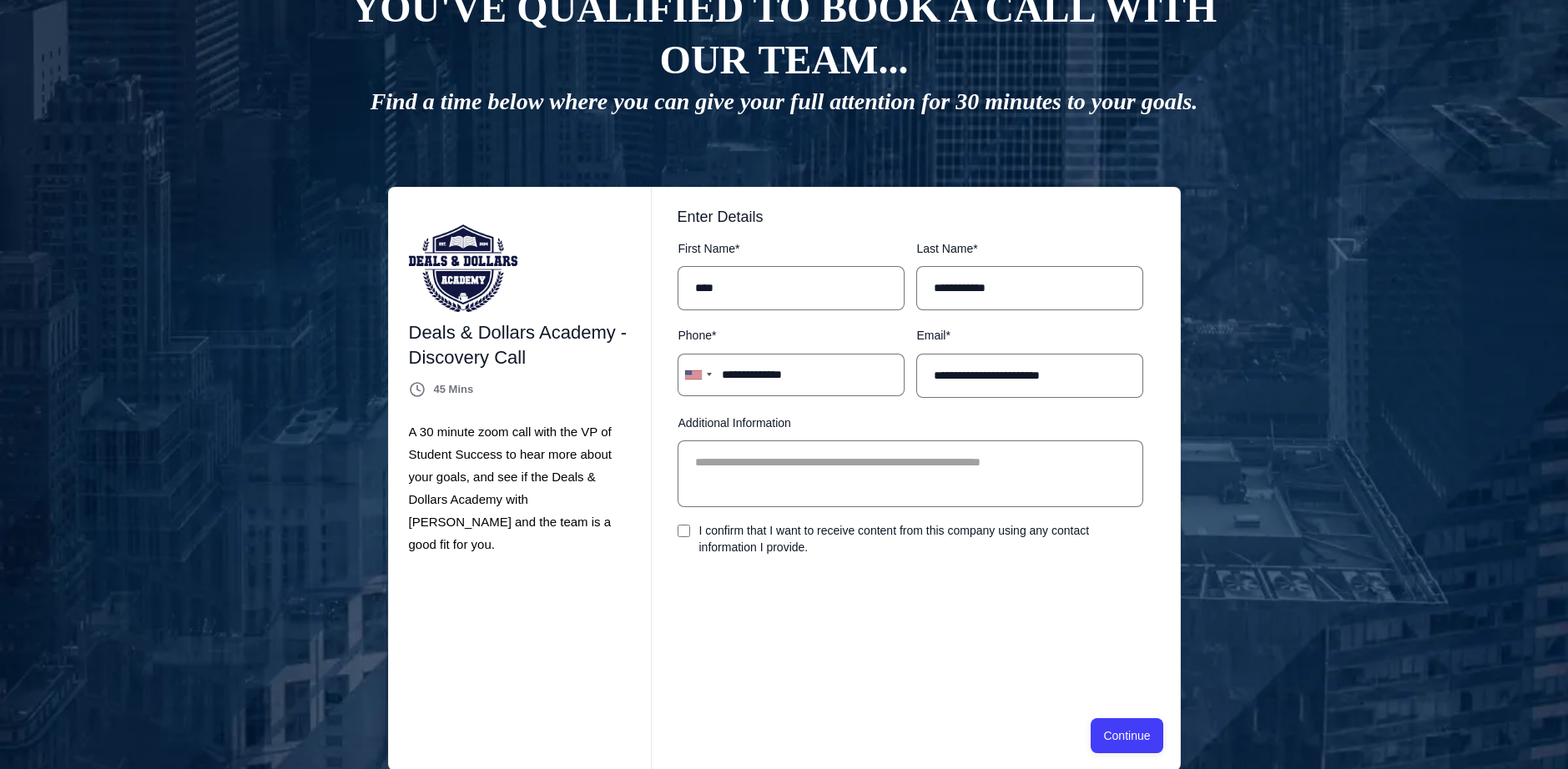
click at [677, 523] on div "I confirm that I want to receive content from this company using any contact in…" at bounding box center [910, 539] width 467 height 35
click at [1112, 734] on button "Continue" at bounding box center [1126, 735] width 72 height 35
click at [934, 290] on input "**********" at bounding box center [1029, 290] width 227 height 46
type input "*********"
click at [684, 524] on div "I confirm that I want to receive content from this company using any contact in…" at bounding box center [909, 539] width 465 height 34
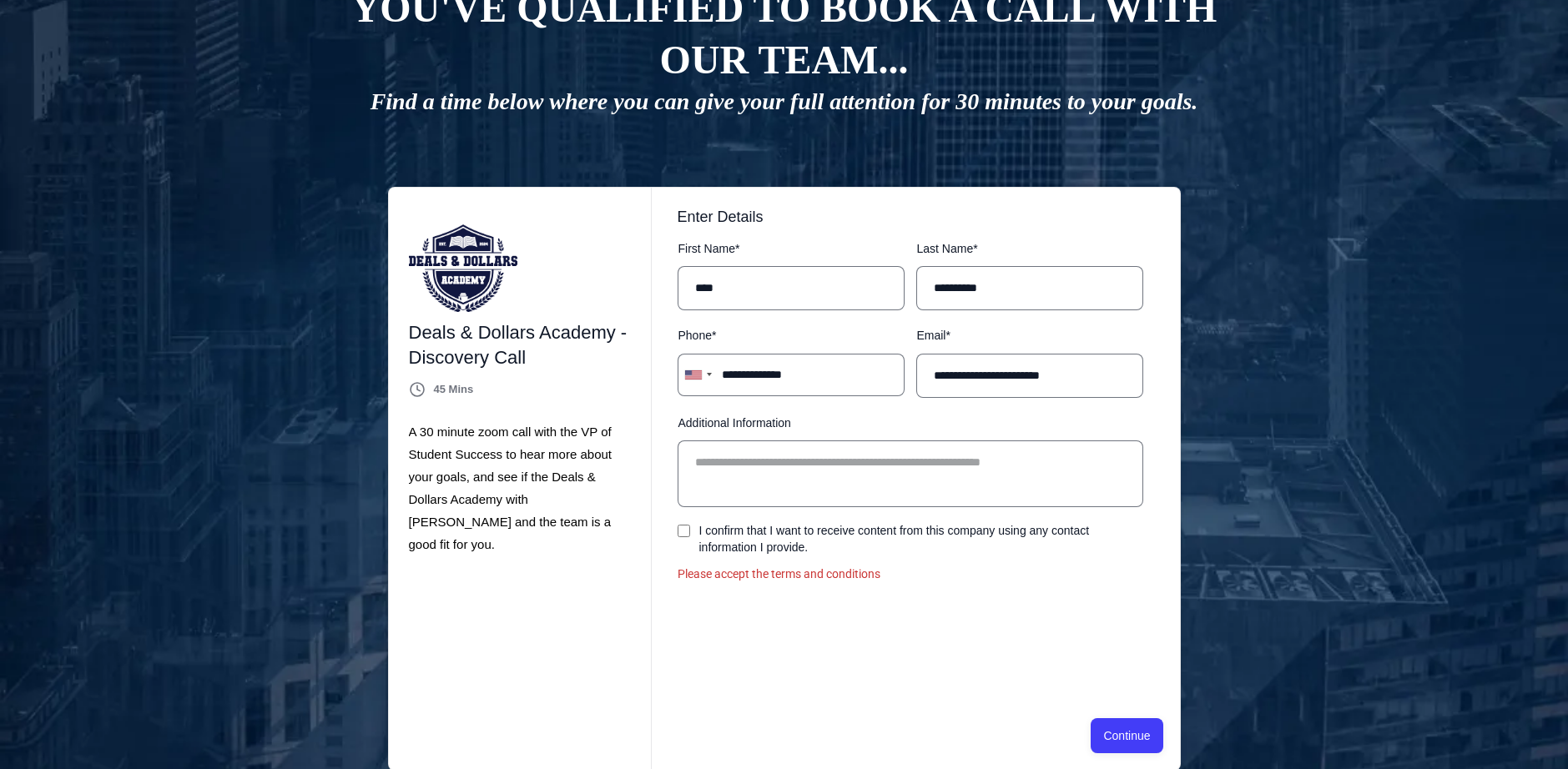
click at [690, 541] on div "I confirm that I want to receive content from this company using any contact in…" at bounding box center [909, 539] width 465 height 34
click at [684, 523] on div "I confirm that I want to receive content from this company using any contact in…" at bounding box center [909, 539] width 465 height 34
click at [1134, 745] on button "Continue" at bounding box center [1126, 735] width 72 height 35
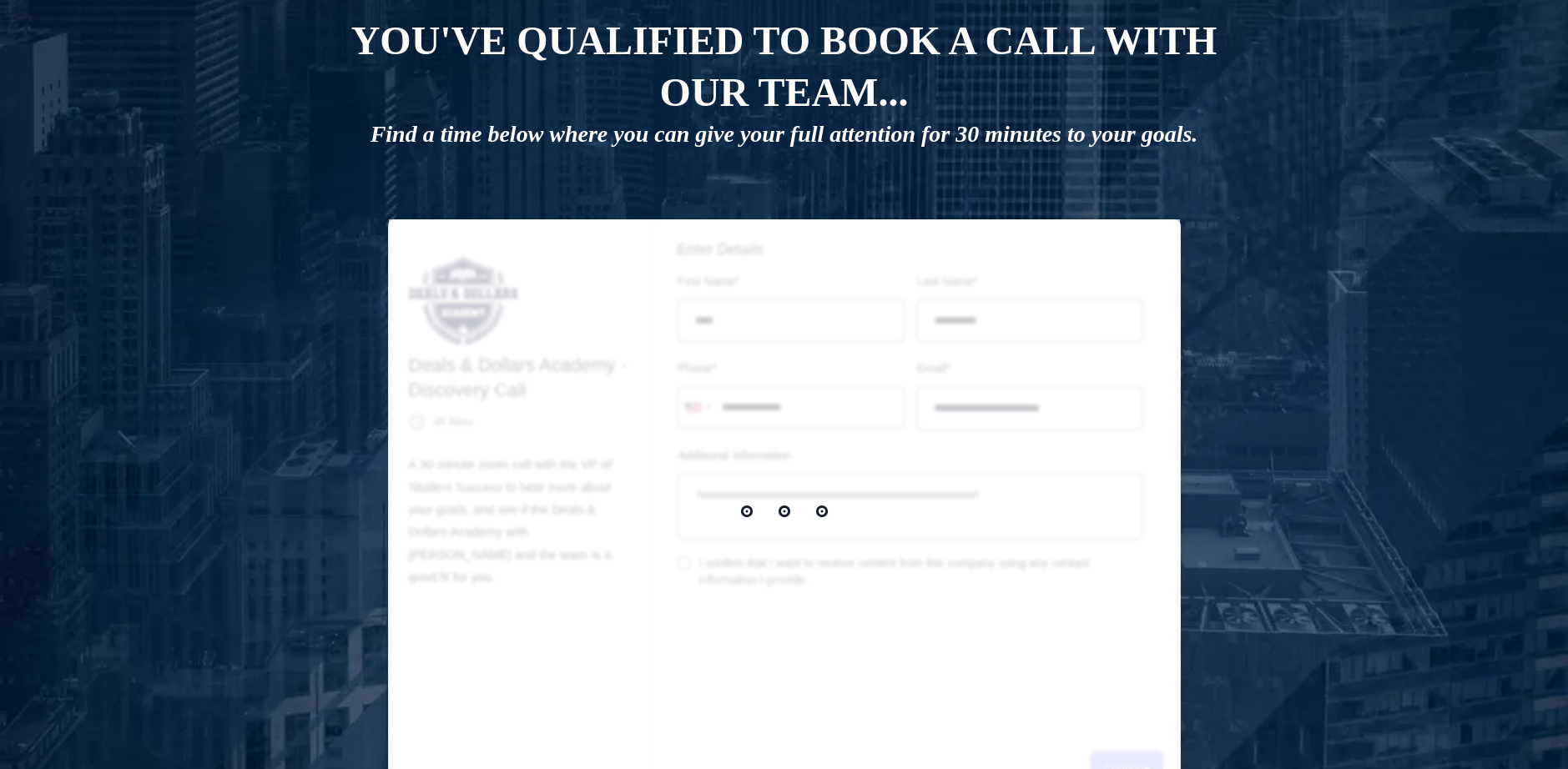
scroll to position [0, 0]
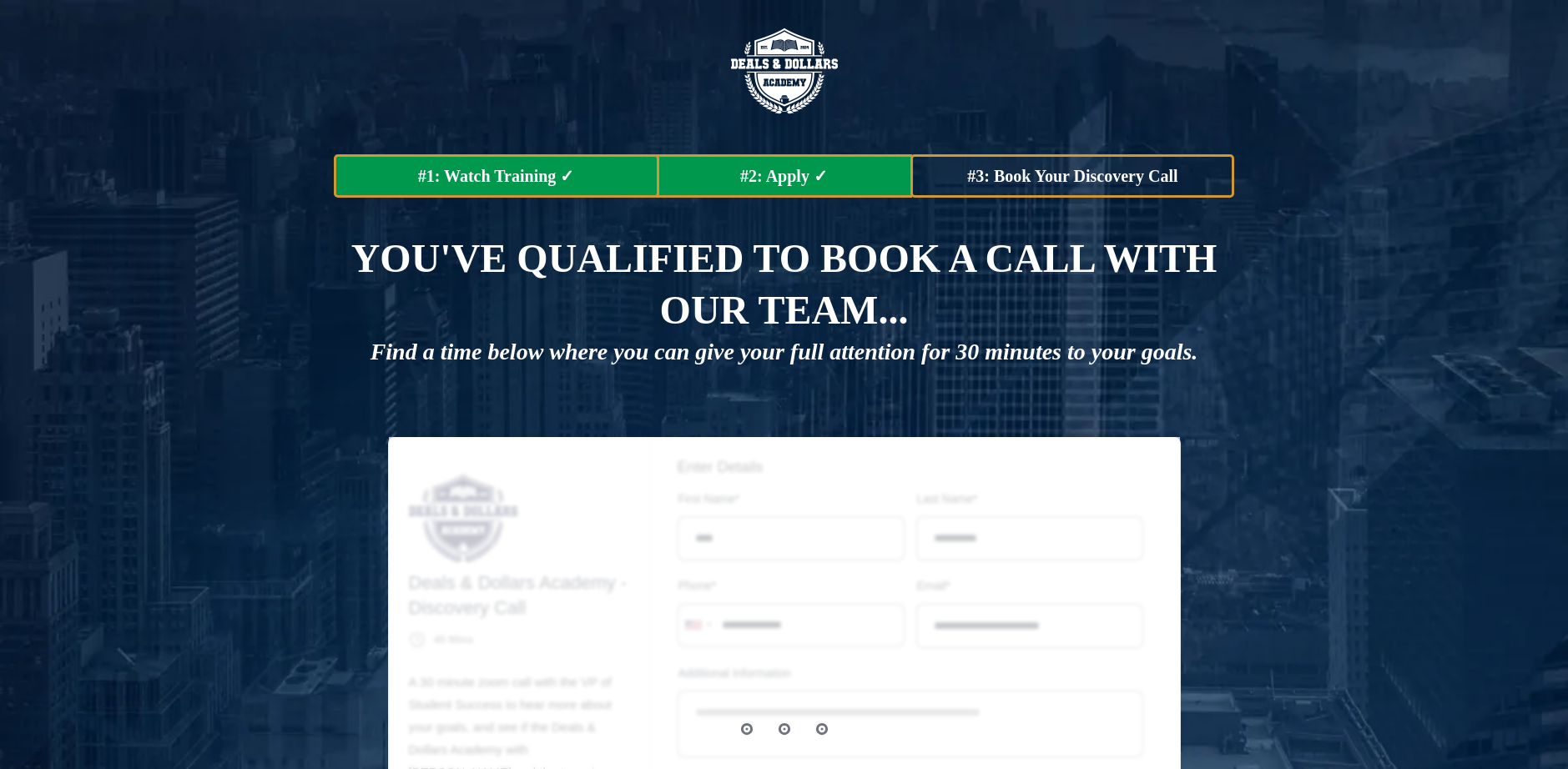
select select "*"
select select "****"
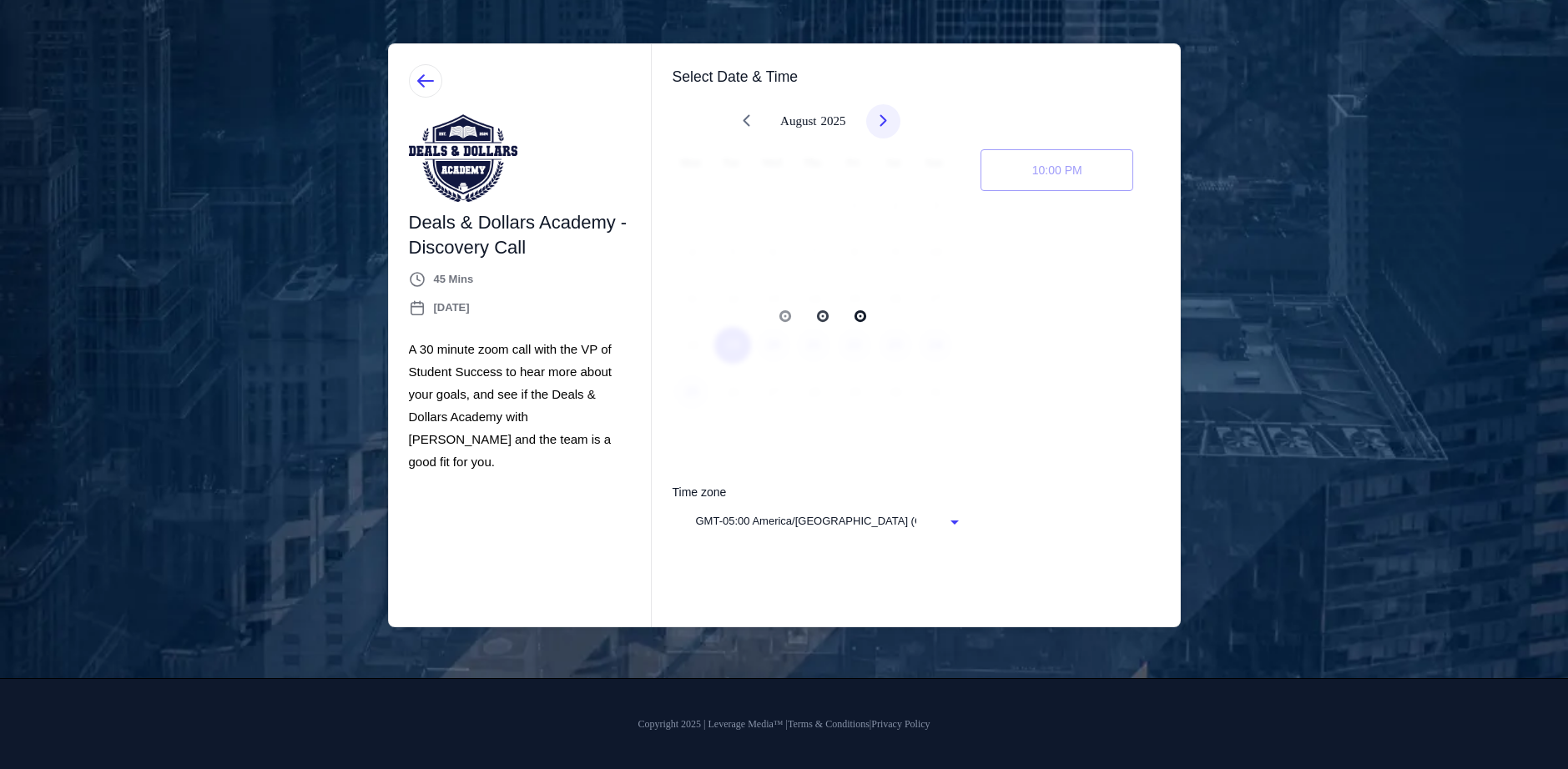
scroll to position [410, 0]
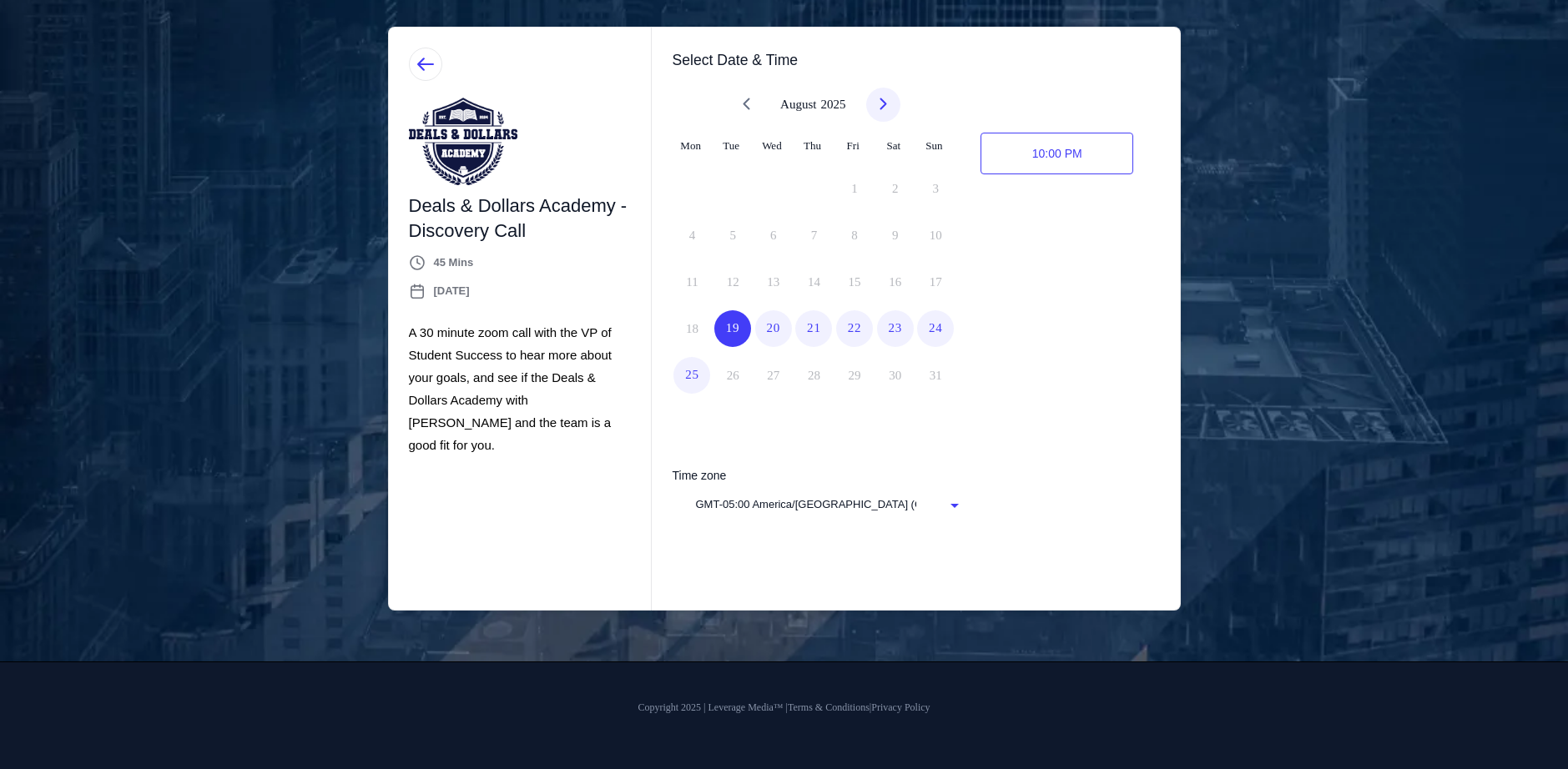
click at [741, 337] on div "19" at bounding box center [733, 329] width 36 height 36
drag, startPoint x: 784, startPoint y: 335, endPoint x: 774, endPoint y: 335, distance: 10.0
click at [774, 335] on div "20" at bounding box center [773, 329] width 36 height 36
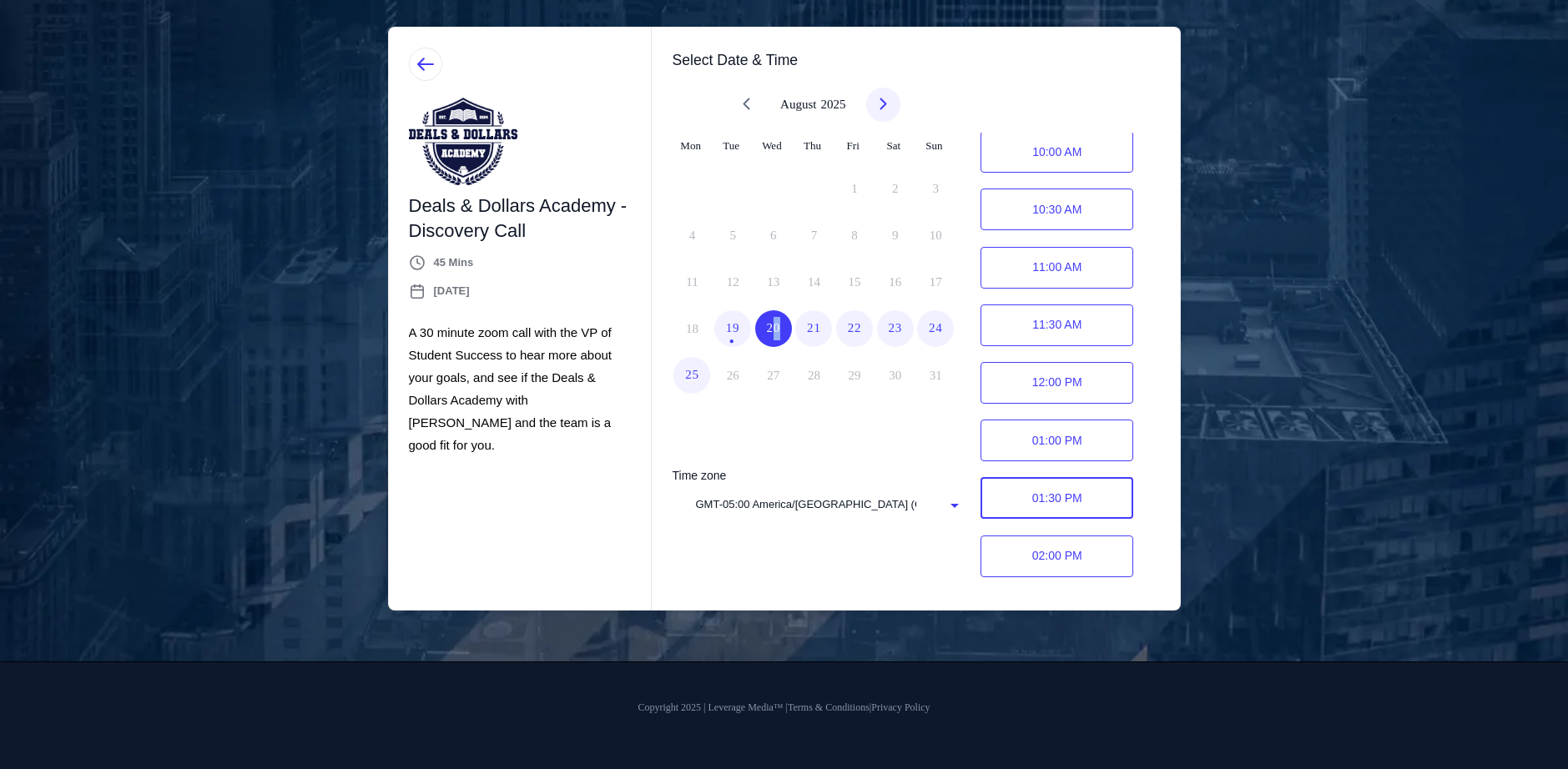
scroll to position [0, 0]
click at [1063, 390] on span "12:00 PM" at bounding box center [1056, 384] width 152 height 42
click at [1105, 380] on div "Confirm" at bounding box center [1099, 384] width 38 height 19
